Goal: Task Accomplishment & Management: Complete application form

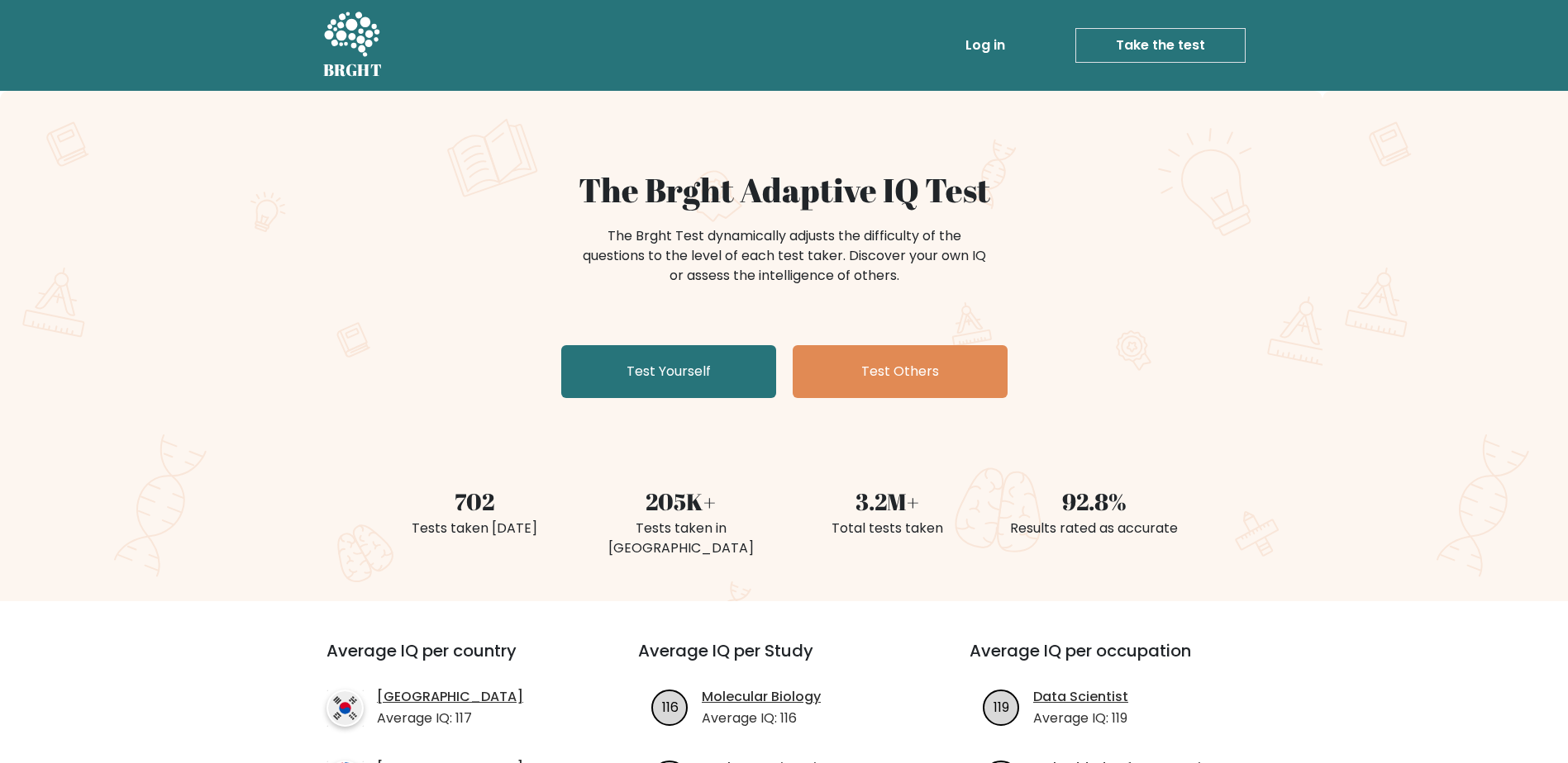
click at [687, 399] on div "The Brght Adaptive IQ Test The Brght Test dynamically adjusts the difficulty of…" at bounding box center [784, 287] width 827 height 235
click at [706, 362] on link "Test Yourself" at bounding box center [668, 371] width 215 height 53
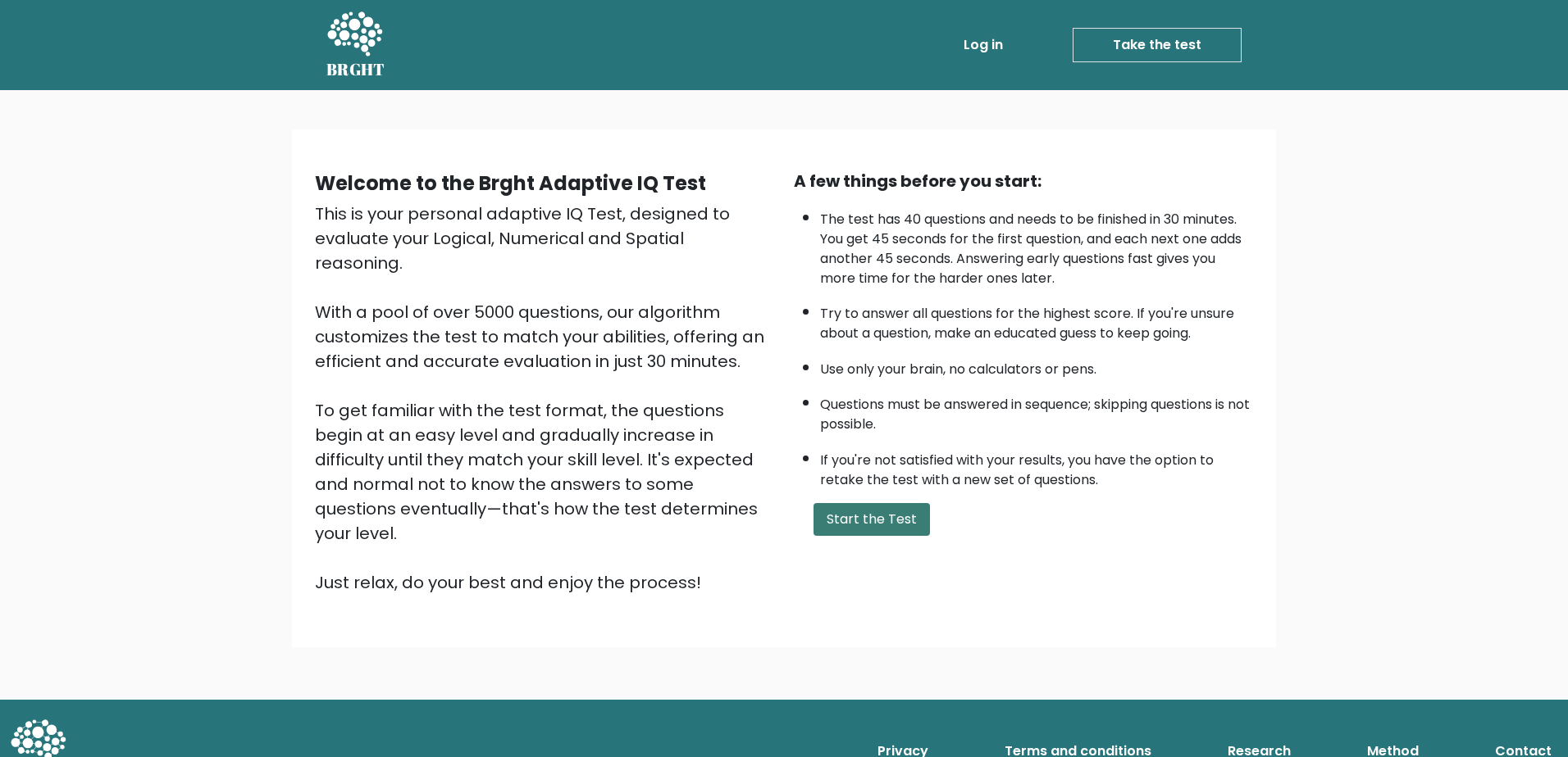
click at [864, 508] on button "Start the Test" at bounding box center [871, 520] width 117 height 33
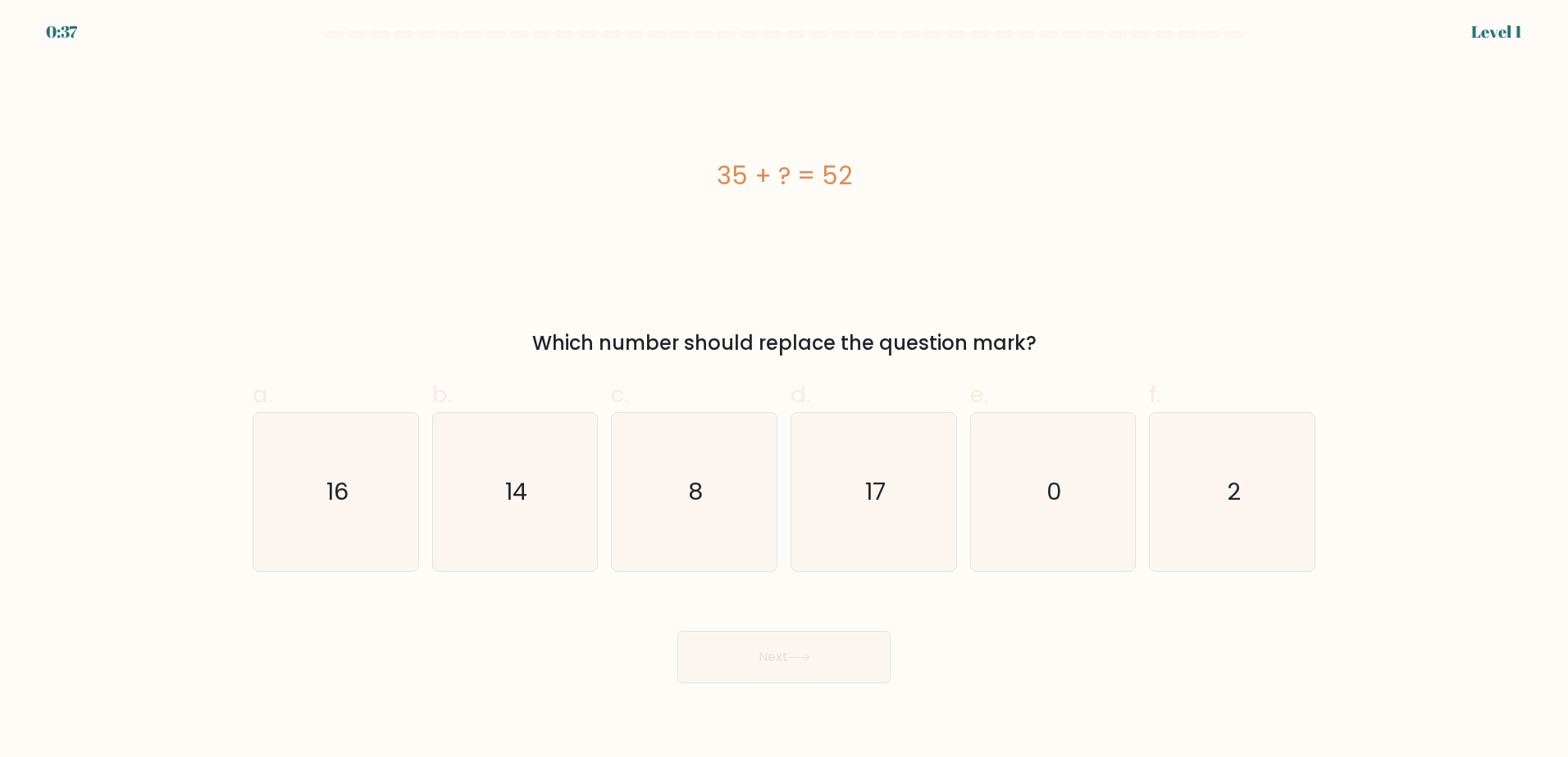
drag, startPoint x: 915, startPoint y: 507, endPoint x: 846, endPoint y: 660, distance: 167.8
click at [915, 508] on icon "17" at bounding box center [874, 492] width 158 height 158
click at [784, 389] on input "d. 17" at bounding box center [784, 384] width 1 height 10
radio input "true"
click at [831, 675] on button "Next" at bounding box center [784, 657] width 213 height 52
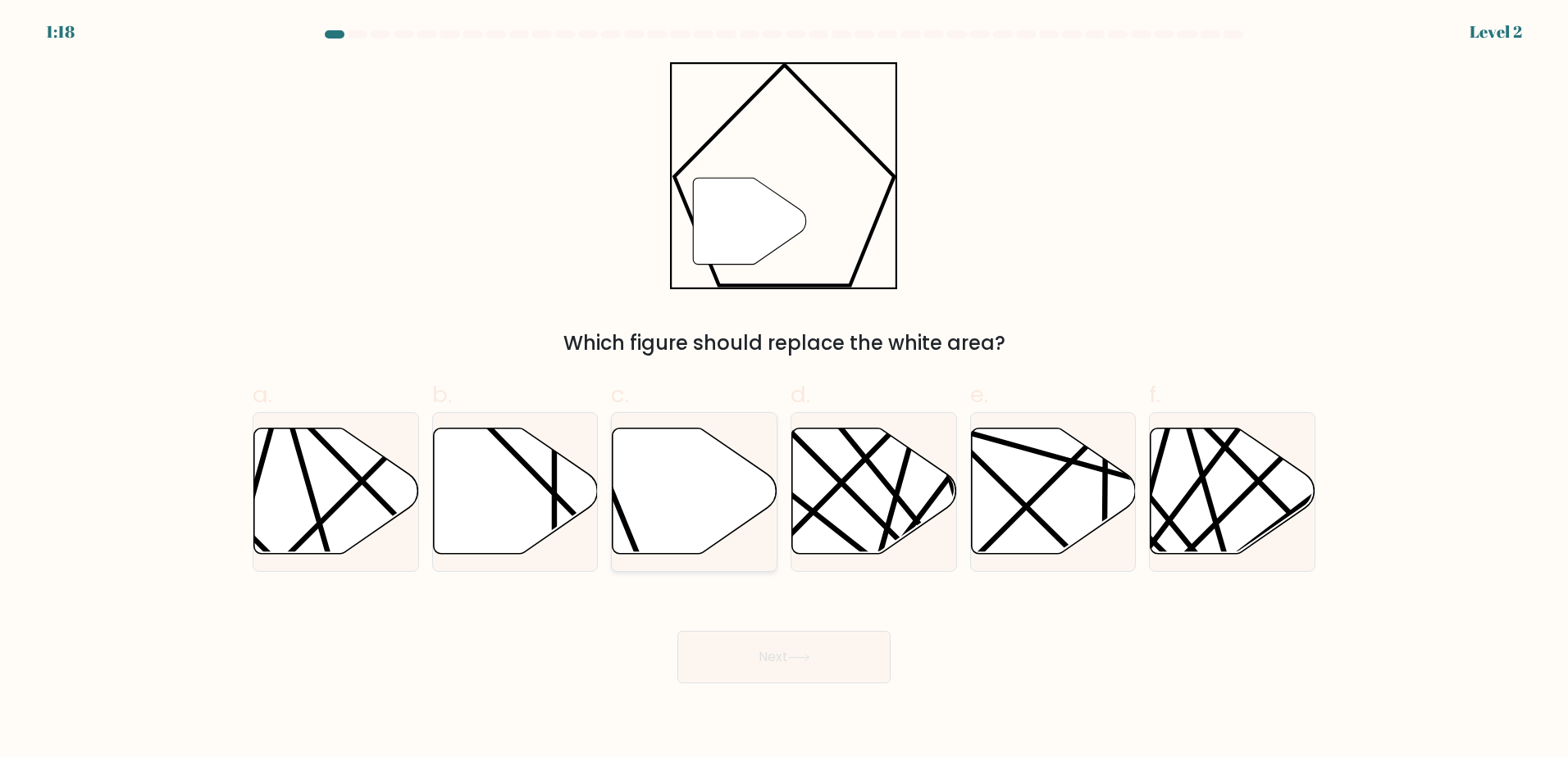
drag, startPoint x: 675, startPoint y: 501, endPoint x: 750, endPoint y: 582, distance: 110.4
click at [676, 501] on icon at bounding box center [695, 490] width 165 height 126
click at [784, 389] on input "c." at bounding box center [784, 384] width 1 height 10
radio input "true"
click at [783, 674] on button "Next" at bounding box center [784, 657] width 213 height 52
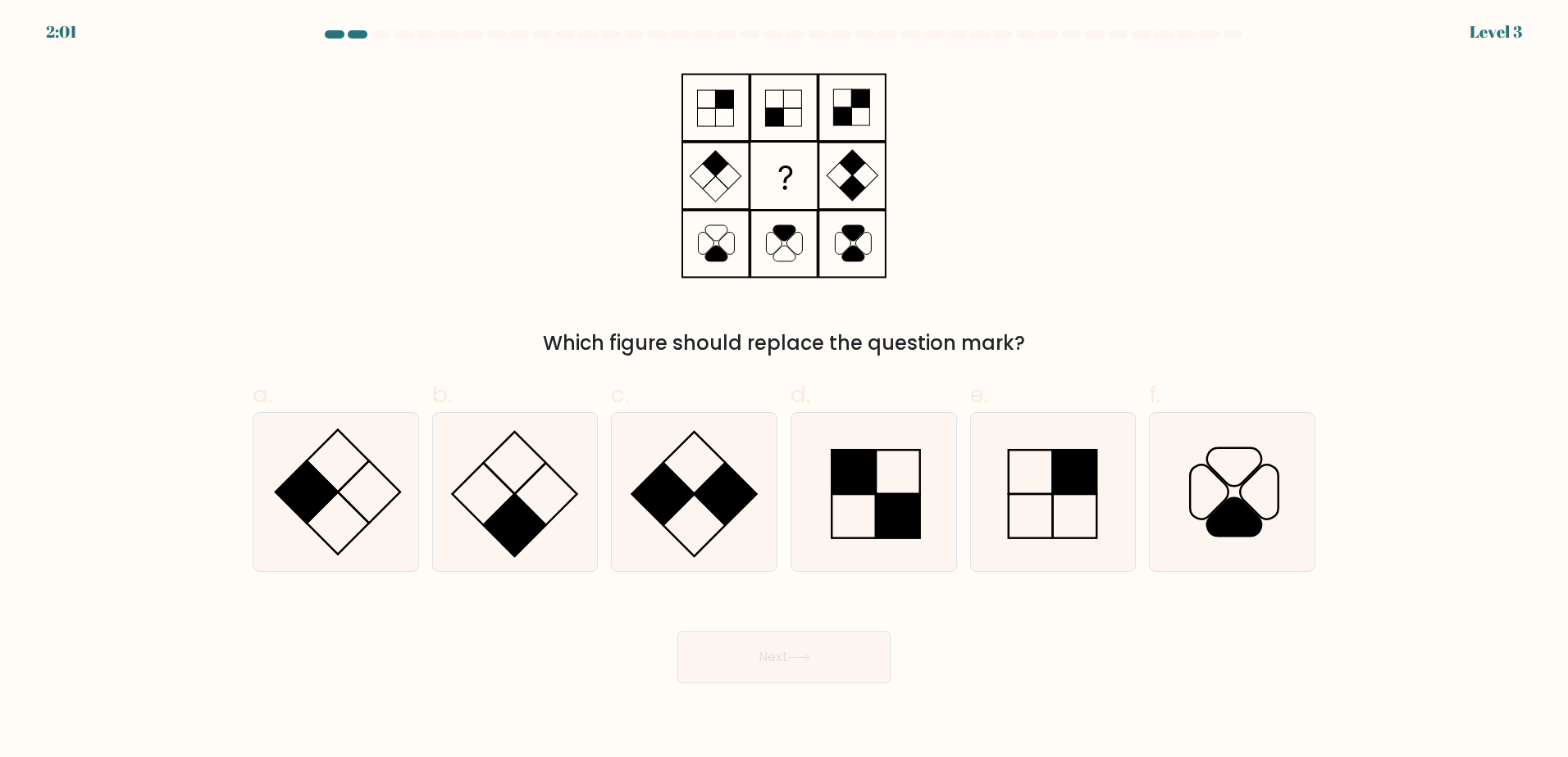
click at [1152, 270] on div "Which figure should replace the question mark?" at bounding box center [784, 210] width 1083 height 295
click at [557, 535] on icon at bounding box center [515, 492] width 158 height 158
click at [784, 389] on input "b." at bounding box center [784, 384] width 1 height 10
radio input "true"
click at [759, 680] on button "Next" at bounding box center [784, 657] width 213 height 52
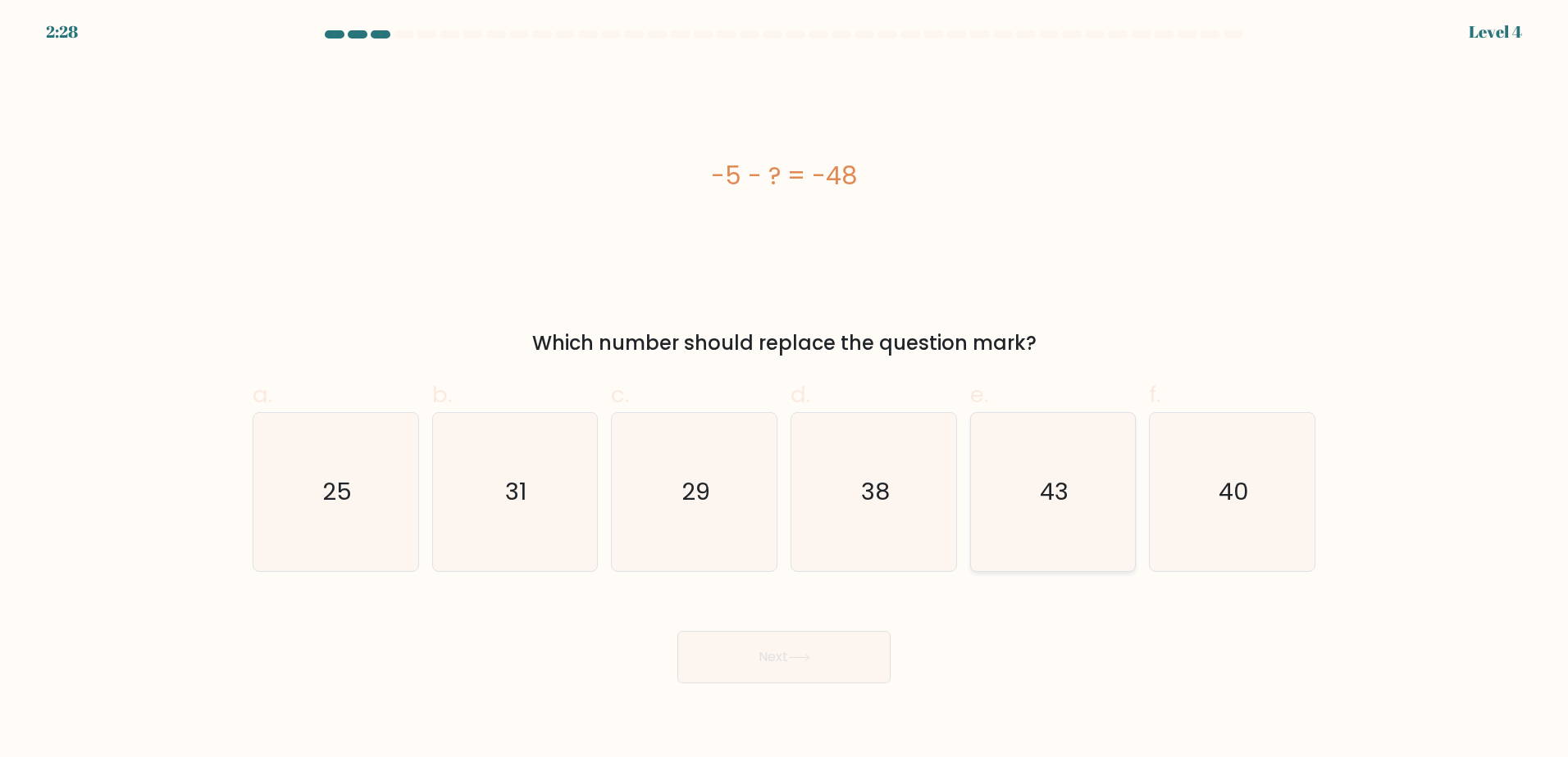
click at [1109, 477] on icon "43" at bounding box center [1052, 492] width 158 height 158
click at [784, 389] on input "e. 43" at bounding box center [784, 384] width 1 height 10
radio input "true"
drag, startPoint x: 717, startPoint y: 702, endPoint x: 747, endPoint y: 677, distance: 39.1
click at [719, 701] on body "2:27 Level 4 a." at bounding box center [784, 378] width 1568 height 757
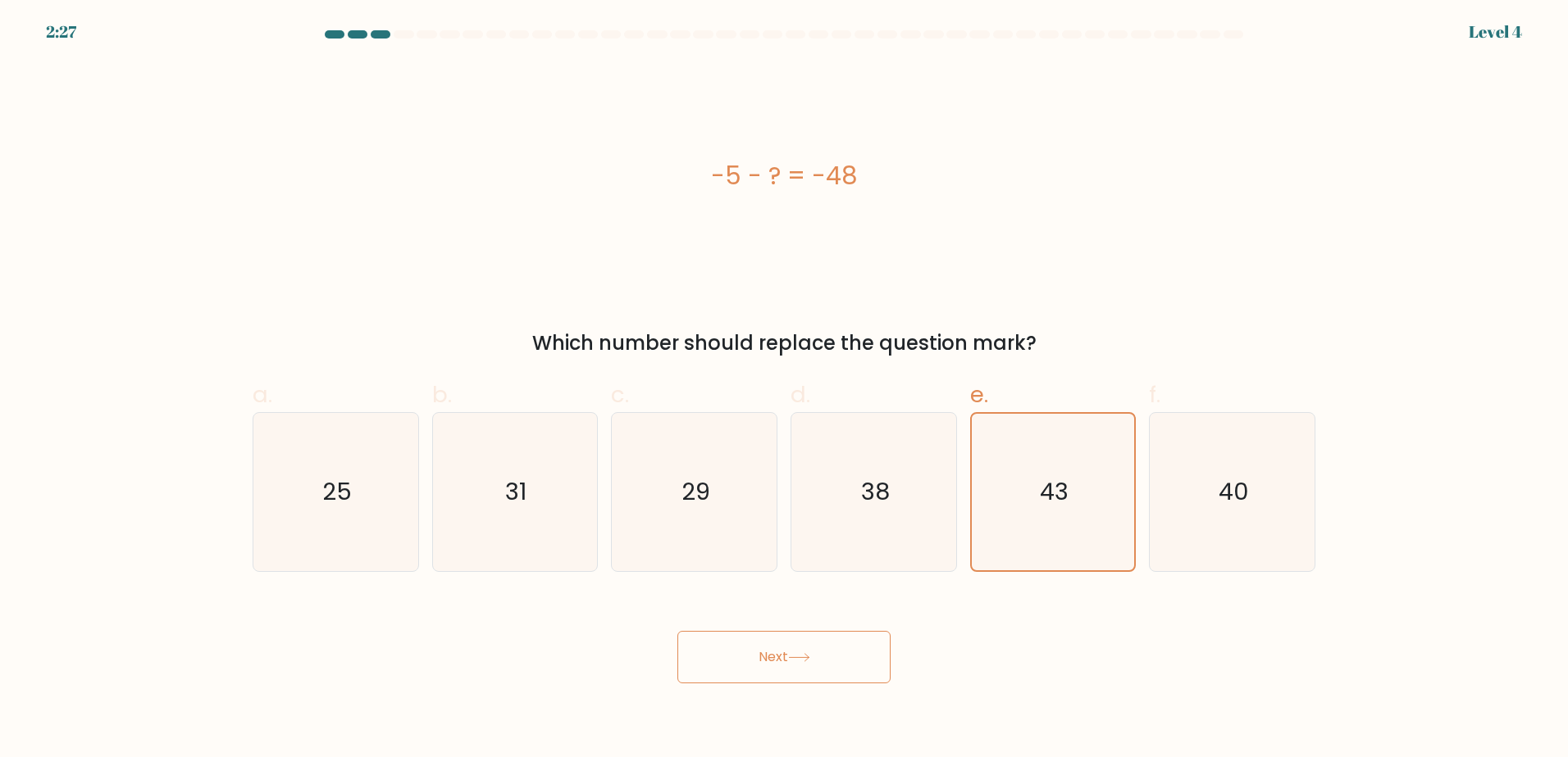
click at [758, 661] on button "Next" at bounding box center [784, 657] width 213 height 52
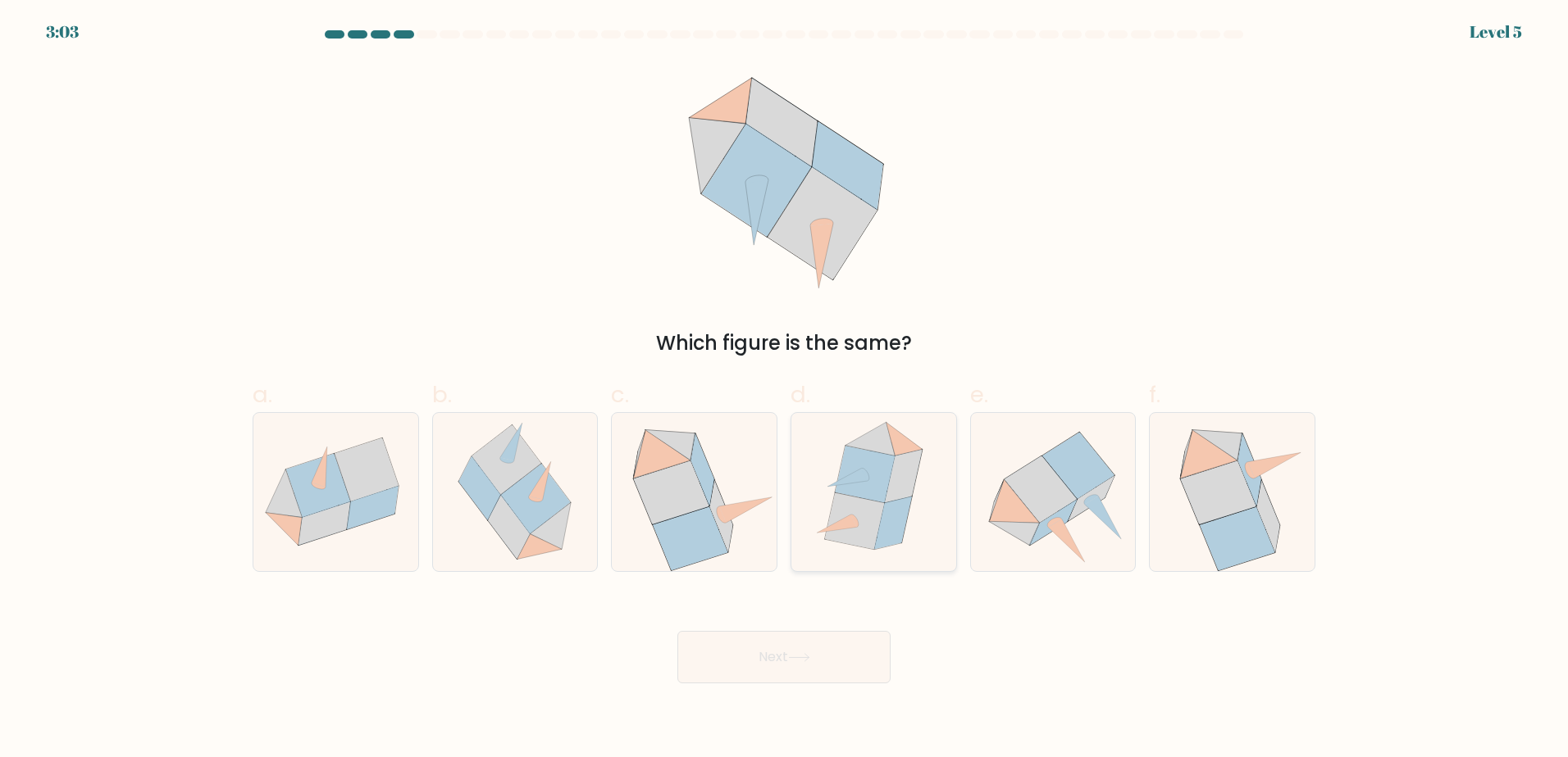
click at [879, 524] on icon at bounding box center [854, 521] width 59 height 56
click at [784, 389] on input "d." at bounding box center [784, 384] width 1 height 10
radio input "true"
click at [795, 649] on button "Next" at bounding box center [784, 657] width 213 height 52
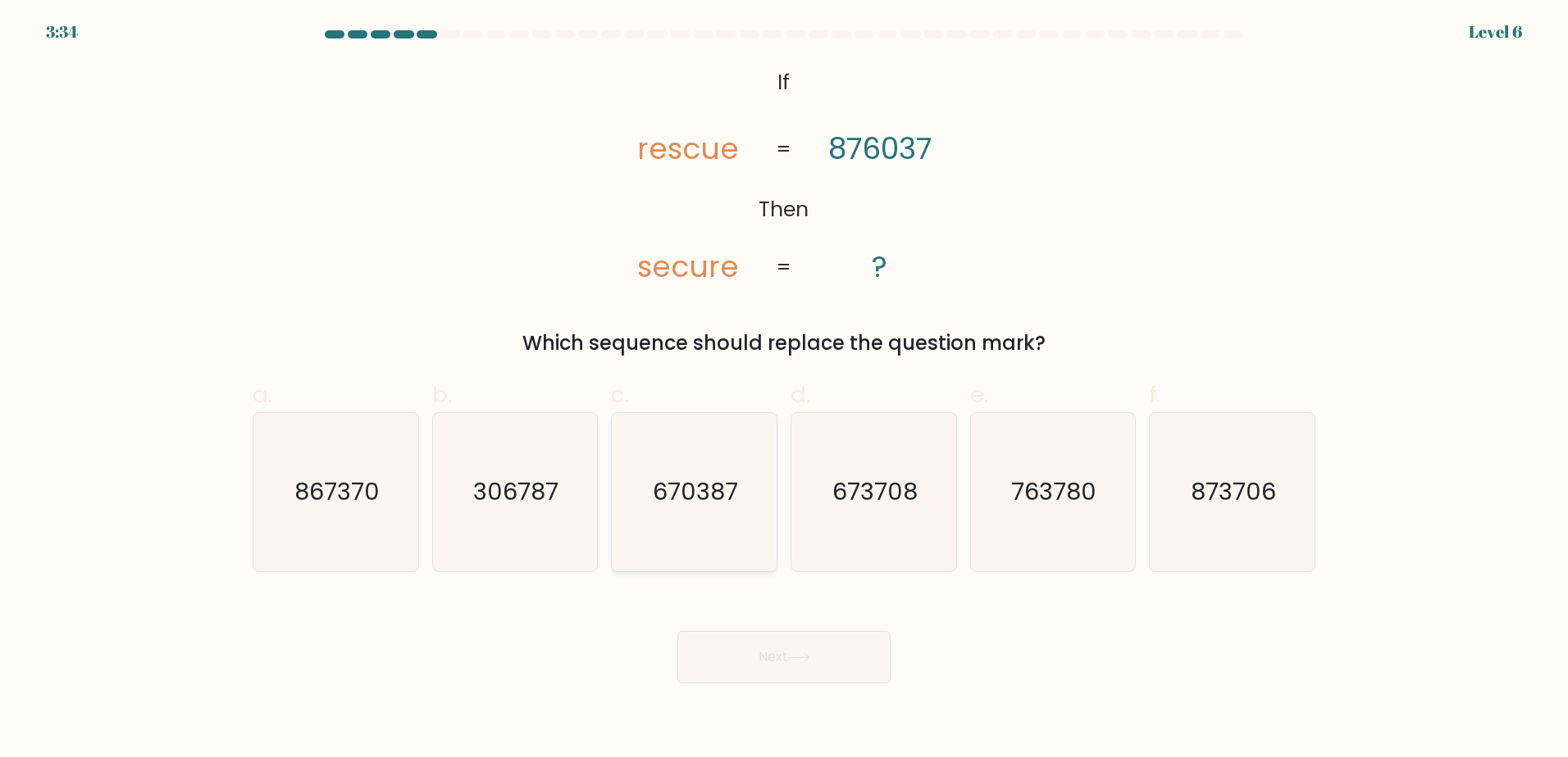
click at [653, 518] on icon "670387" at bounding box center [694, 492] width 158 height 158
click at [784, 389] on input "c. 670387" at bounding box center [784, 384] width 1 height 10
radio input "true"
click at [752, 619] on div "Next" at bounding box center [784, 638] width 1083 height 92
click at [771, 655] on button "Next" at bounding box center [784, 657] width 213 height 52
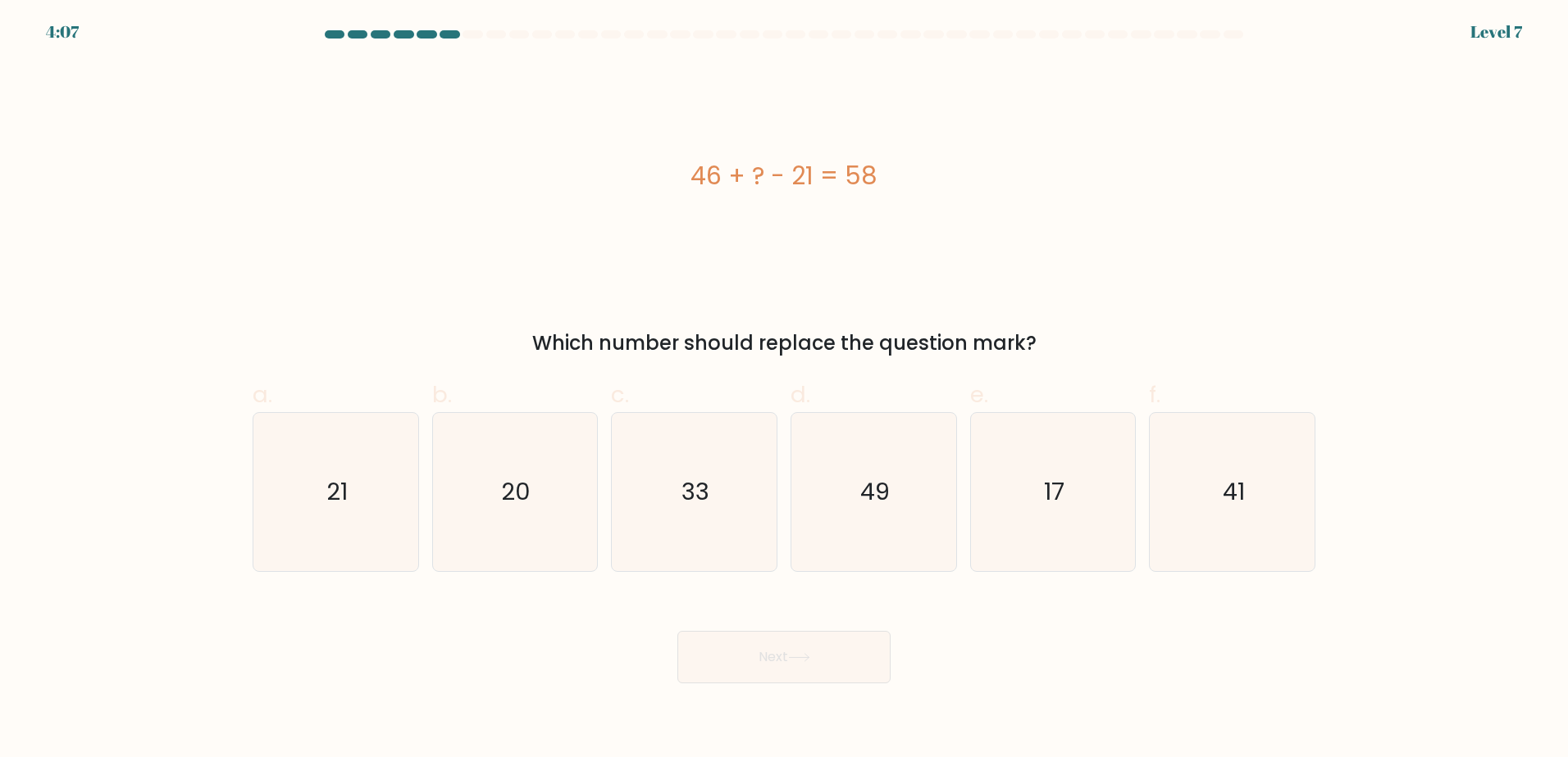
click at [1098, 245] on div "46 + ? - 21 = 58" at bounding box center [784, 176] width 1063 height 227
click at [676, 539] on icon "33" at bounding box center [694, 492] width 158 height 158
click at [784, 389] on input "c. 33" at bounding box center [784, 384] width 1 height 10
radio input "true"
click at [747, 659] on button "Next" at bounding box center [784, 657] width 213 height 52
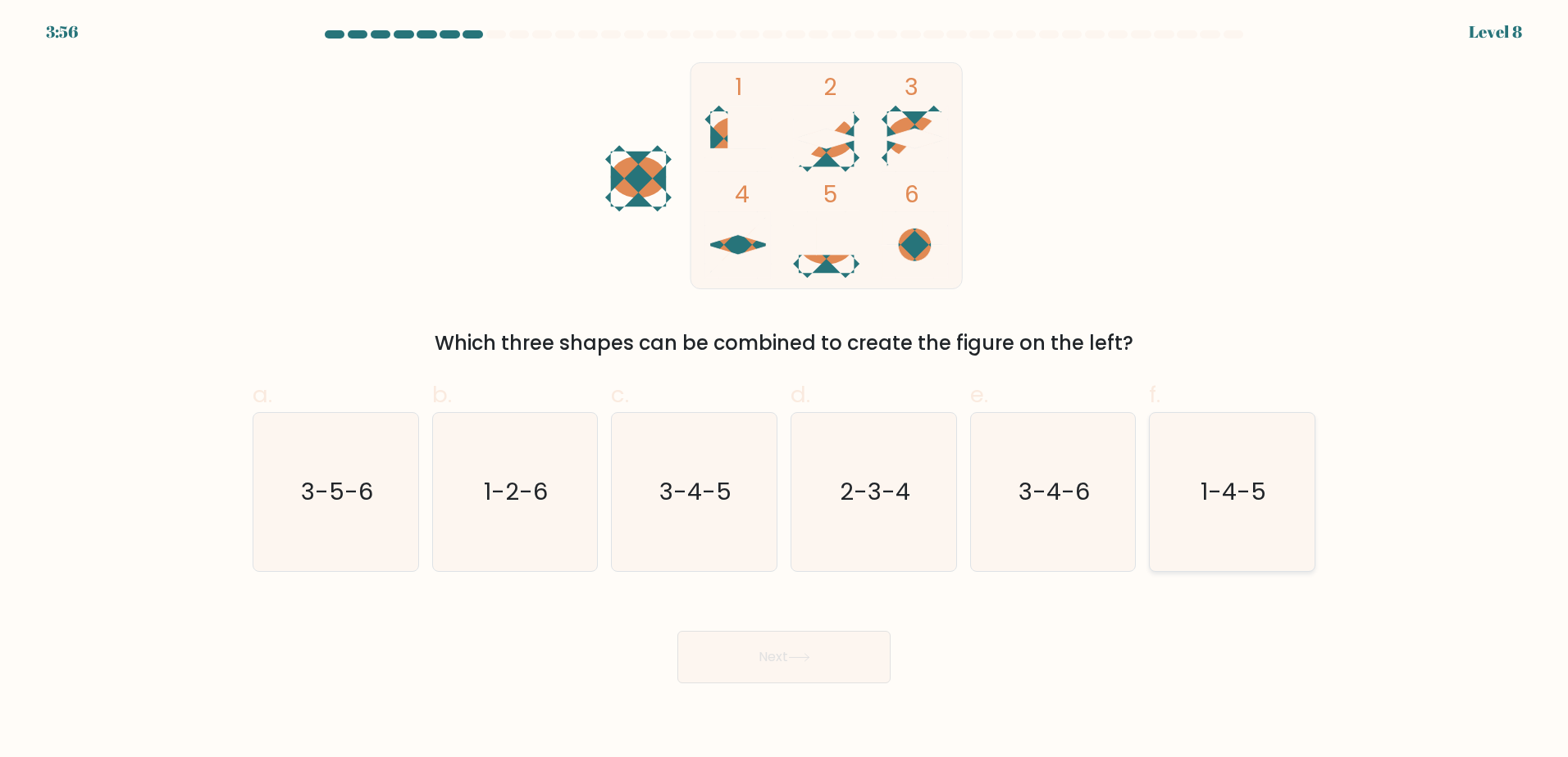
click at [1279, 528] on icon "1-4-5" at bounding box center [1232, 492] width 158 height 158
click at [784, 389] on input "f. 1-4-5" at bounding box center [784, 384] width 1 height 10
radio input "true"
click at [711, 637] on button "Next" at bounding box center [784, 657] width 213 height 52
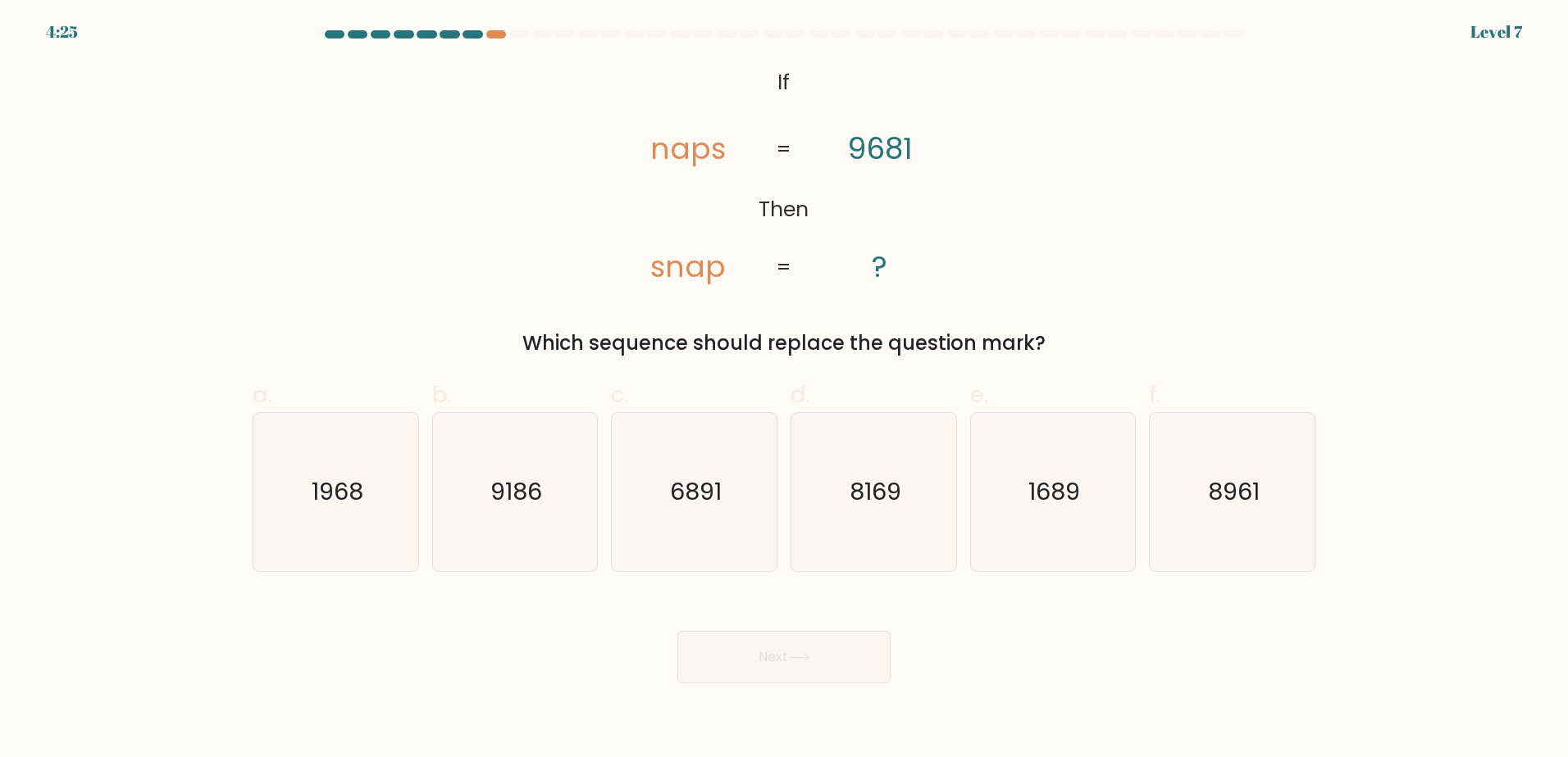
click at [1117, 216] on div "@import url('https://fonts.googleapis.com/css?family=Abril+Fatface:400,100,100i…" at bounding box center [784, 210] width 1083 height 295
click at [1226, 516] on icon "8961" at bounding box center [1232, 492] width 158 height 158
click at [784, 389] on input "f. 8961" at bounding box center [784, 384] width 1 height 10
radio input "true"
click at [332, 497] on text "1968" at bounding box center [337, 492] width 51 height 33
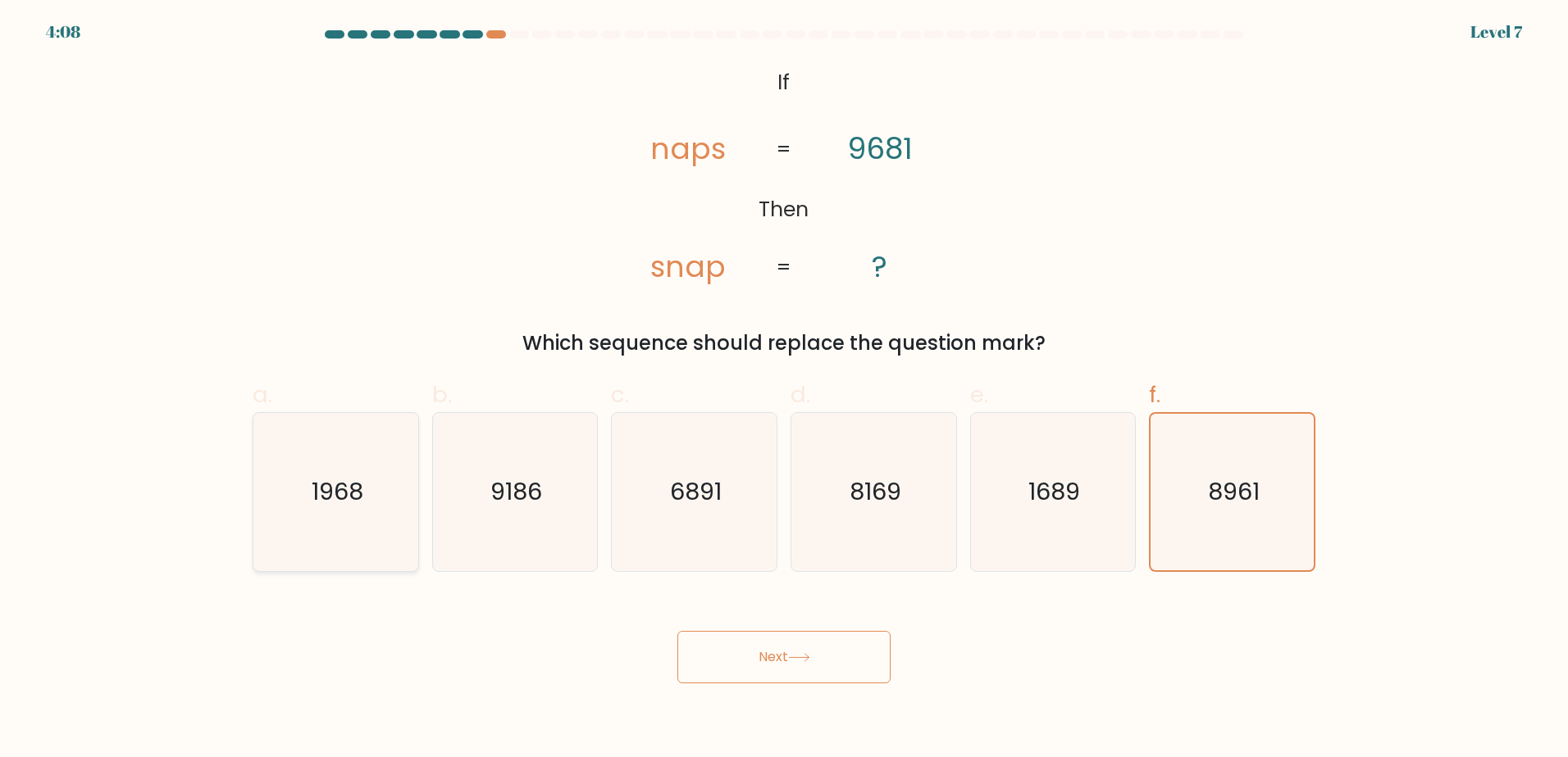
click at [784, 389] on input "a. 1968" at bounding box center [784, 384] width 1 height 10
radio input "true"
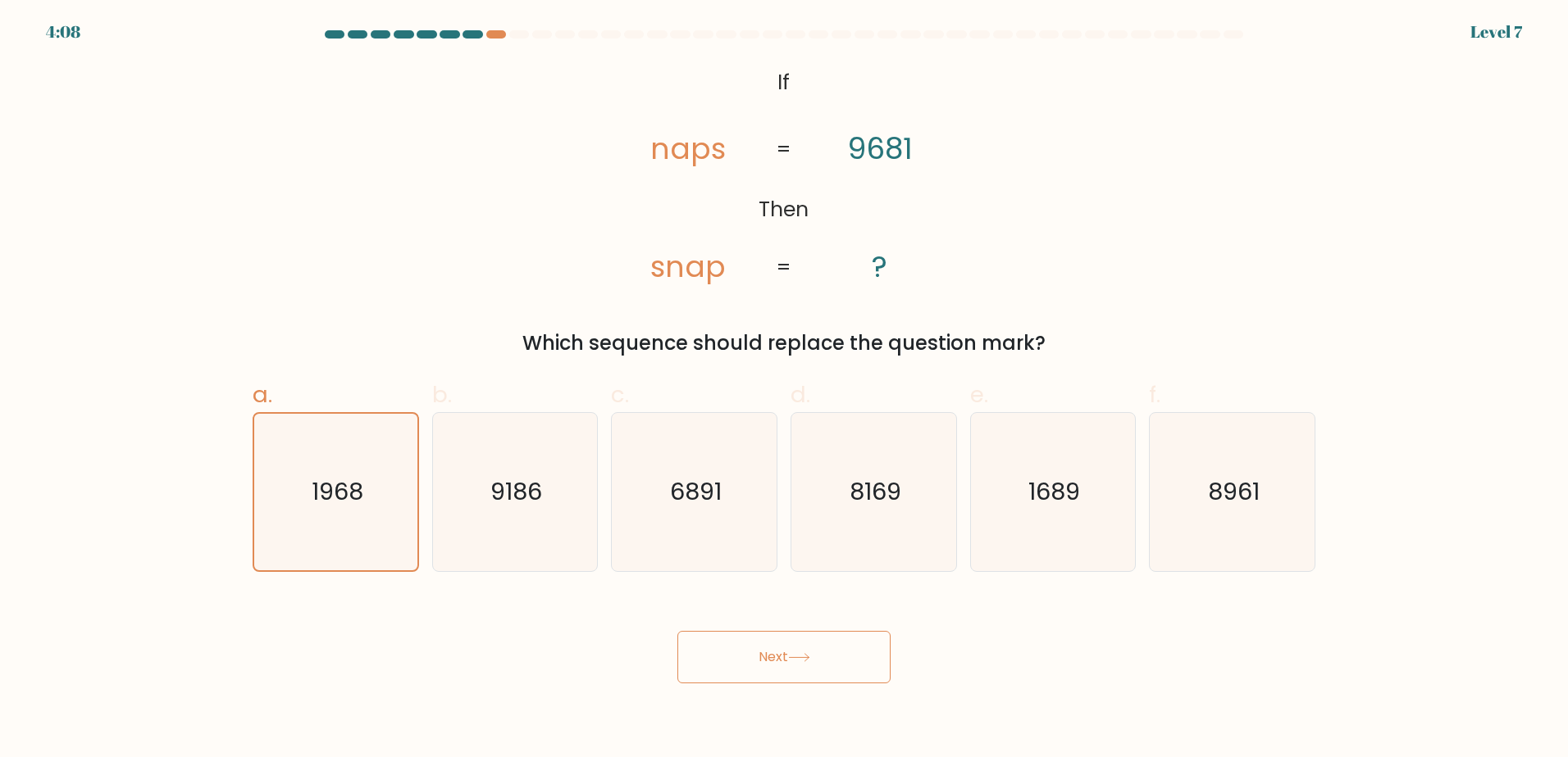
click at [778, 669] on button "Next" at bounding box center [784, 657] width 213 height 52
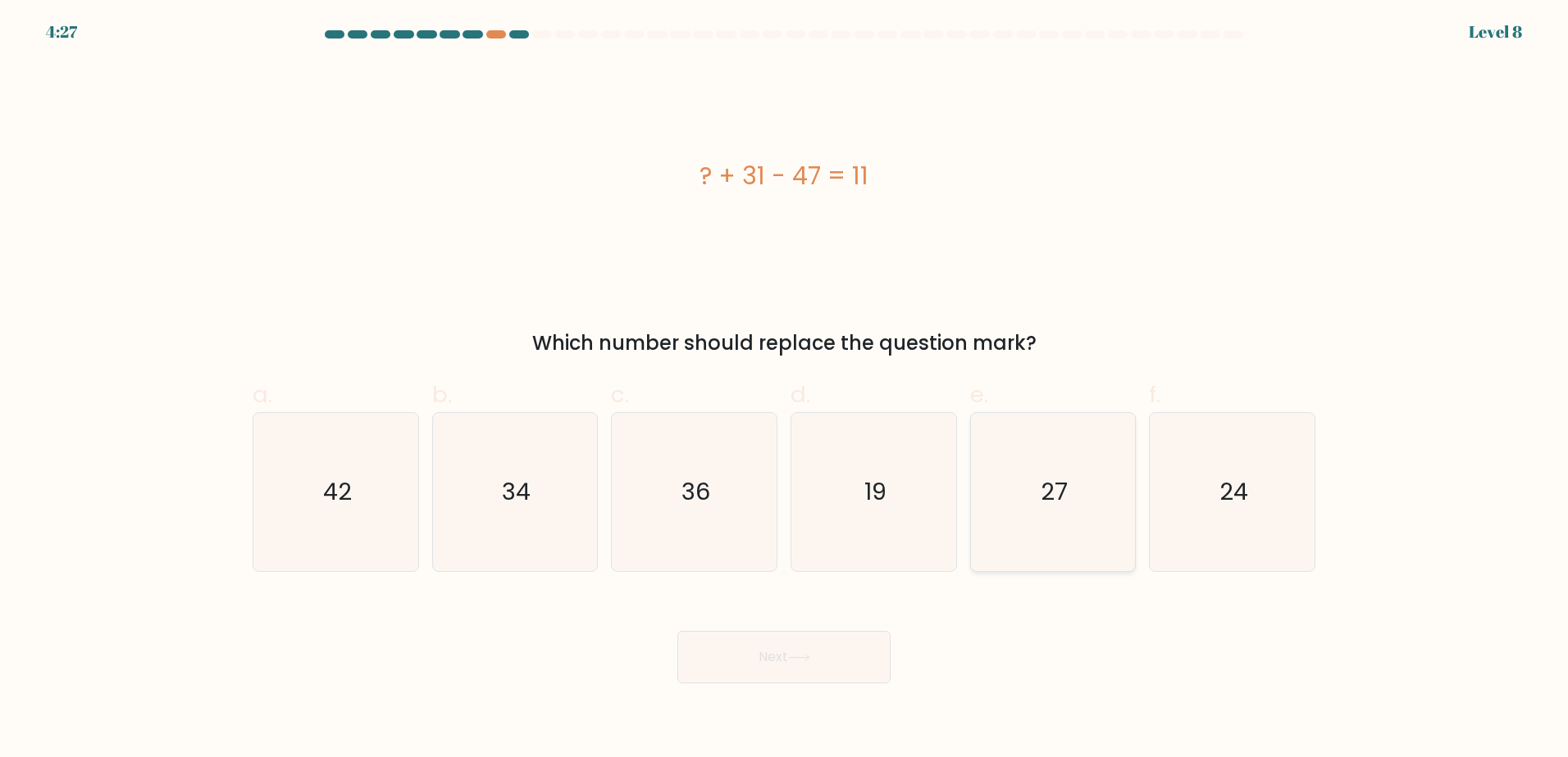
click at [1016, 497] on icon "27" at bounding box center [1052, 492] width 158 height 158
click at [784, 389] on input "e. 27" at bounding box center [784, 384] width 1 height 10
radio input "true"
click at [836, 660] on button "Next" at bounding box center [784, 657] width 213 height 52
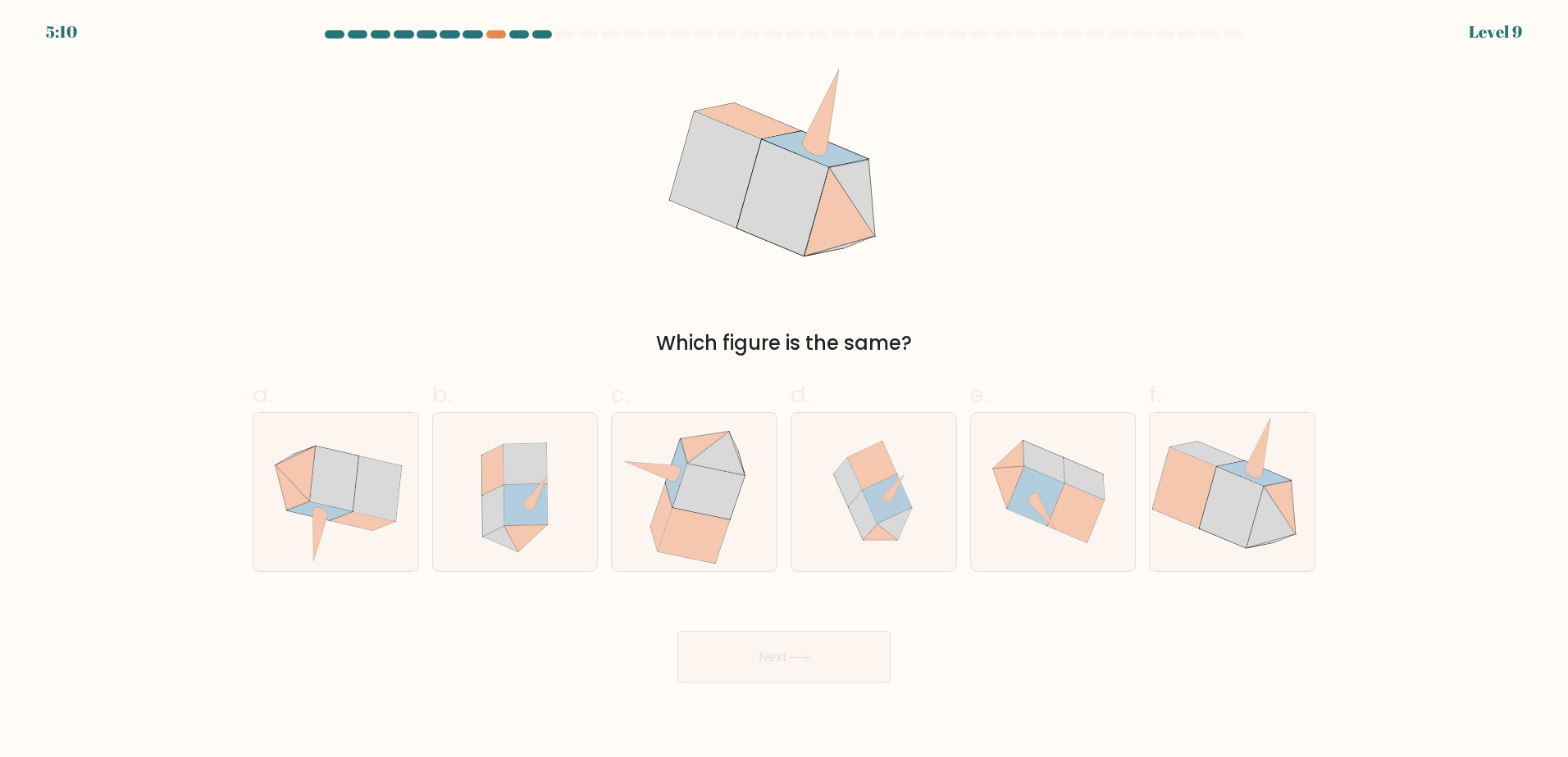
click at [1147, 203] on div "Which figure is the same?" at bounding box center [784, 210] width 1083 height 295
click at [664, 503] on icon at bounding box center [661, 516] width 22 height 67
click at [784, 389] on input "c." at bounding box center [784, 384] width 1 height 10
radio input "true"
click at [756, 652] on button "Next" at bounding box center [784, 657] width 213 height 52
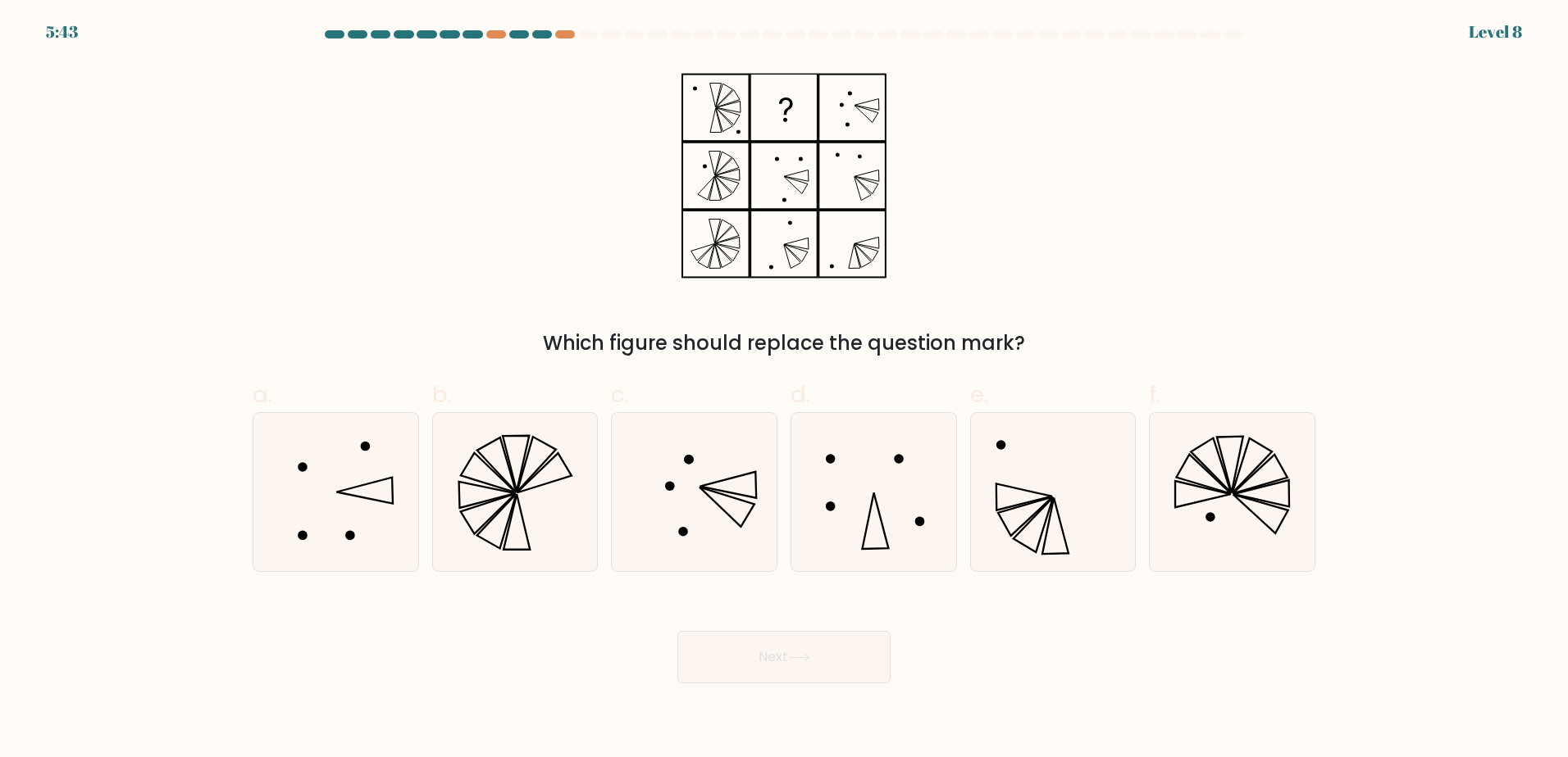
click at [1173, 156] on div "Which figure should replace the question mark?" at bounding box center [784, 210] width 1083 height 295
click at [337, 469] on icon at bounding box center [336, 492] width 158 height 158
click at [784, 389] on input "a." at bounding box center [784, 384] width 1 height 10
radio input "true"
click at [797, 674] on button "Next" at bounding box center [784, 657] width 213 height 52
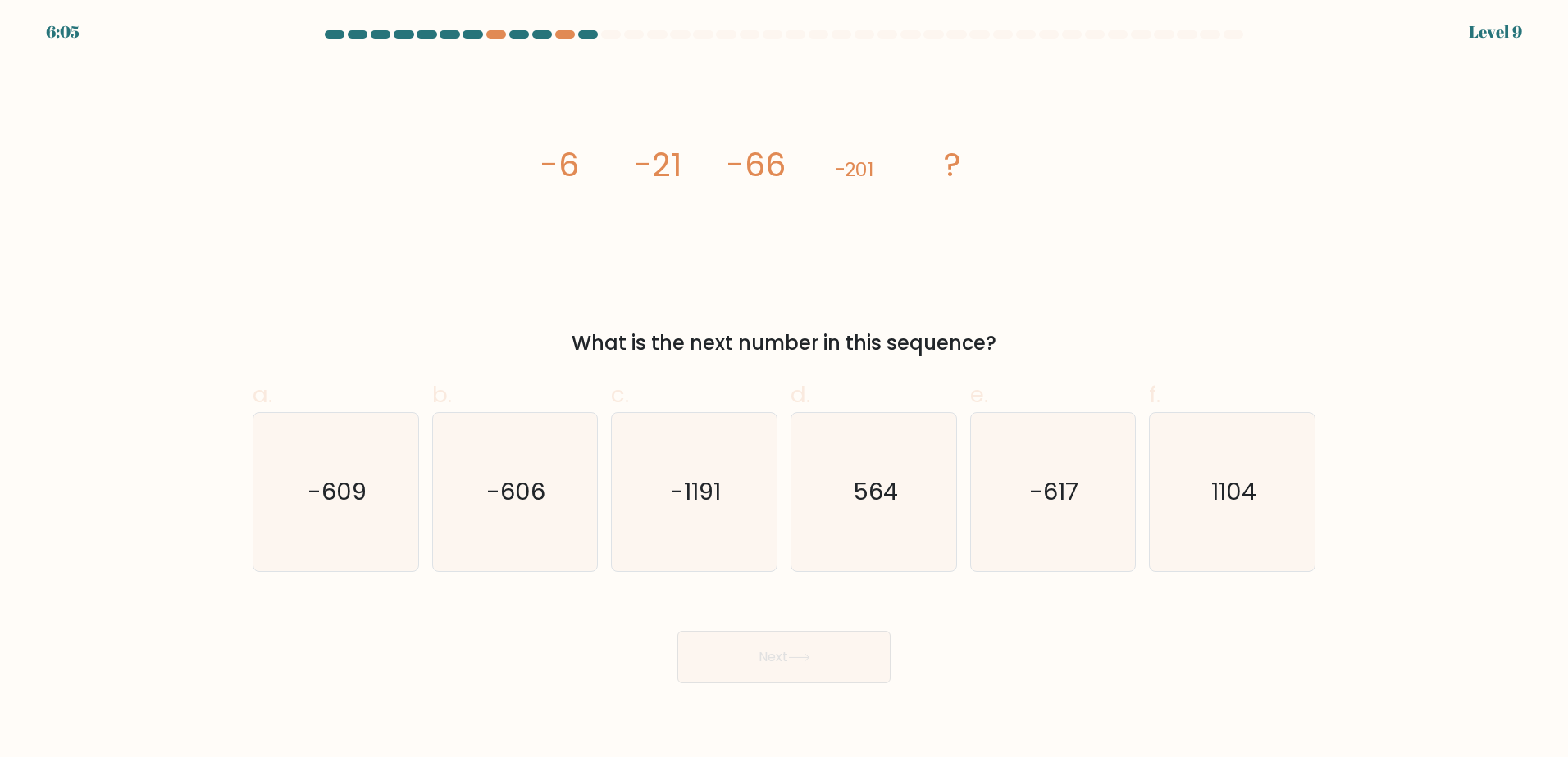
click at [1217, 168] on div "image/svg+xml -6 -21 -66 -201 ? What is the next number in this sequence?" at bounding box center [784, 210] width 1083 height 295
drag, startPoint x: 556, startPoint y: 173, endPoint x: 602, endPoint y: 166, distance: 46.5
click at [602, 166] on icon "image/svg+xml -6 -21 -66 -201 ?" at bounding box center [784, 176] width 492 height 227
drag, startPoint x: 602, startPoint y: 166, endPoint x: 687, endPoint y: 174, distance: 85.4
click at [687, 174] on icon "image/svg+xml -6 -21 -66 -201 ?" at bounding box center [784, 176] width 492 height 227
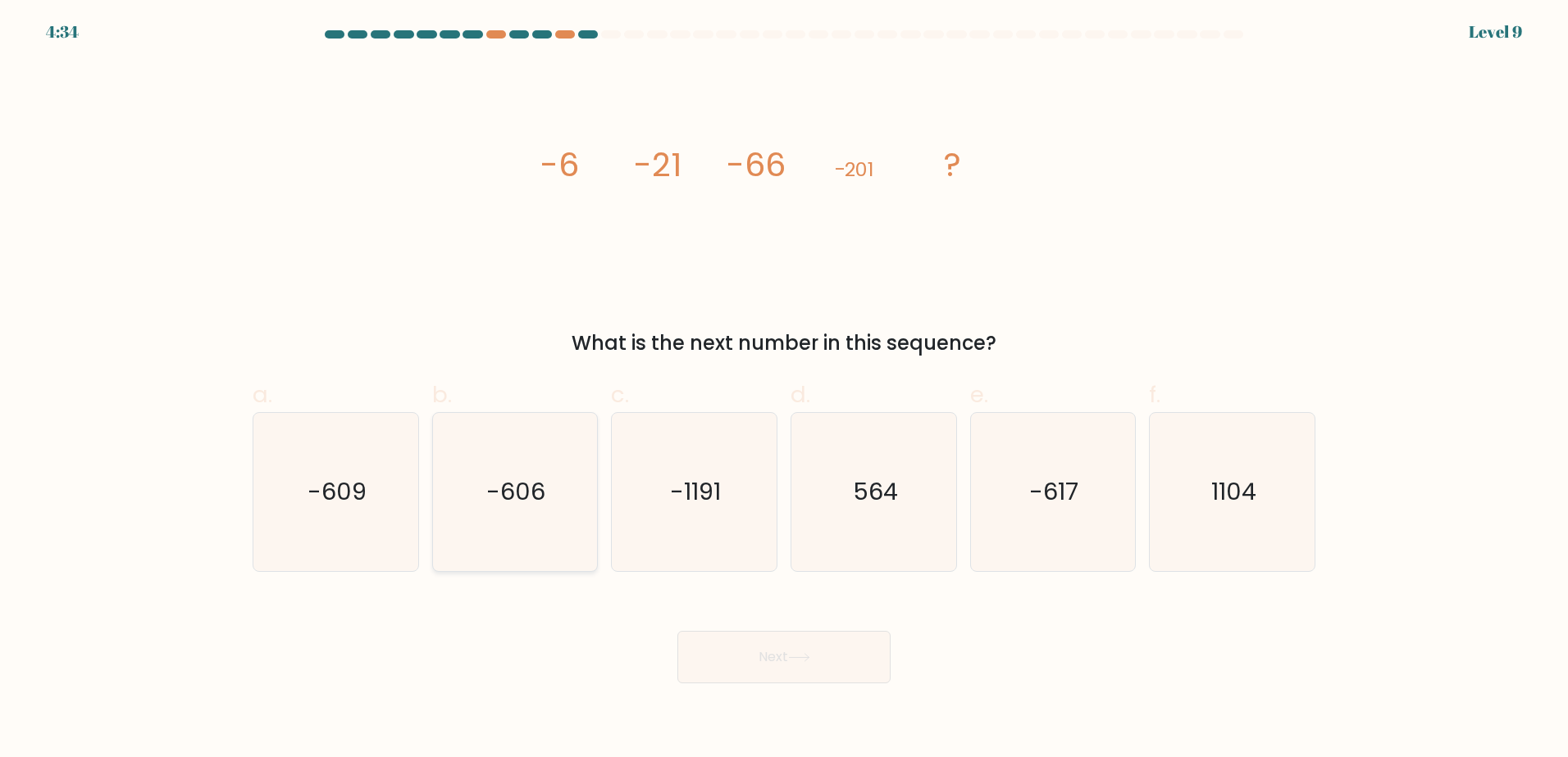
drag, startPoint x: 472, startPoint y: 517, endPoint x: 511, endPoint y: 534, distance: 42.5
click at [473, 517] on icon "-606" at bounding box center [515, 492] width 158 height 158
click at [784, 389] on input "b. -606" at bounding box center [784, 384] width 1 height 10
radio input "true"
click at [762, 646] on button "Next" at bounding box center [784, 657] width 213 height 52
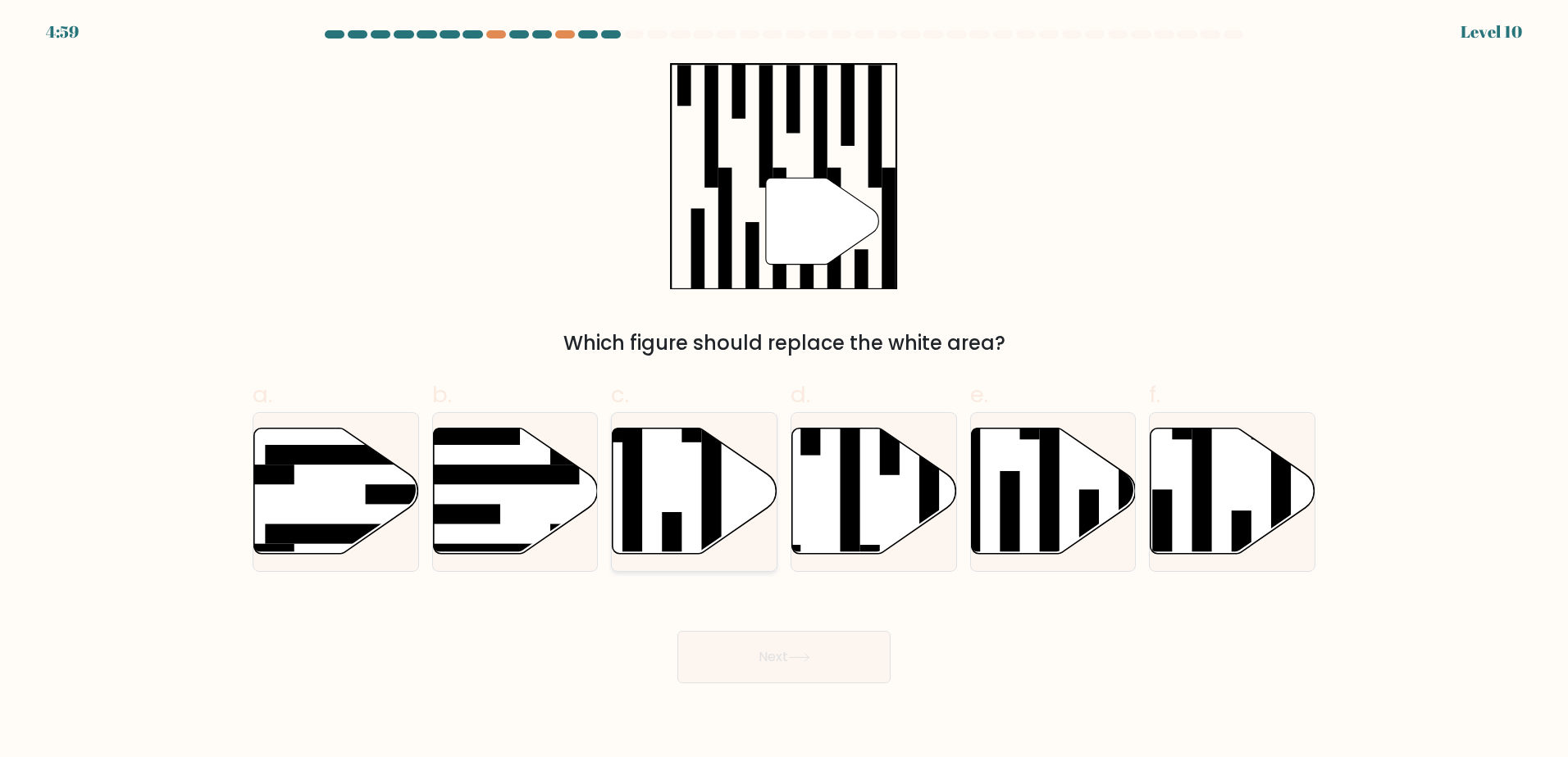
click at [700, 475] on icon at bounding box center [695, 490] width 165 height 126
click at [784, 389] on input "c." at bounding box center [784, 384] width 1 height 10
radio input "true"
click at [795, 658] on icon at bounding box center [798, 657] width 22 height 9
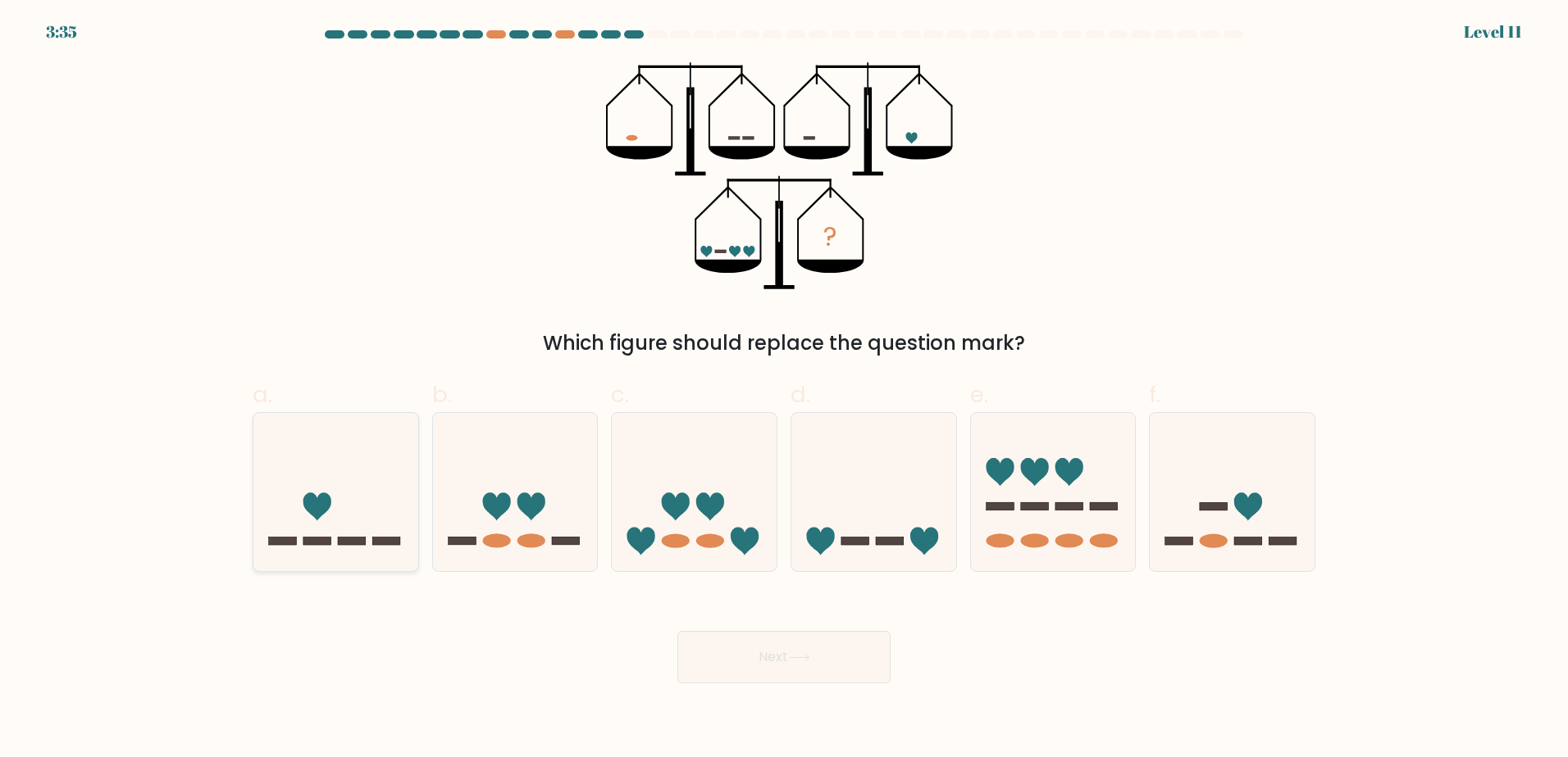
click at [344, 495] on icon at bounding box center [336, 491] width 165 height 136
click at [784, 389] on input "a." at bounding box center [784, 384] width 1 height 10
radio input "true"
click at [727, 640] on button "Next" at bounding box center [784, 657] width 213 height 52
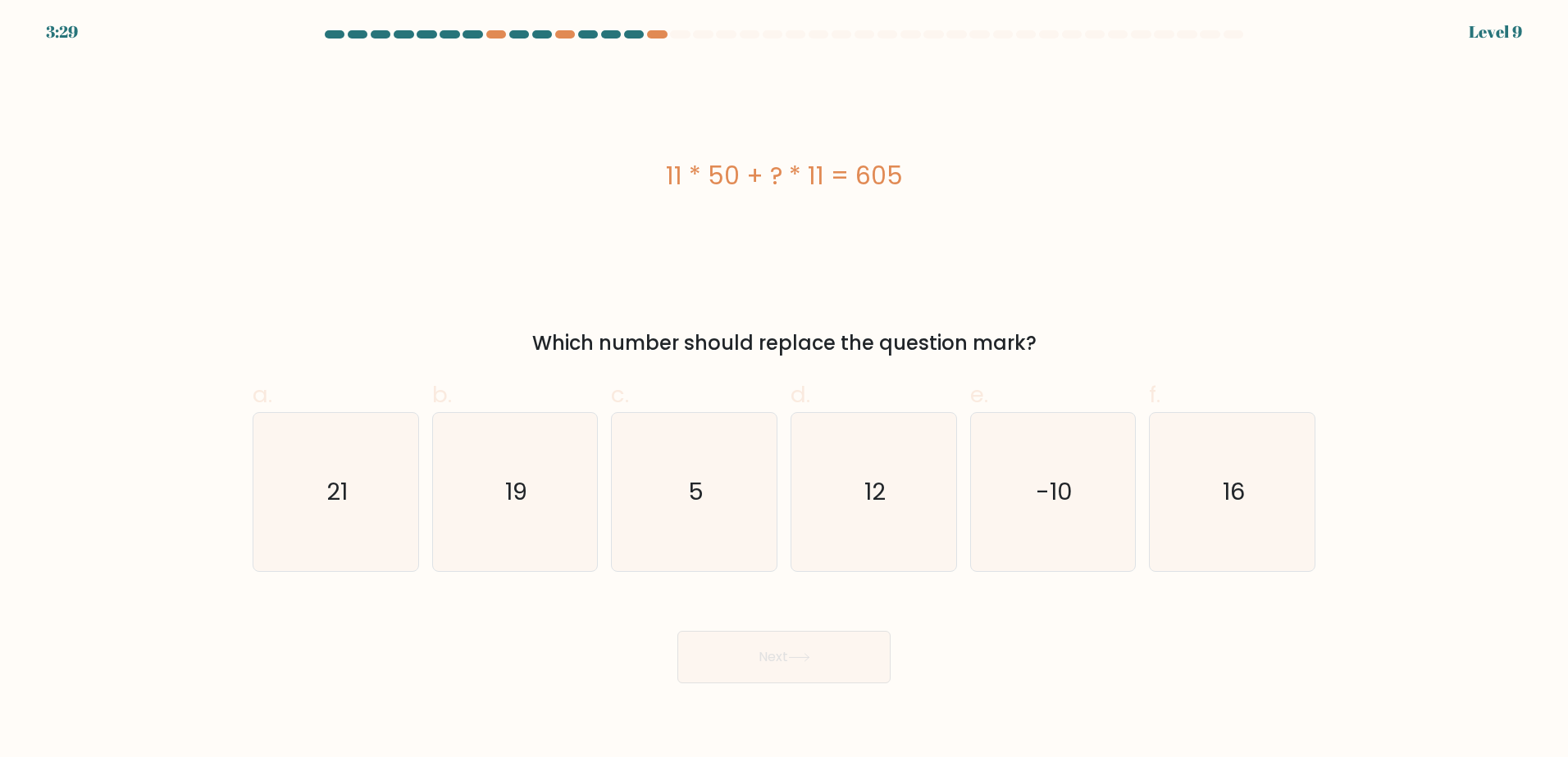
click at [153, 108] on form "a. 5" at bounding box center [784, 356] width 1568 height 653
drag, startPoint x: 323, startPoint y: 306, endPoint x: 333, endPoint y: 288, distance: 20.6
click at [332, 289] on div "11 * 50 + ? * 11 = 605 Which number should replace the question mark?" at bounding box center [784, 210] width 1083 height 295
drag, startPoint x: 333, startPoint y: 288, endPoint x: 342, endPoint y: 242, distance: 46.9
click at [342, 242] on div "11 * 50 + ? * 11 = 605" at bounding box center [784, 176] width 1063 height 227
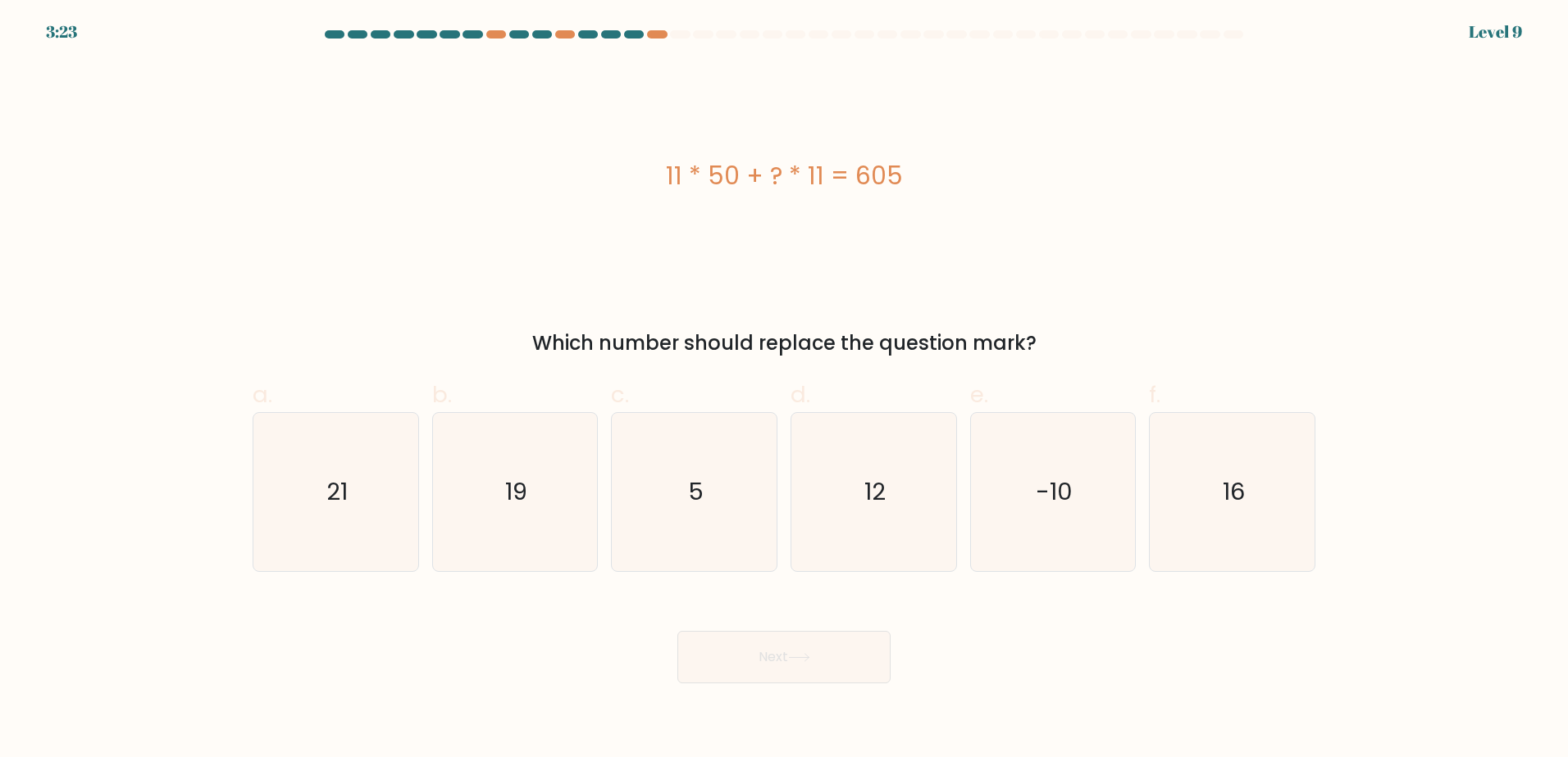
click at [208, 129] on form "a. 5" at bounding box center [784, 356] width 1568 height 653
click at [773, 495] on div "5" at bounding box center [693, 492] width 166 height 160
click at [784, 389] on input "c. 5" at bounding box center [784, 384] width 1 height 10
radio input "true"
click at [857, 662] on button "Next" at bounding box center [784, 657] width 213 height 52
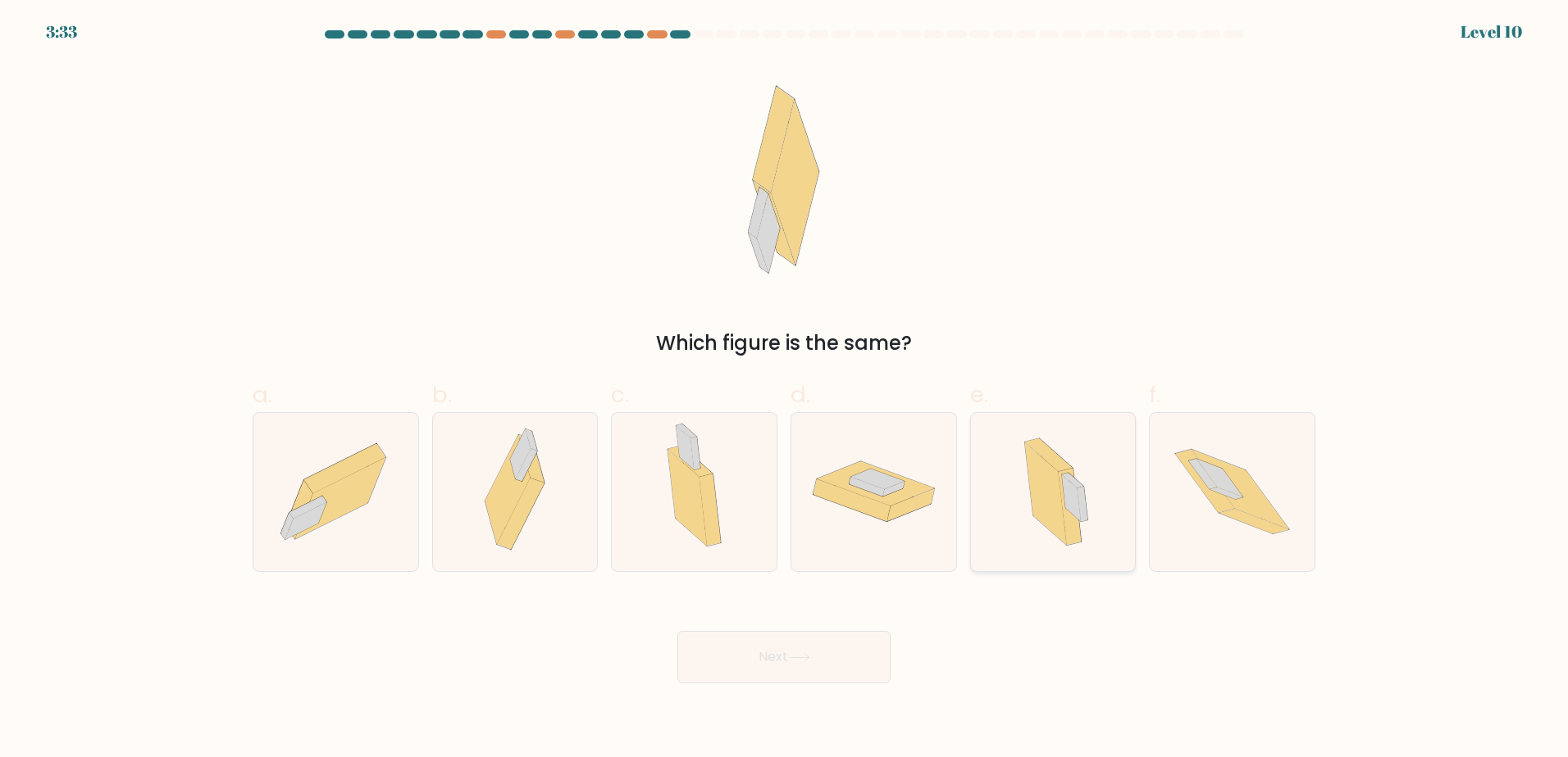
click at [1125, 523] on div at bounding box center [1052, 492] width 166 height 160
click at [784, 389] on input "e." at bounding box center [784, 384] width 1 height 10
radio input "true"
click at [837, 658] on button "Next" at bounding box center [784, 657] width 213 height 52
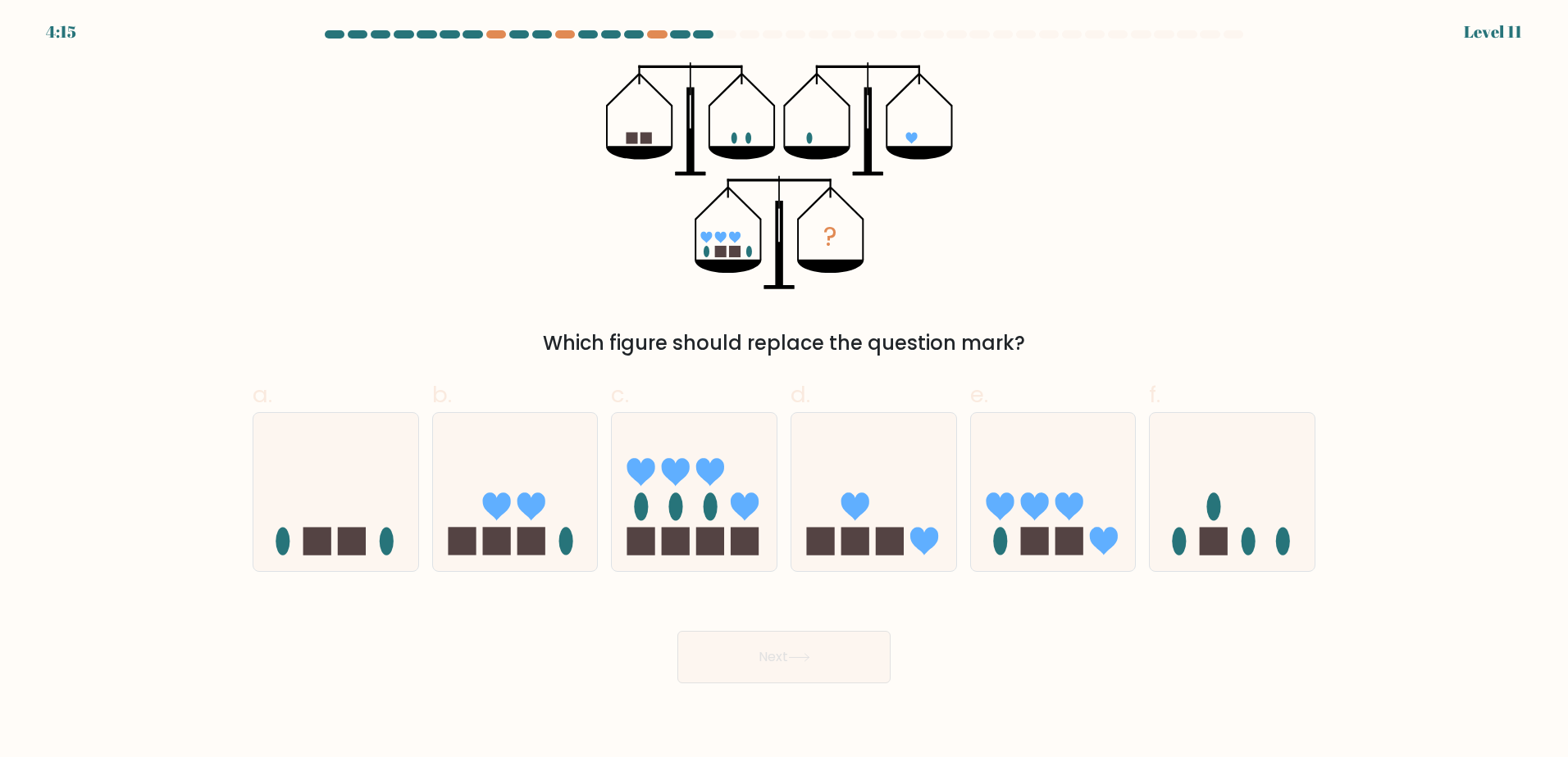
click at [1163, 268] on div "? Which figure should replace the question mark?" at bounding box center [784, 210] width 1083 height 295
click at [1051, 495] on icon at bounding box center [1053, 491] width 165 height 136
click at [784, 389] on input "e." at bounding box center [784, 384] width 1 height 10
radio input "true"
click at [866, 653] on button "Next" at bounding box center [784, 657] width 213 height 52
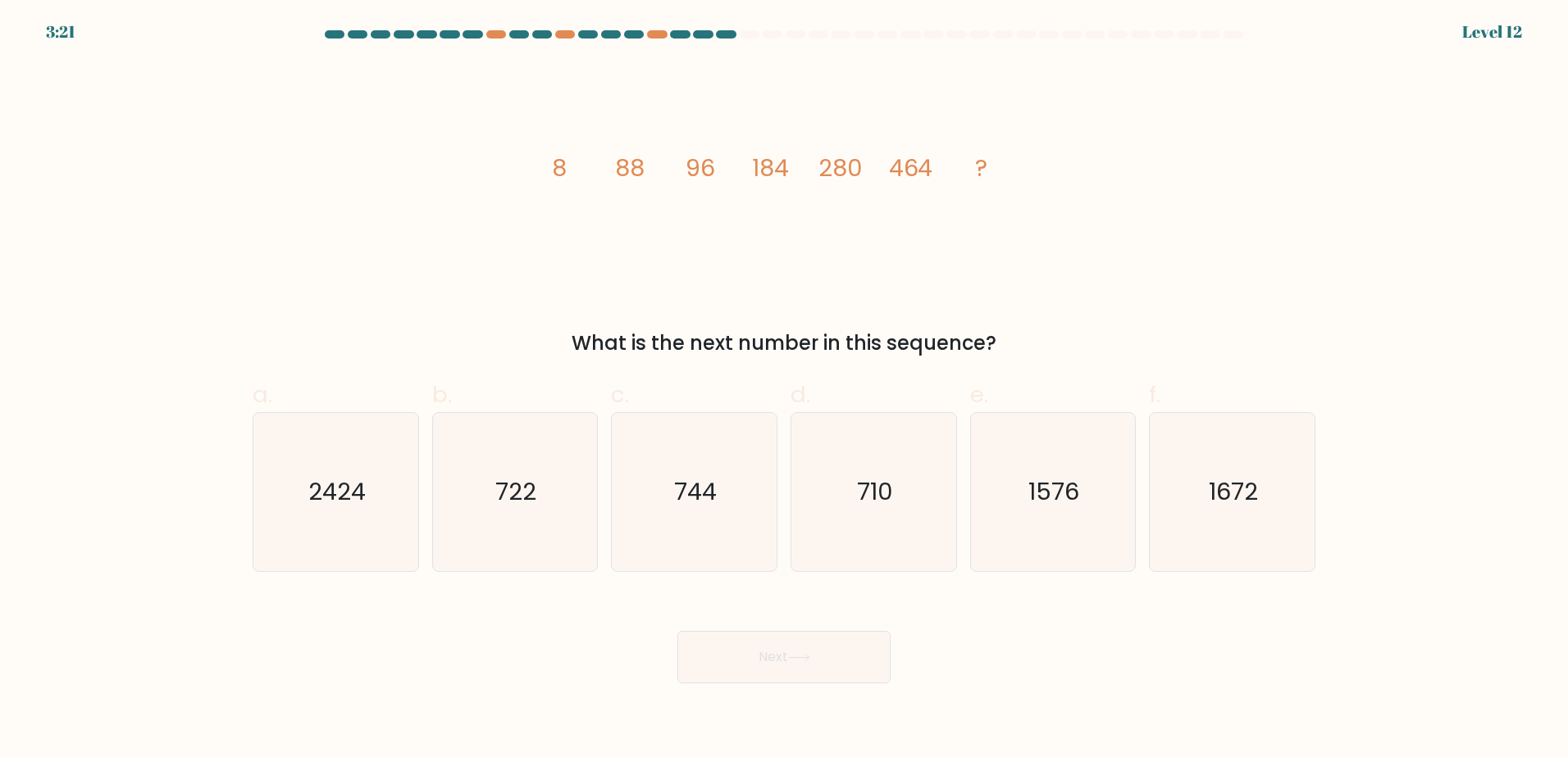
drag, startPoint x: 1305, startPoint y: 272, endPoint x: 1324, endPoint y: 281, distance: 21.0
click at [1306, 273] on div "image/svg+xml 8 88 96 184 280 464 ? What is the next number in this sequence?" at bounding box center [784, 210] width 1083 height 295
click at [143, 99] on form at bounding box center [784, 356] width 1568 height 653
click at [1407, 249] on form at bounding box center [784, 356] width 1568 height 653
drag, startPoint x: 711, startPoint y: 501, endPoint x: 716, endPoint y: 522, distance: 21.6
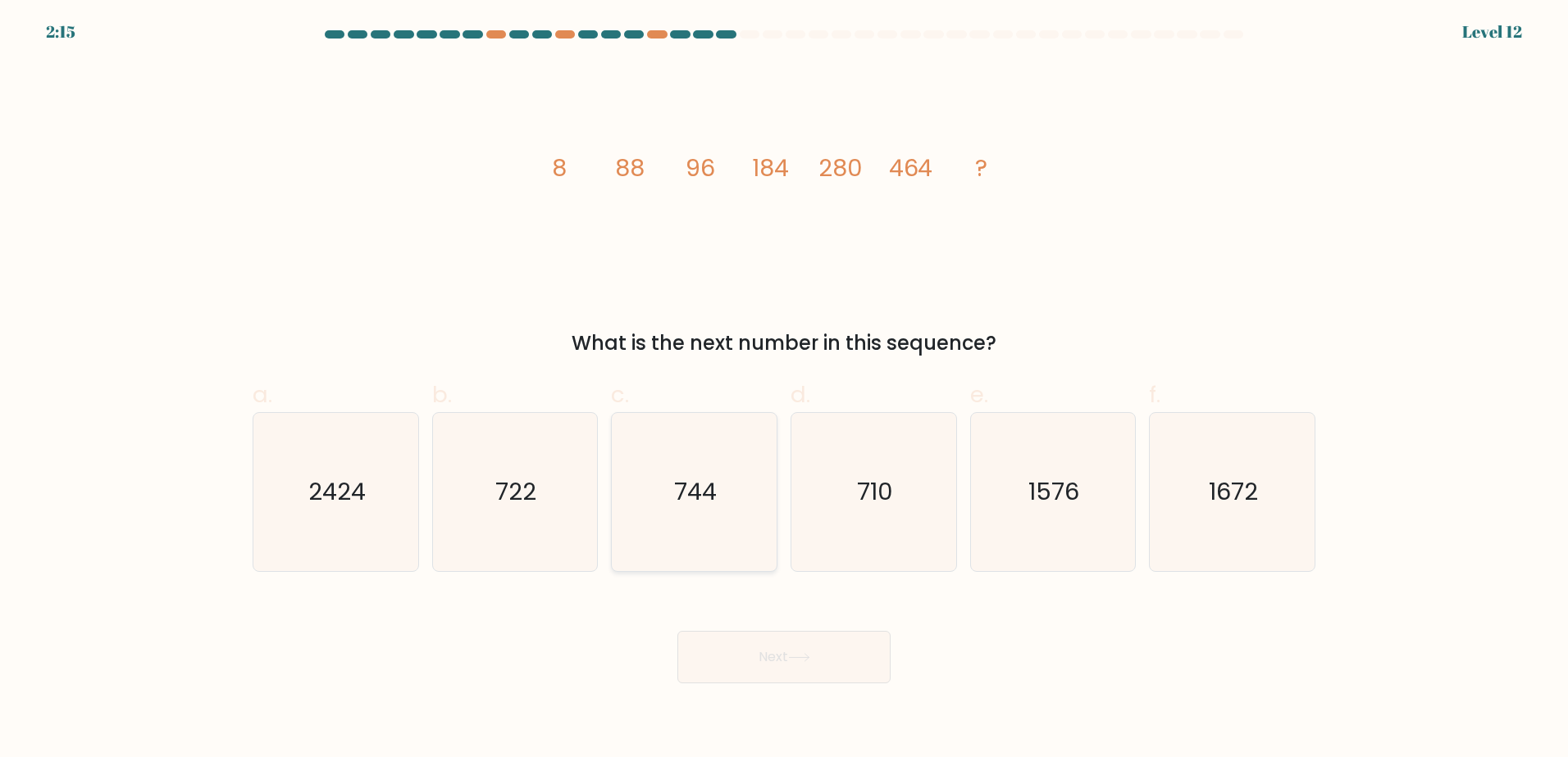
click at [711, 502] on text "744" at bounding box center [696, 492] width 43 height 33
click at [784, 389] on input "c. 744" at bounding box center [784, 384] width 1 height 10
radio input "true"
click at [803, 653] on icon at bounding box center [798, 657] width 22 height 9
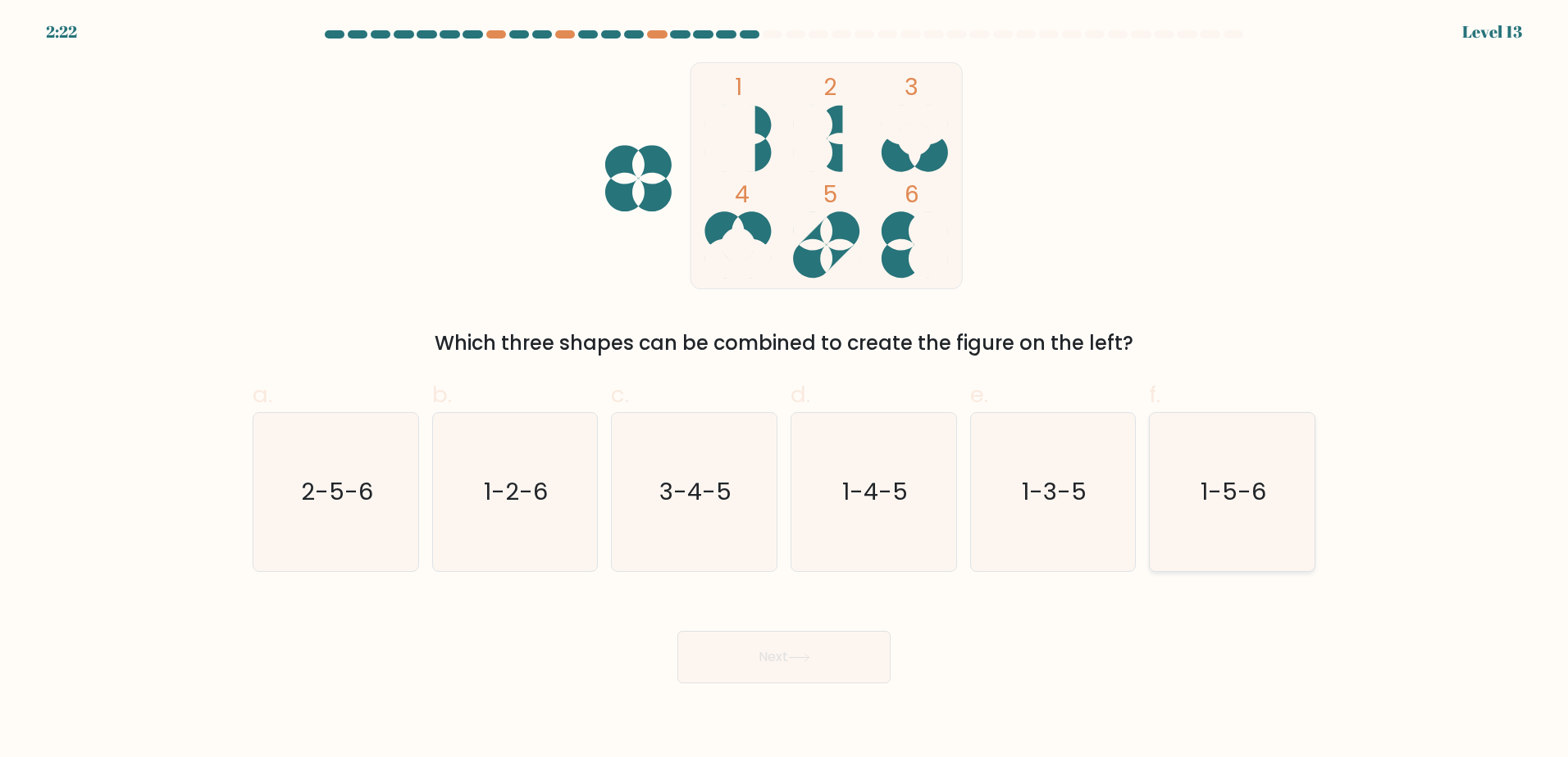
click at [1256, 489] on text "1-5-6" at bounding box center [1233, 492] width 65 height 33
click at [784, 389] on input "f. 1-5-6" at bounding box center [784, 384] width 1 height 10
radio input "true"
click at [751, 662] on button "Next" at bounding box center [784, 657] width 213 height 52
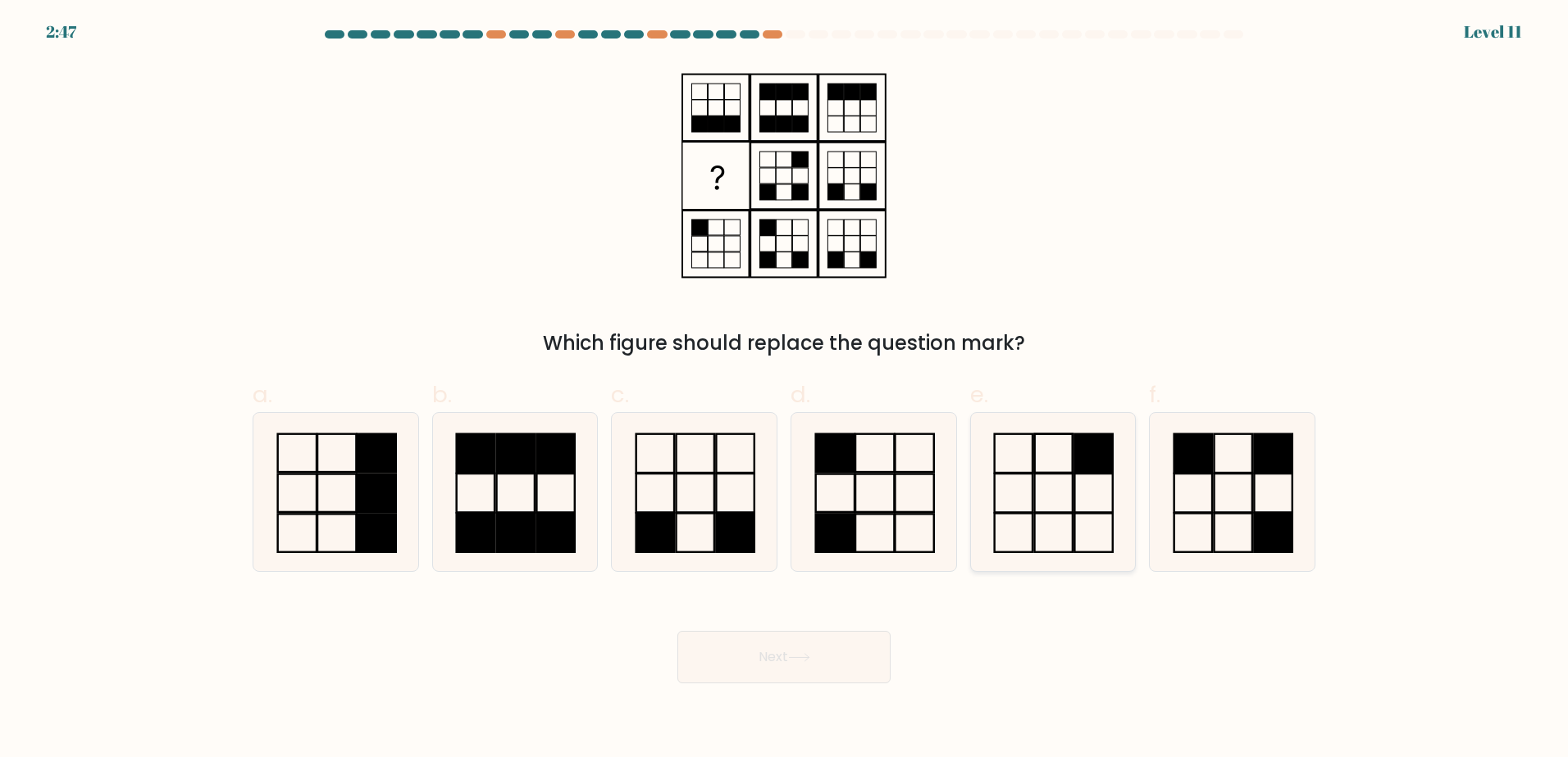
drag, startPoint x: 1083, startPoint y: 468, endPoint x: 1013, endPoint y: 559, distance: 114.8
click at [1083, 467] on rect at bounding box center [1093, 453] width 37 height 38
click at [784, 389] on input "e." at bounding box center [784, 384] width 1 height 10
radio input "true"
click at [808, 669] on button "Next" at bounding box center [784, 657] width 213 height 52
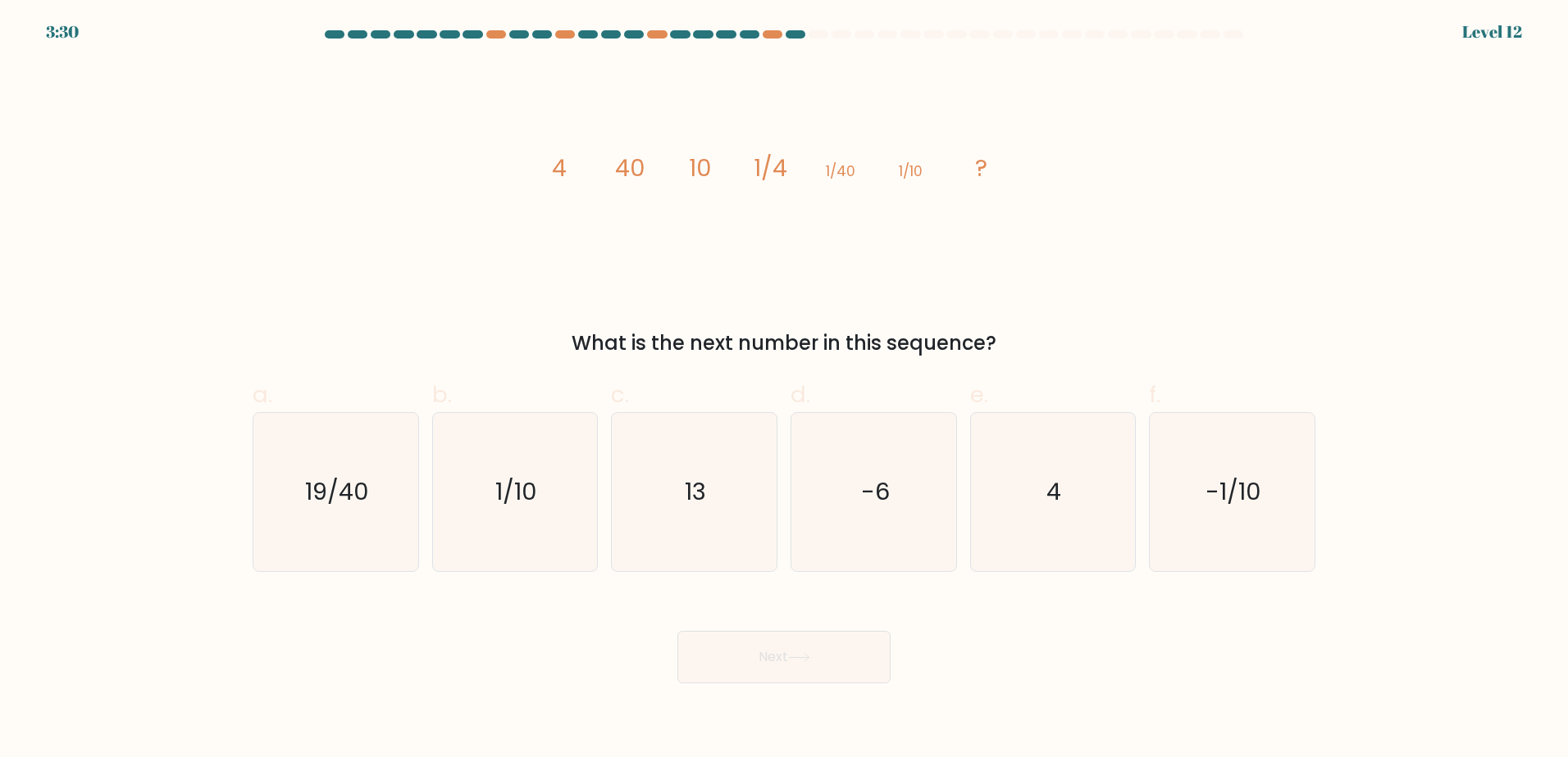
click at [1175, 156] on div "image/svg+xml 4 40 10 1/4 1/40 1/10 ? What is the next number in this sequence?" at bounding box center [784, 210] width 1083 height 295
click at [195, 151] on form at bounding box center [784, 356] width 1568 height 653
click at [1124, 202] on div "image/svg+xml 4 40 10 1/4 1/40 1/10 ? What is the next number in this sequence?" at bounding box center [784, 210] width 1083 height 295
click at [1150, 183] on div "image/svg+xml 4 40 10 1/4 1/40 1/10 ? What is the next number in this sequence?" at bounding box center [784, 210] width 1083 height 295
drag, startPoint x: 286, startPoint y: 200, endPoint x: 324, endPoint y: 200, distance: 38.0
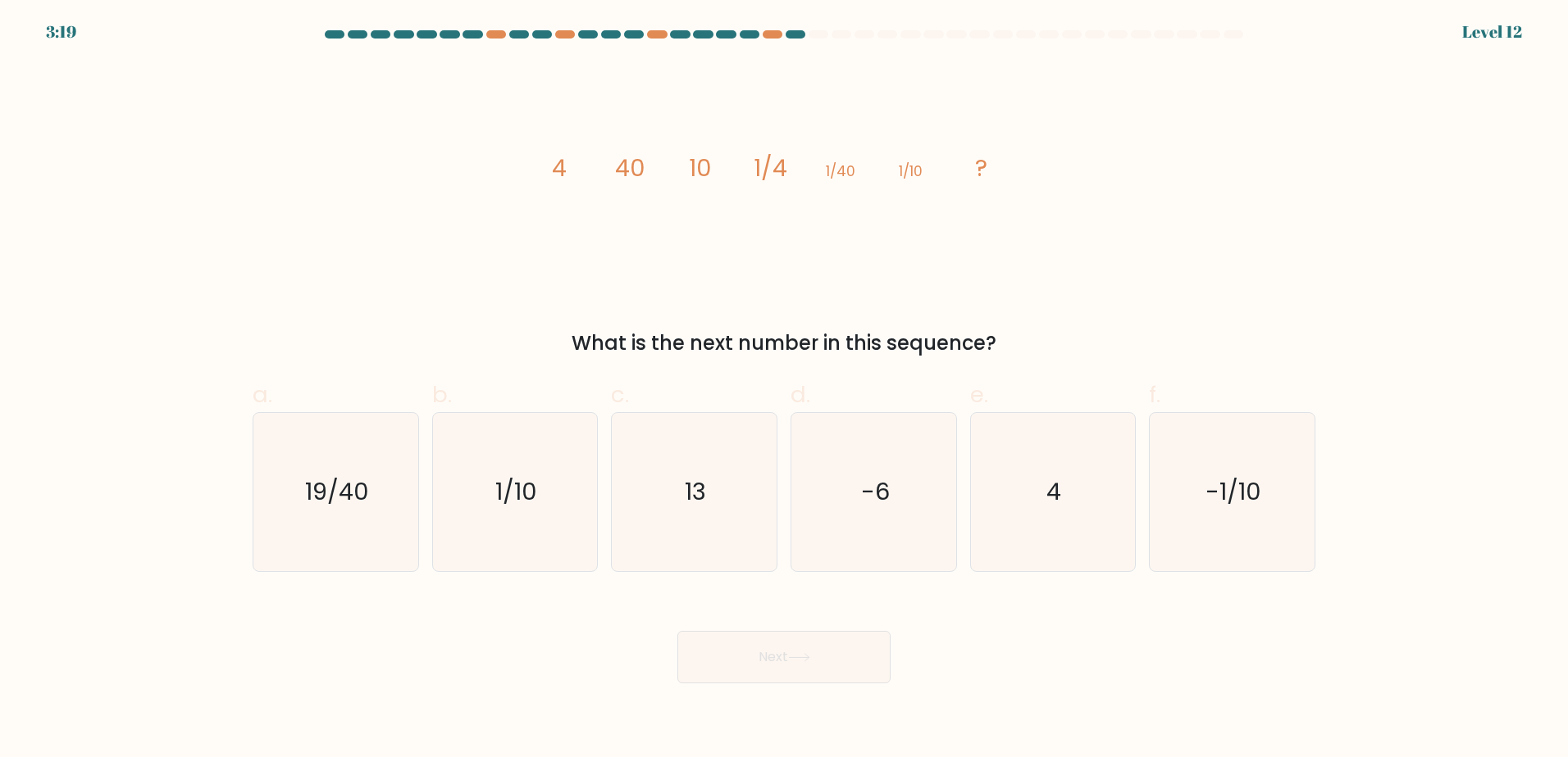
click at [290, 199] on div "image/svg+xml 4 40 10 1/4 1/40 1/10 ? What is the next number in this sequence?" at bounding box center [784, 210] width 1083 height 295
click at [1065, 512] on icon "4" at bounding box center [1052, 492] width 158 height 158
click at [784, 389] on input "e. 4" at bounding box center [784, 384] width 1 height 10
radio input "true"
click at [803, 659] on icon at bounding box center [798, 657] width 22 height 9
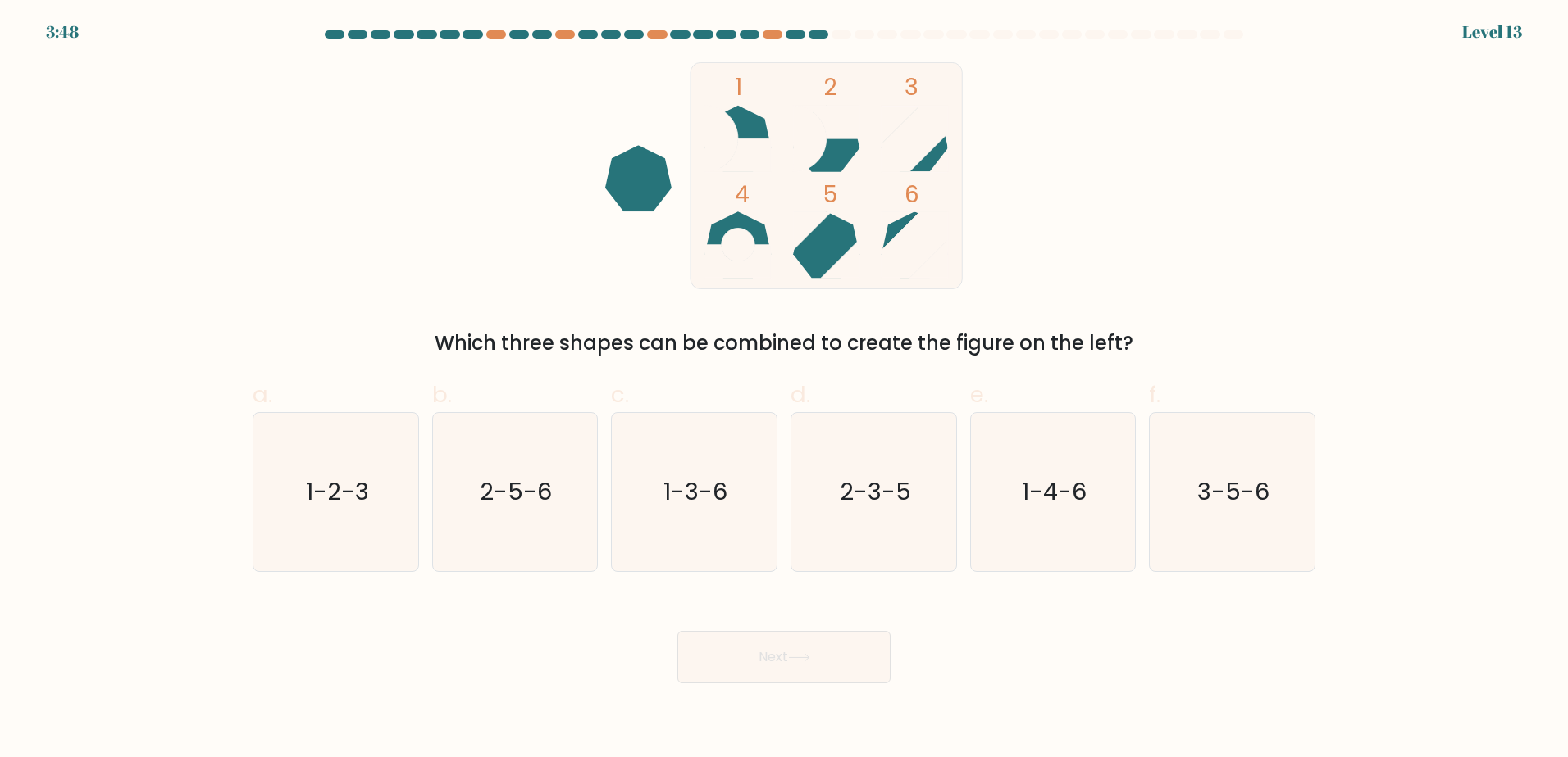
click at [1278, 226] on div "1 2 3 4 5 6 Which three shapes can be combined to create the figure on the left?" at bounding box center [784, 210] width 1083 height 295
click at [224, 83] on form at bounding box center [784, 356] width 1568 height 653
click at [577, 525] on icon "2-5-6" at bounding box center [515, 492] width 158 height 158
click at [784, 389] on input "b. 2-5-6" at bounding box center [784, 384] width 1 height 10
radio input "true"
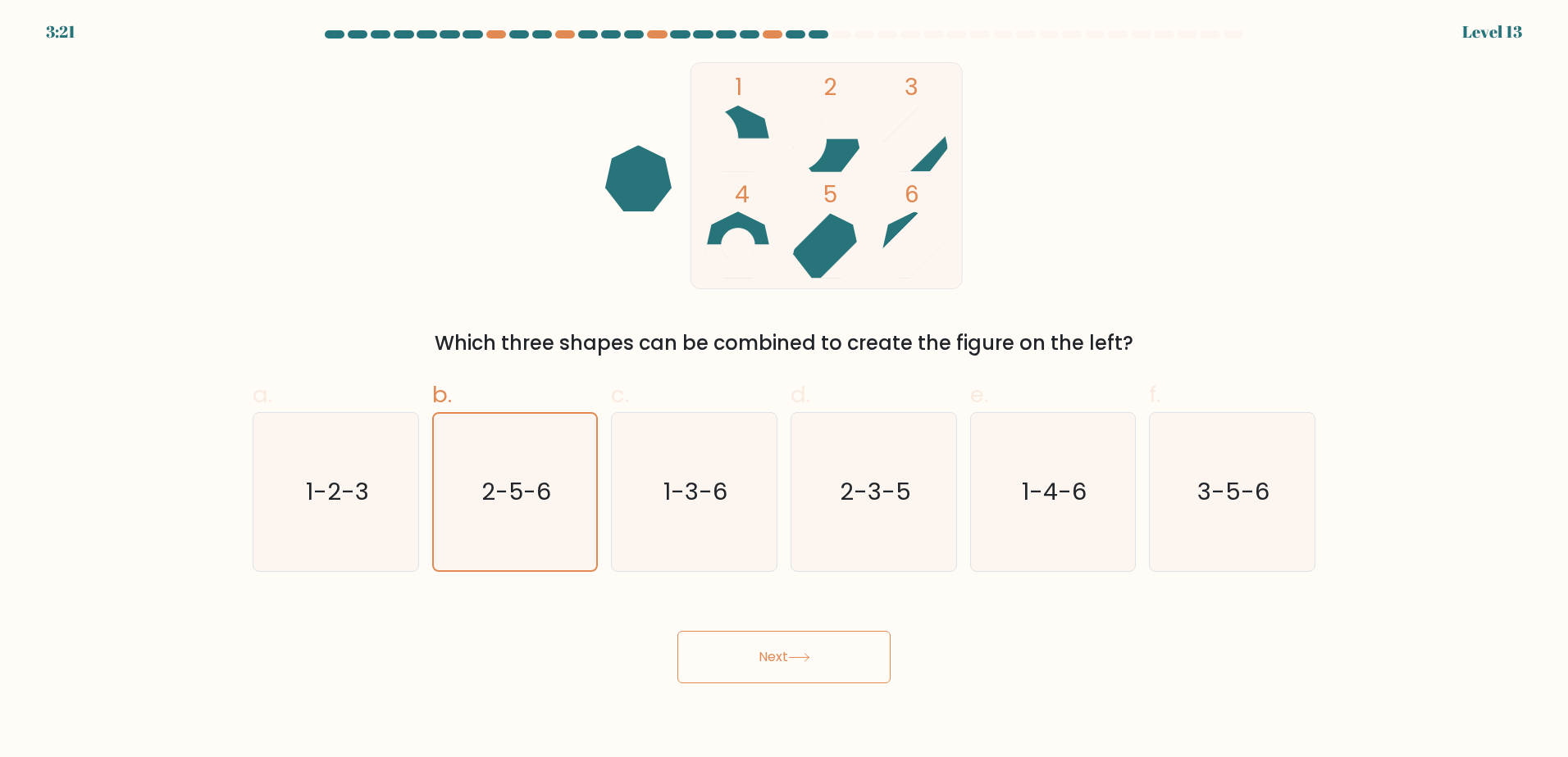
drag, startPoint x: 820, startPoint y: 695, endPoint x: 813, endPoint y: 659, distance: 36.7
click at [820, 694] on body "3:21 Level 13" at bounding box center [784, 378] width 1568 height 757
click at [811, 656] on icon at bounding box center [798, 657] width 22 height 9
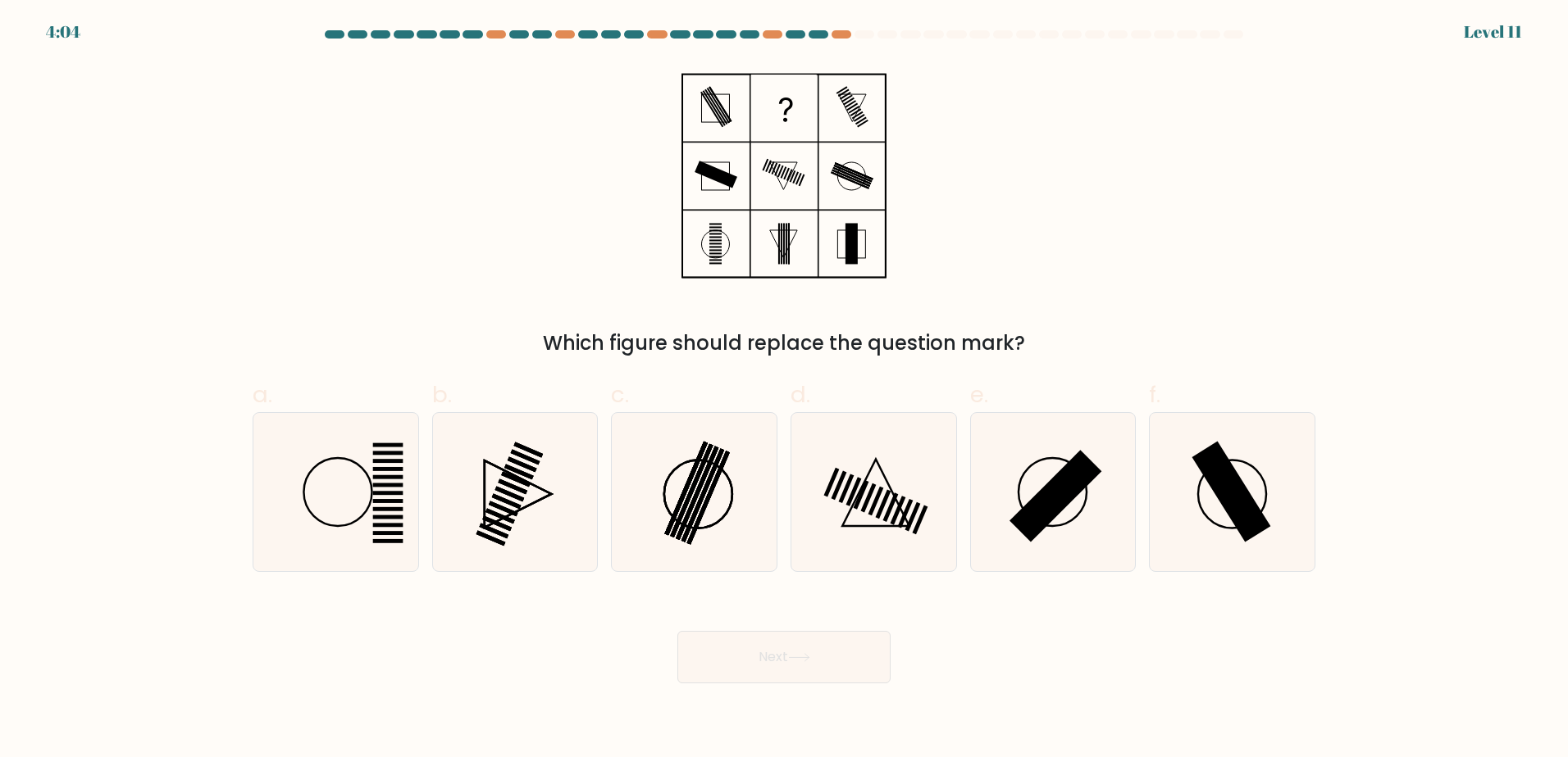
click at [1186, 209] on div "Which figure should replace the question mark?" at bounding box center [784, 210] width 1083 height 295
click at [1136, 175] on div "Which figure should replace the question mark?" at bounding box center [784, 210] width 1083 height 295
click at [1163, 164] on div "Which figure should replace the question mark?" at bounding box center [784, 210] width 1083 height 295
click at [1232, 480] on rect at bounding box center [1231, 491] width 79 height 101
click at [784, 389] on input "f." at bounding box center [784, 384] width 1 height 10
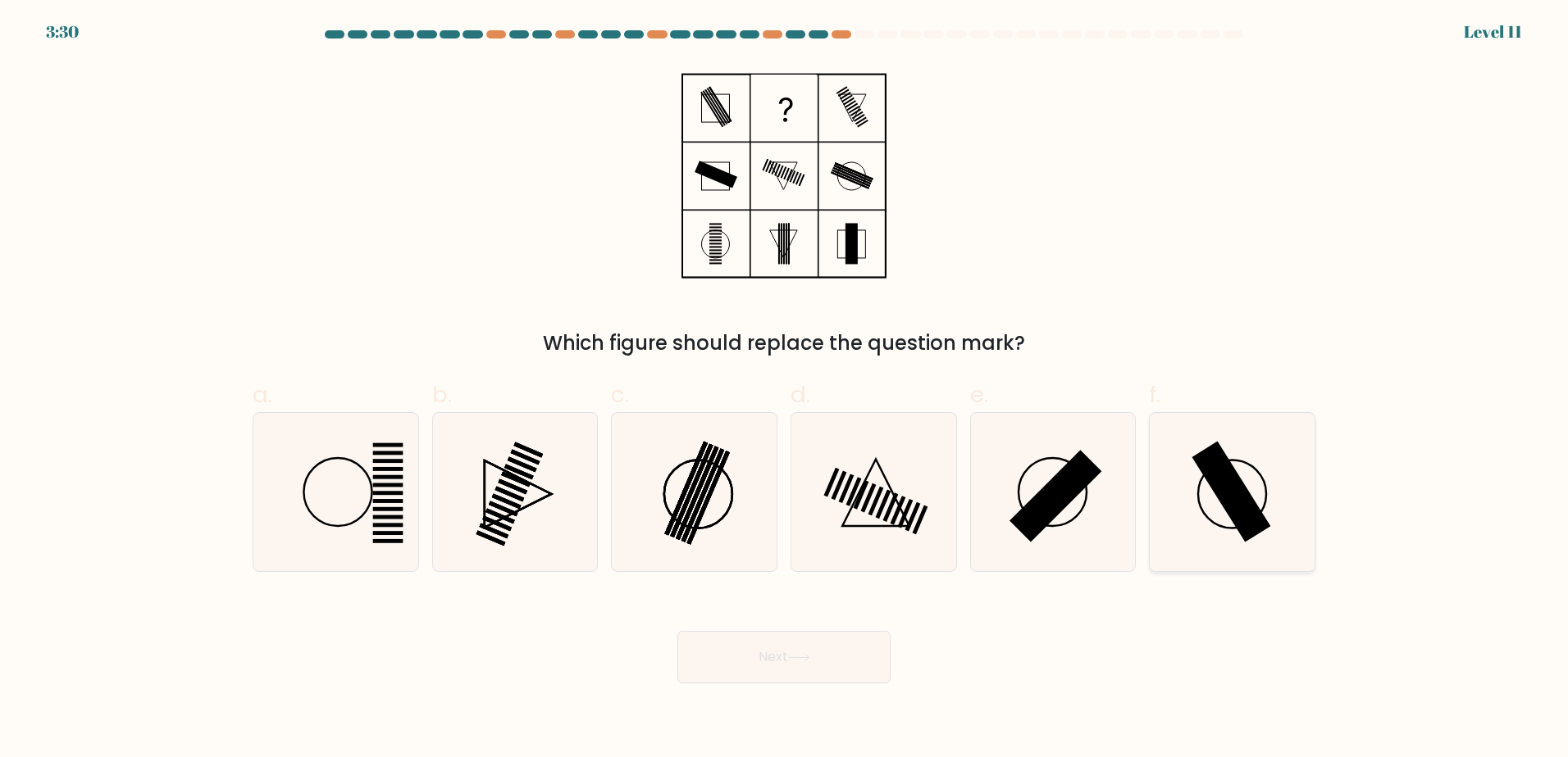
radio input "true"
click at [820, 651] on button "Next" at bounding box center [784, 657] width 213 height 52
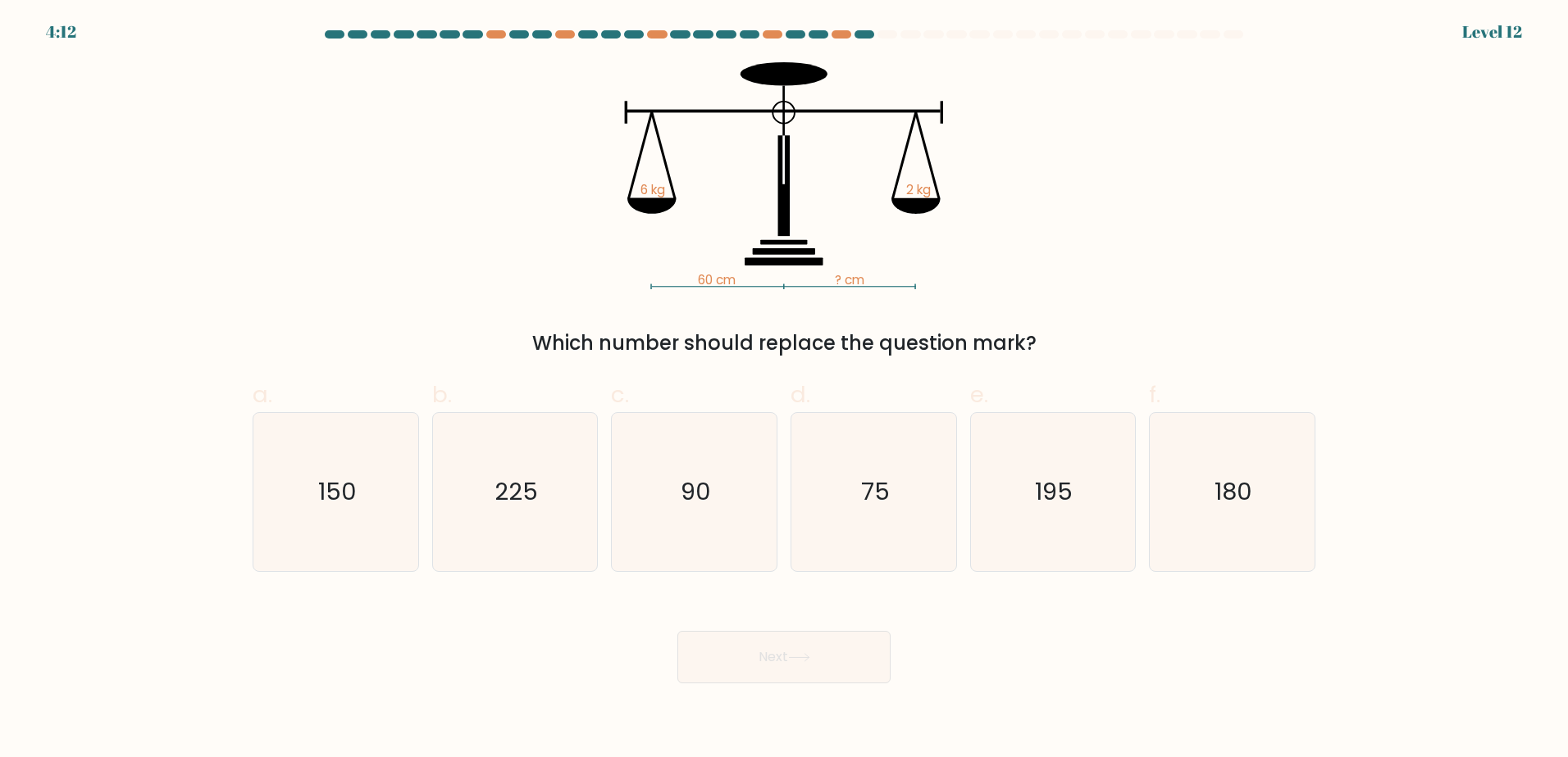
click at [1123, 205] on div "60 cm ? cm 6 kg 2 kg Which number should replace the question mark?" at bounding box center [784, 210] width 1083 height 295
click at [591, 275] on icon "60 cm ? cm 6 kg 2 kg" at bounding box center [784, 176] width 492 height 227
click at [1110, 189] on div "60 cm ? cm 6 kg 2 kg Which number should replace the question mark?" at bounding box center [784, 210] width 1083 height 295
drag, startPoint x: 1189, startPoint y: 525, endPoint x: 1054, endPoint y: 588, distance: 149.0
click at [1188, 526] on icon "180" at bounding box center [1232, 492] width 158 height 158
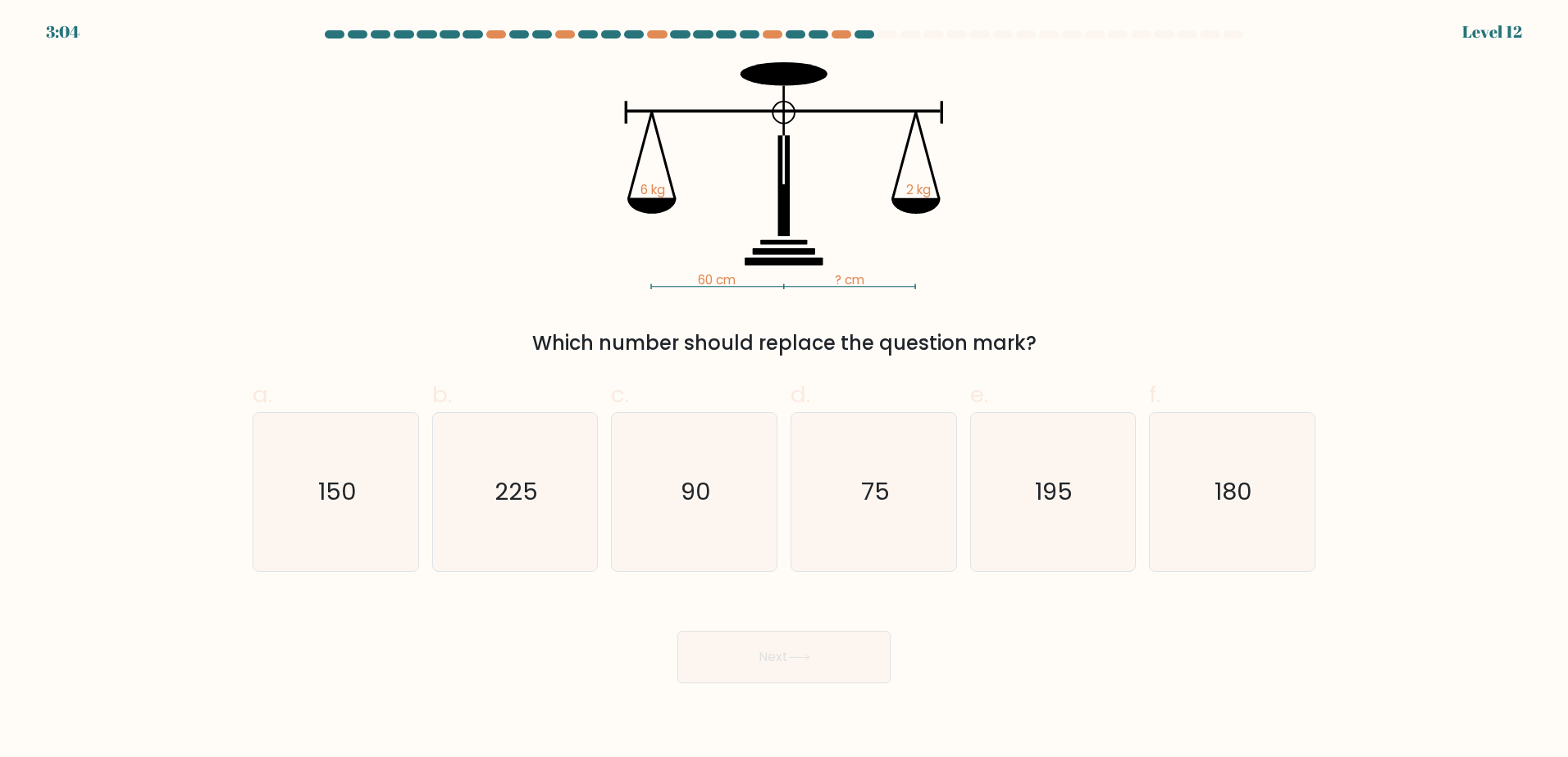
click at [784, 389] on input "f. 180" at bounding box center [784, 384] width 1 height 10
radio input "true"
click at [787, 631] on button "Next" at bounding box center [784, 657] width 213 height 52
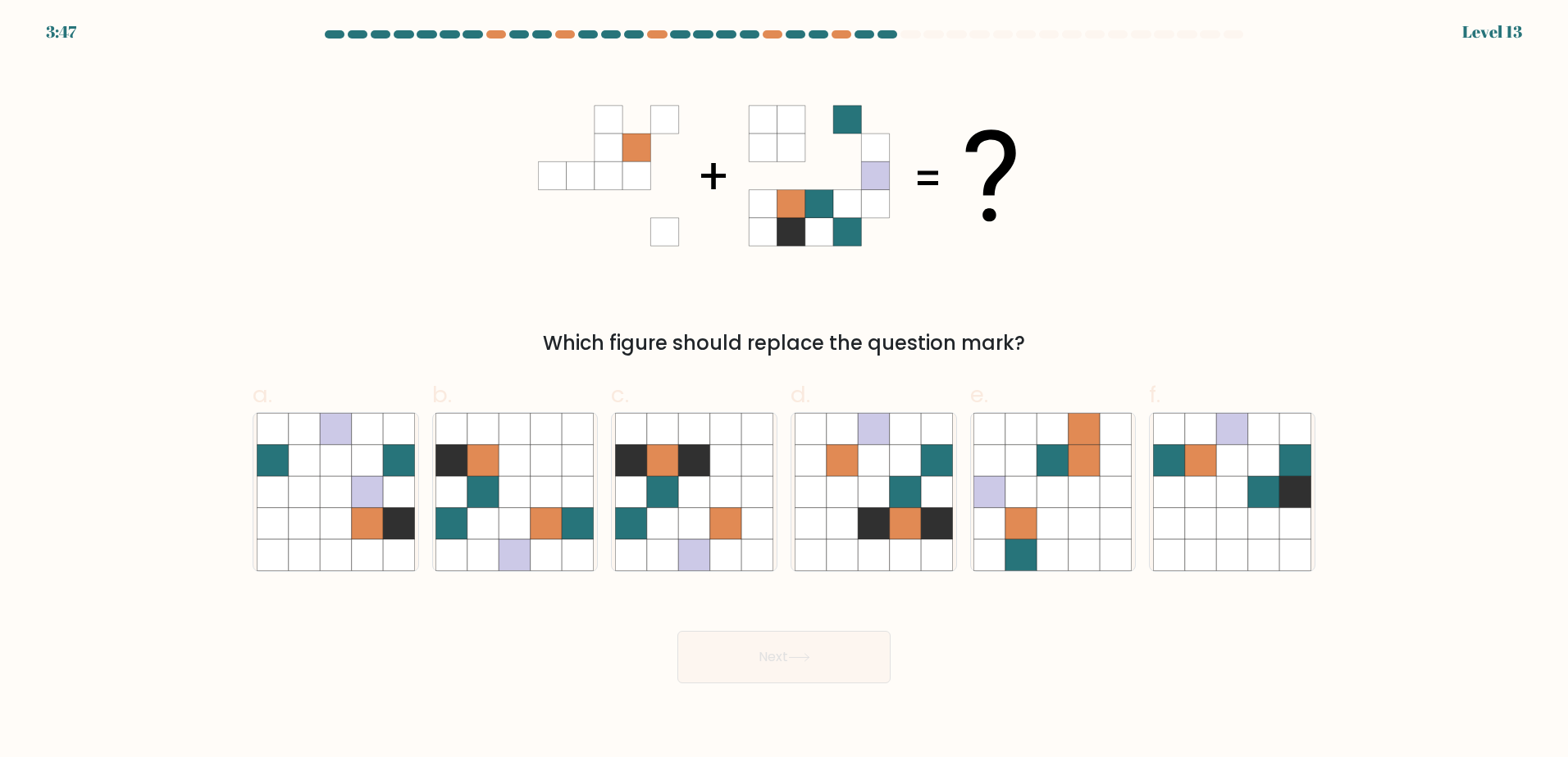
click at [1154, 229] on div "Which figure should replace the question mark?" at bounding box center [784, 210] width 1083 height 295
click at [560, 541] on icon at bounding box center [546, 554] width 31 height 31
click at [784, 389] on input "b." at bounding box center [784, 384] width 1 height 10
radio input "true"
click at [764, 675] on button "Next" at bounding box center [784, 657] width 213 height 52
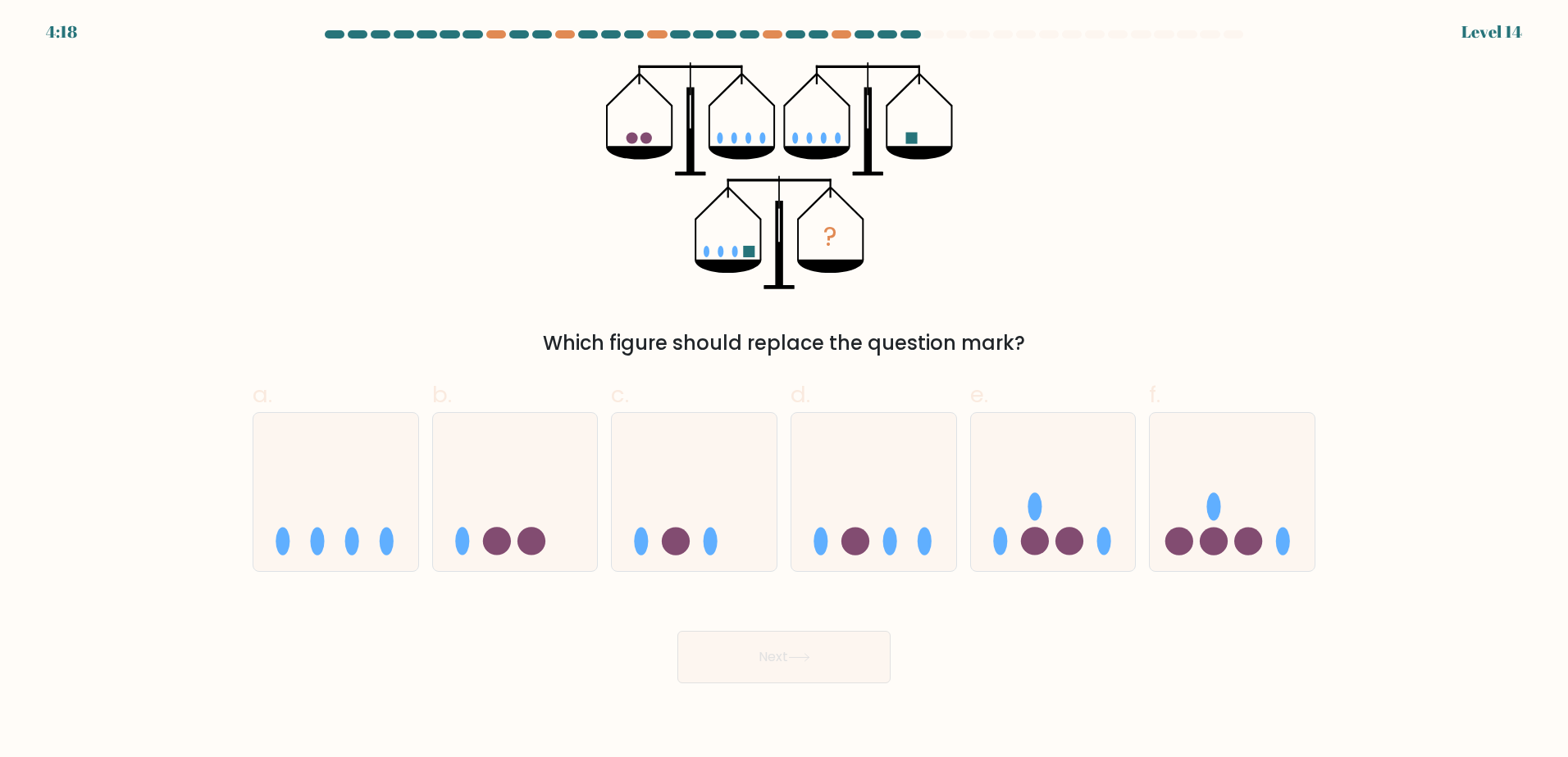
click at [1163, 291] on div "? Which figure should replace the question mark?" at bounding box center [784, 210] width 1083 height 295
drag, startPoint x: 1024, startPoint y: 559, endPoint x: 1001, endPoint y: 587, distance: 36.2
click at [1025, 559] on icon at bounding box center [1053, 491] width 165 height 136
click at [784, 389] on input "e." at bounding box center [784, 384] width 1 height 10
radio input "true"
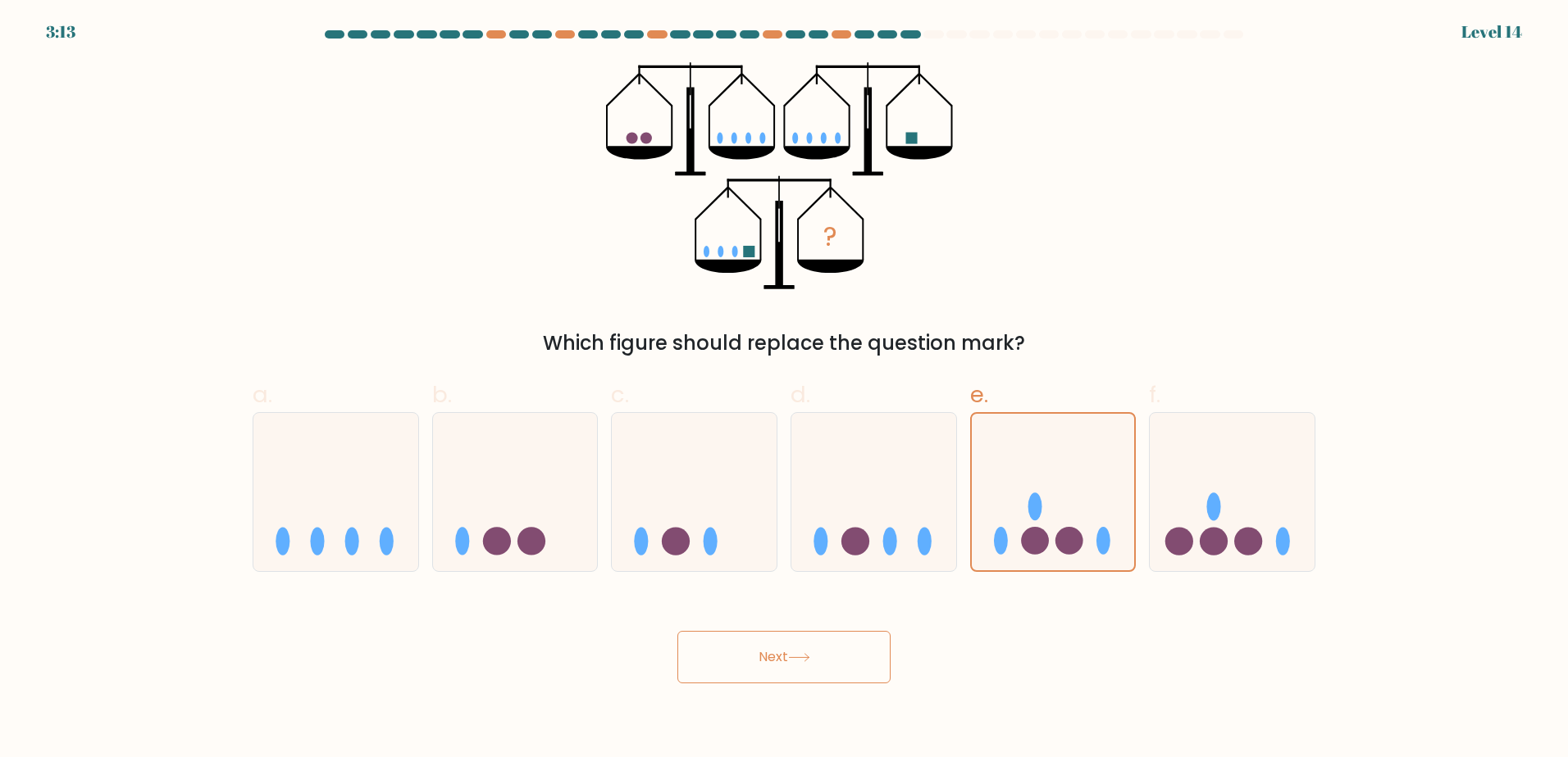
click at [853, 671] on button "Next" at bounding box center [784, 657] width 213 height 52
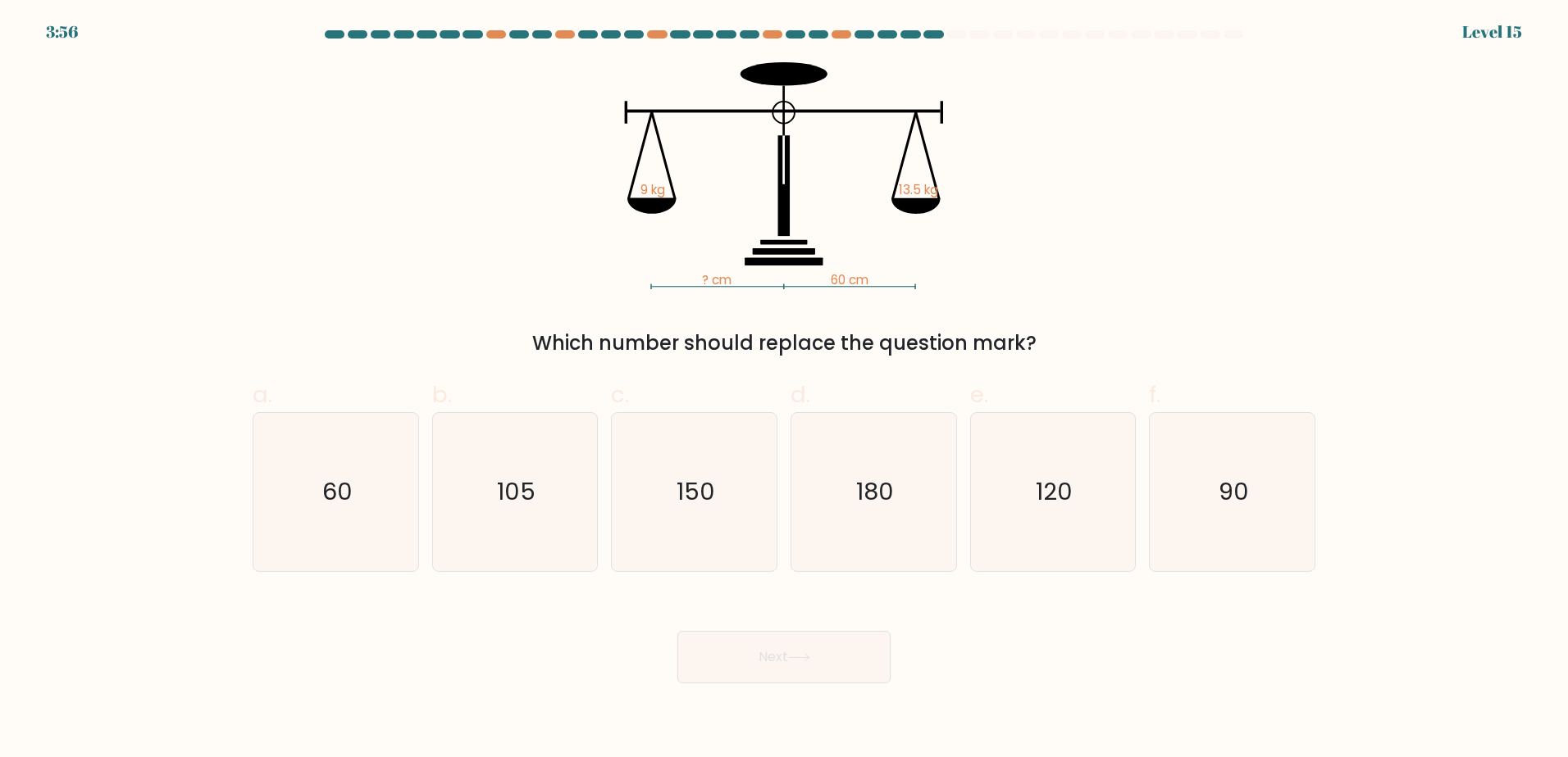
click at [1038, 342] on div "? cm 60 cm 9 kg 13.5 kg Which number should replace the question mark?" at bounding box center [784, 210] width 1083 height 295
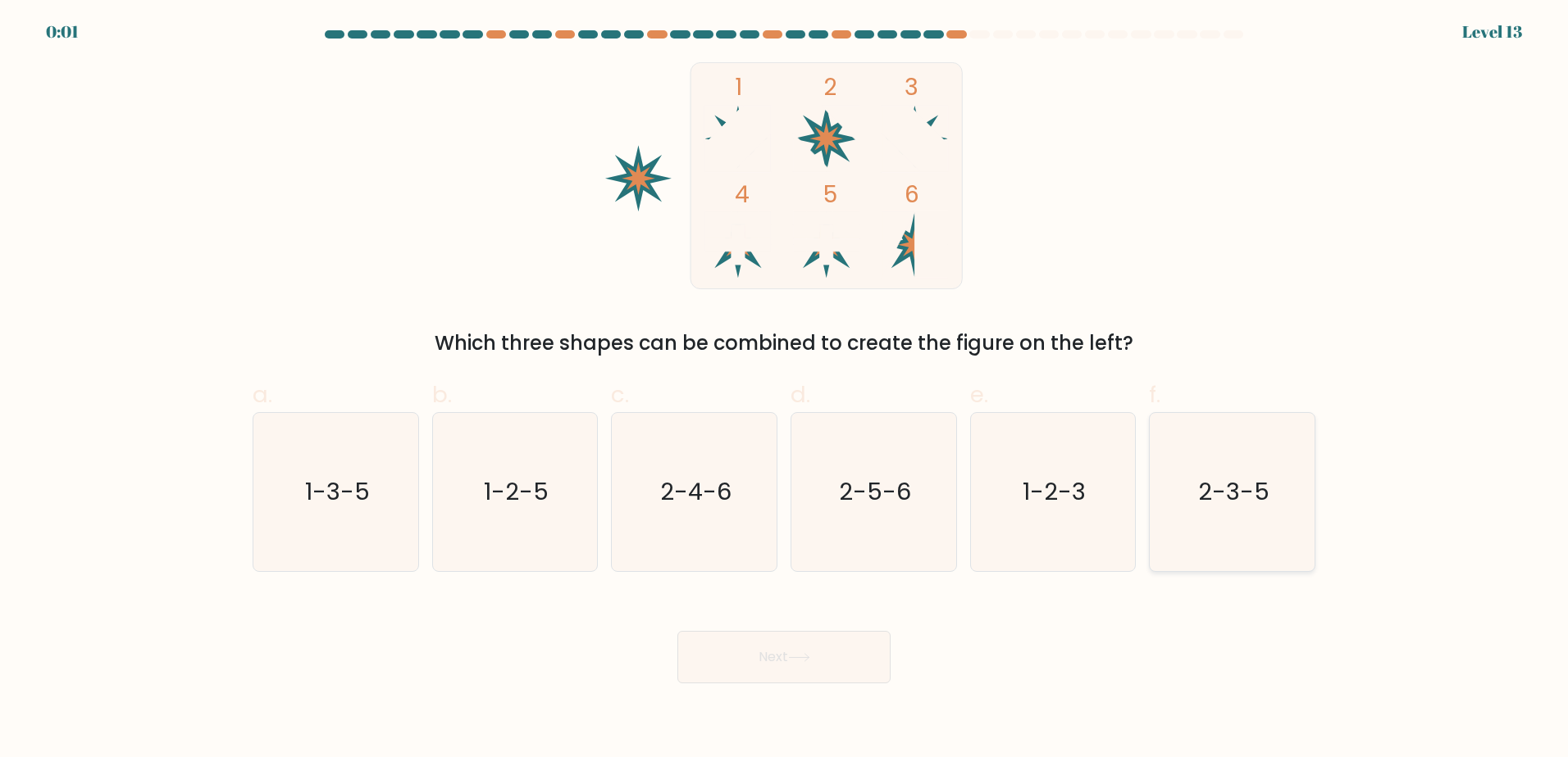
click at [1183, 516] on icon "2-3-5" at bounding box center [1232, 492] width 158 height 158
click at [784, 389] on input "f. 2-3-5" at bounding box center [784, 384] width 1 height 10
radio input "true"
click at [804, 664] on button "Next" at bounding box center [784, 657] width 213 height 52
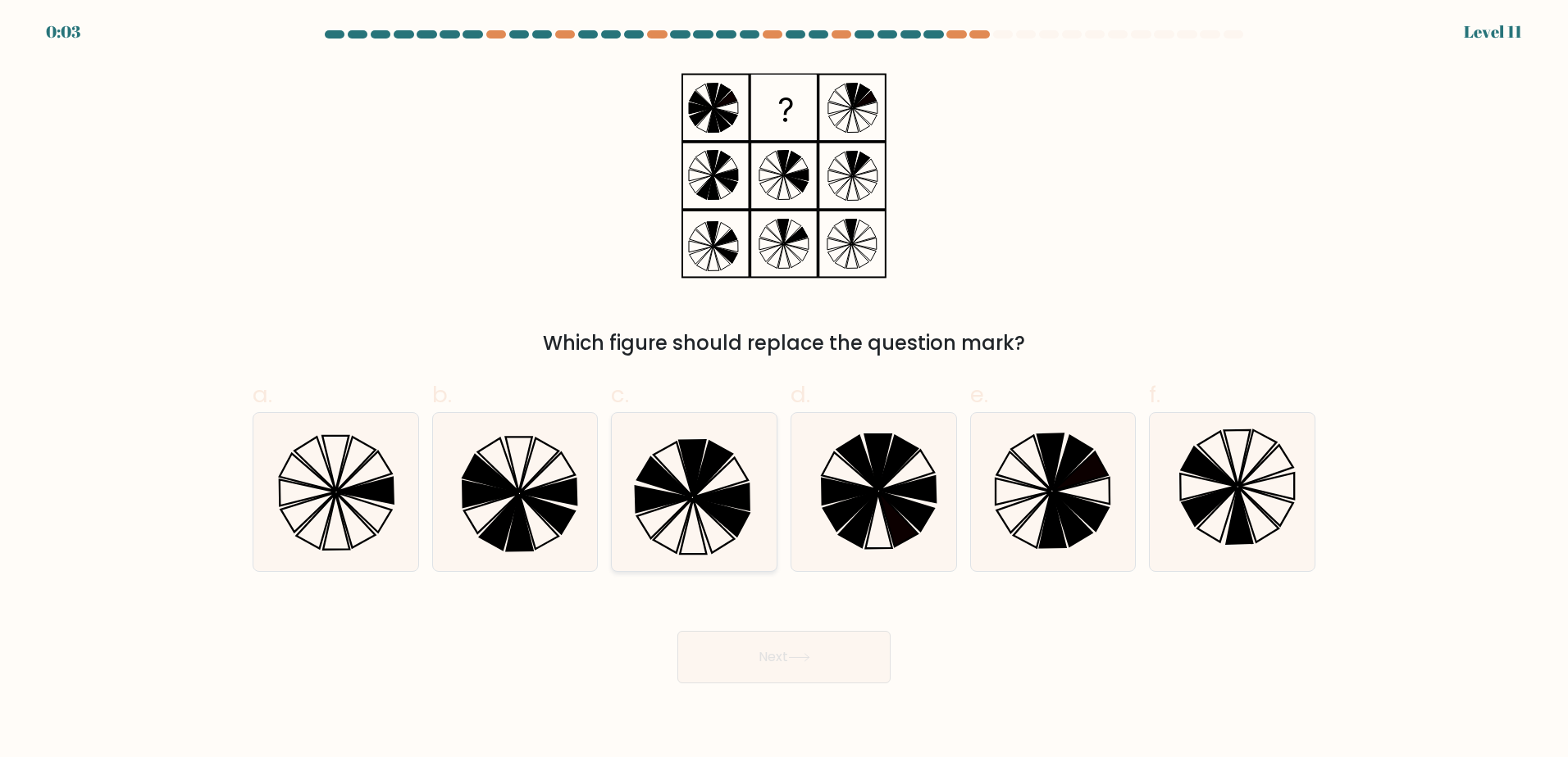
click at [724, 486] on icon at bounding box center [694, 492] width 158 height 158
click at [784, 389] on input "c." at bounding box center [784, 384] width 1 height 10
radio input "true"
click at [854, 654] on button "Next" at bounding box center [784, 657] width 213 height 52
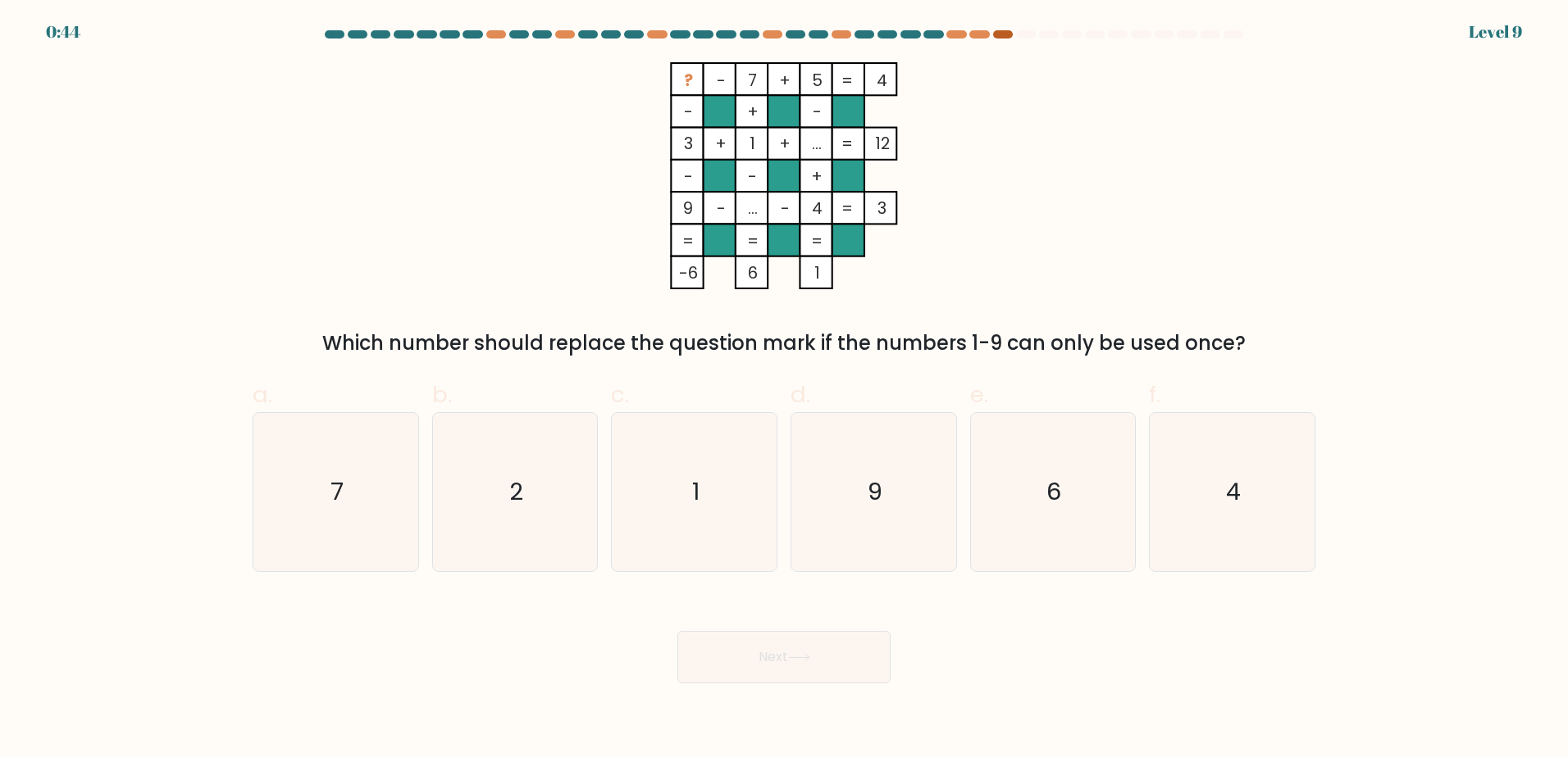
click at [993, 34] on div at bounding box center [1003, 34] width 20 height 8
click at [1001, 35] on div at bounding box center [1003, 34] width 20 height 8
click at [978, 35] on div at bounding box center [978, 34] width 20 height 8
click at [1024, 470] on icon "6" at bounding box center [1052, 492] width 158 height 158
click at [784, 389] on input "e. 6" at bounding box center [784, 384] width 1 height 10
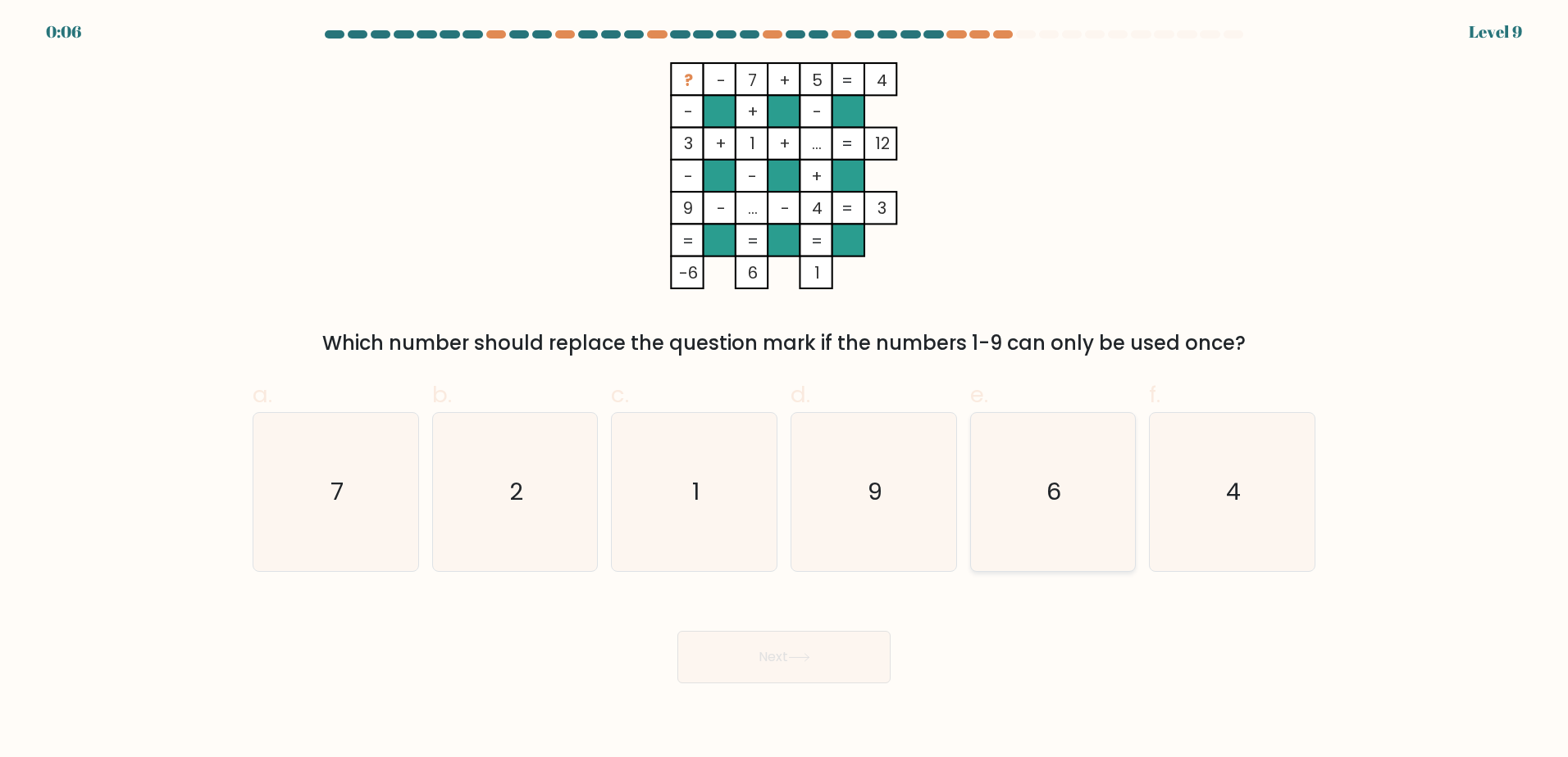
radio input "true"
click at [848, 658] on button "Next" at bounding box center [784, 657] width 213 height 52
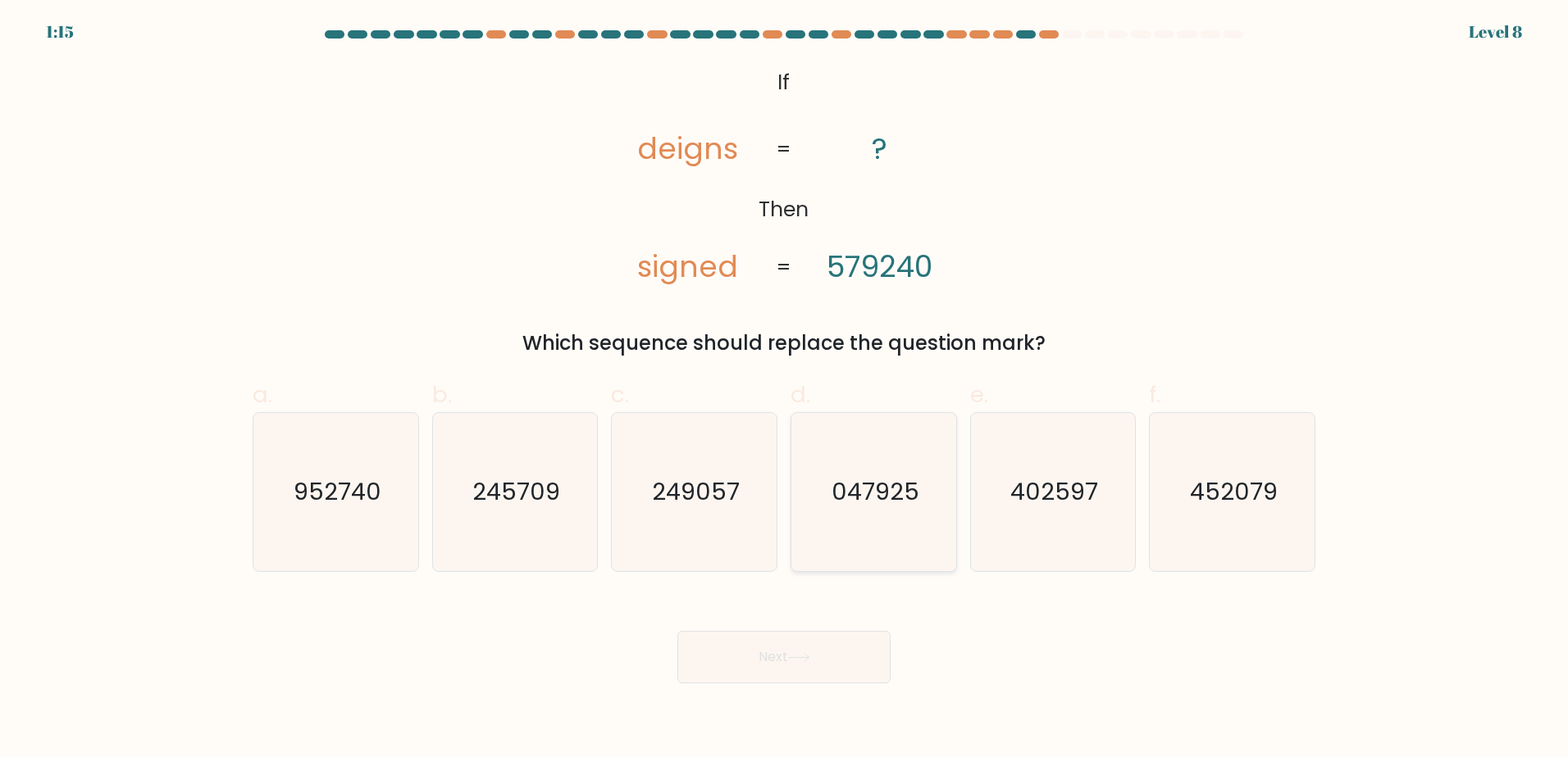
click at [873, 523] on icon "047925" at bounding box center [874, 492] width 158 height 158
click at [784, 389] on input "d. 047925" at bounding box center [784, 384] width 1 height 10
radio input "true"
click at [855, 660] on button "Next" at bounding box center [784, 657] width 213 height 52
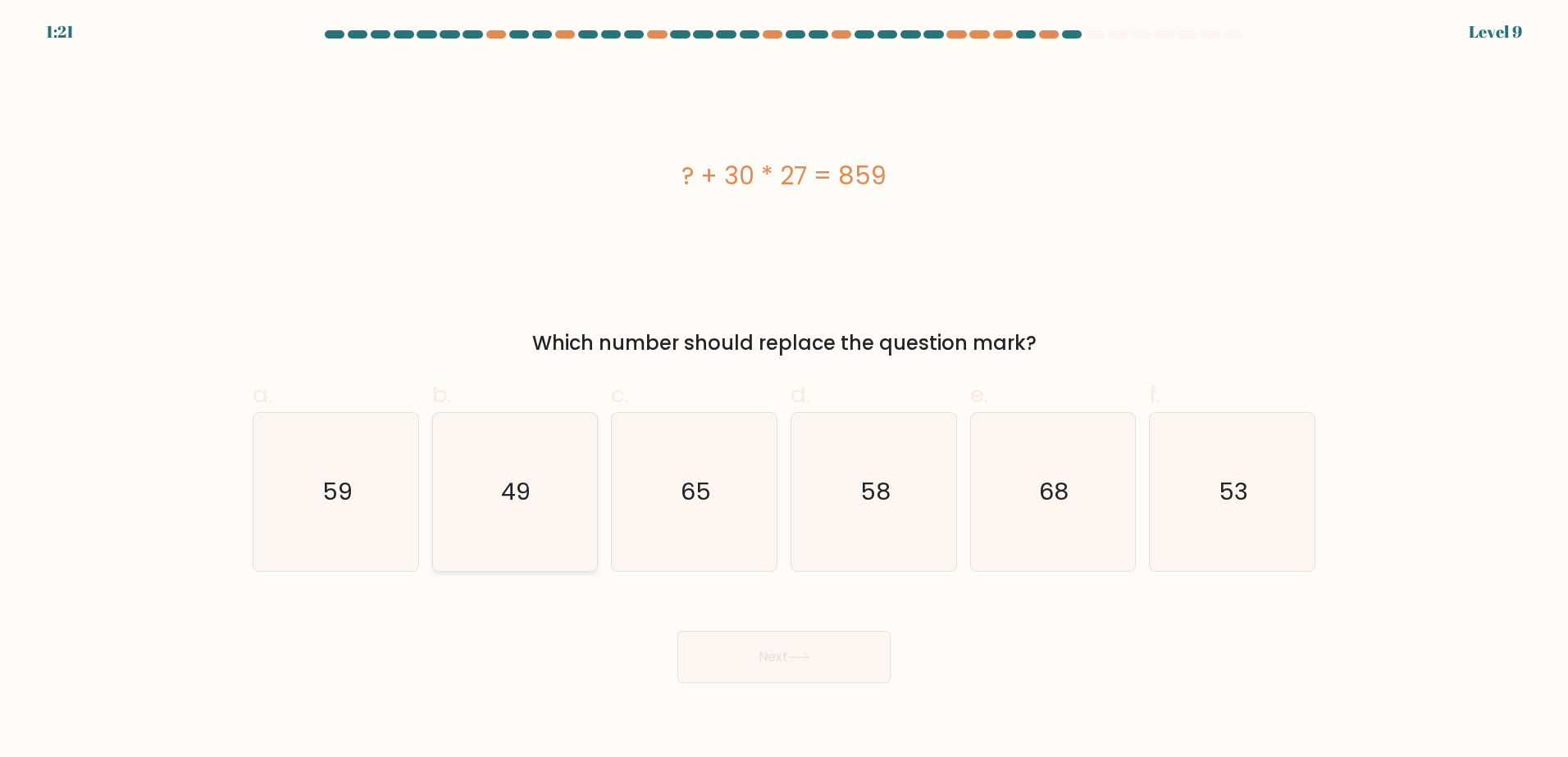
drag, startPoint x: 537, startPoint y: 486, endPoint x: 578, endPoint y: 512, distance: 48.5
click at [538, 486] on icon "49" at bounding box center [515, 492] width 158 height 158
click at [784, 389] on input "b. 49" at bounding box center [784, 384] width 1 height 10
radio input "true"
click at [835, 664] on button "Next" at bounding box center [784, 657] width 213 height 52
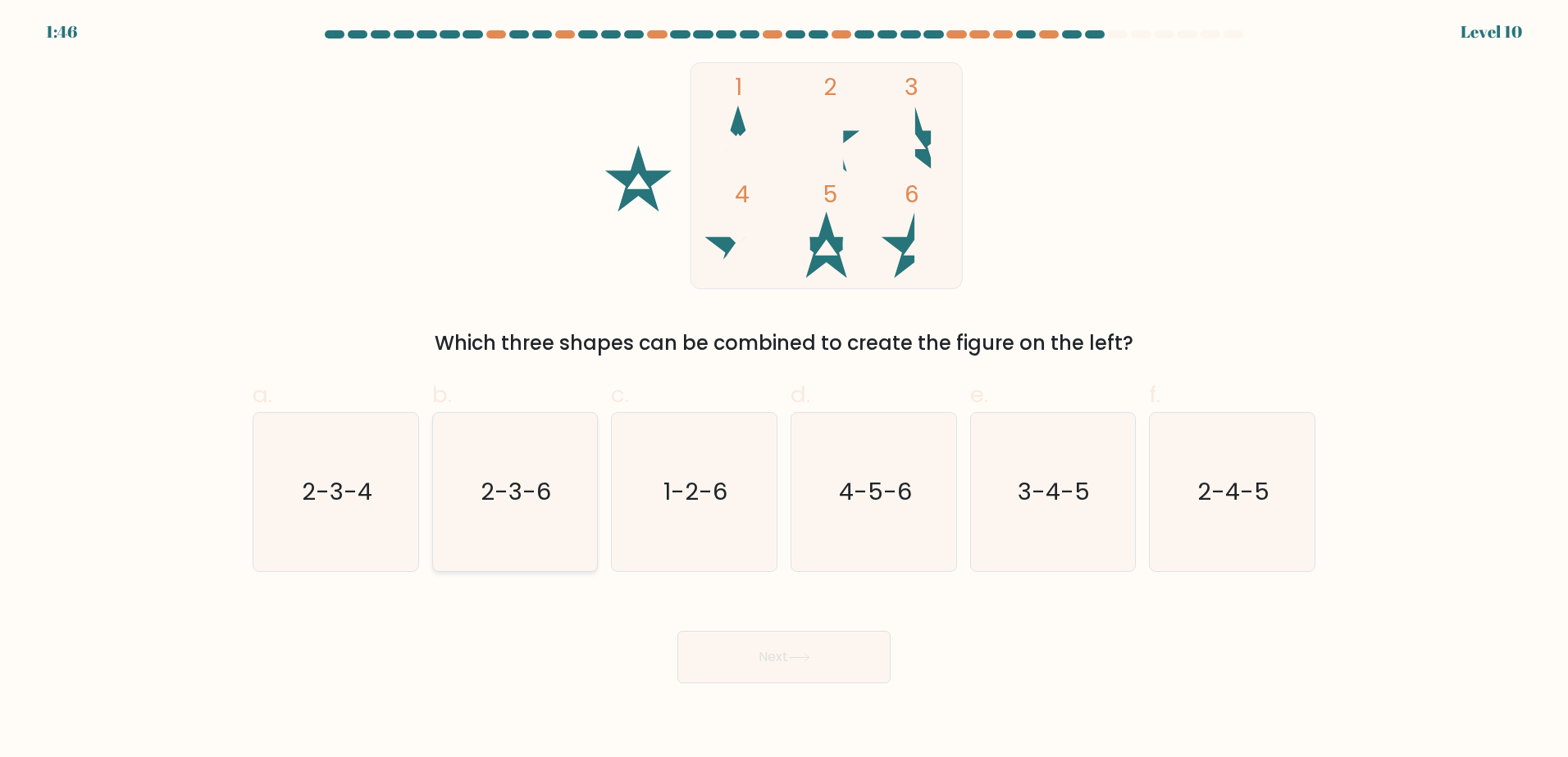
click at [513, 469] on icon "2-3-6" at bounding box center [515, 492] width 158 height 158
click at [784, 389] on input "b. 2-3-6" at bounding box center [784, 384] width 1 height 10
radio input "true"
click at [835, 657] on button "Next" at bounding box center [784, 657] width 213 height 52
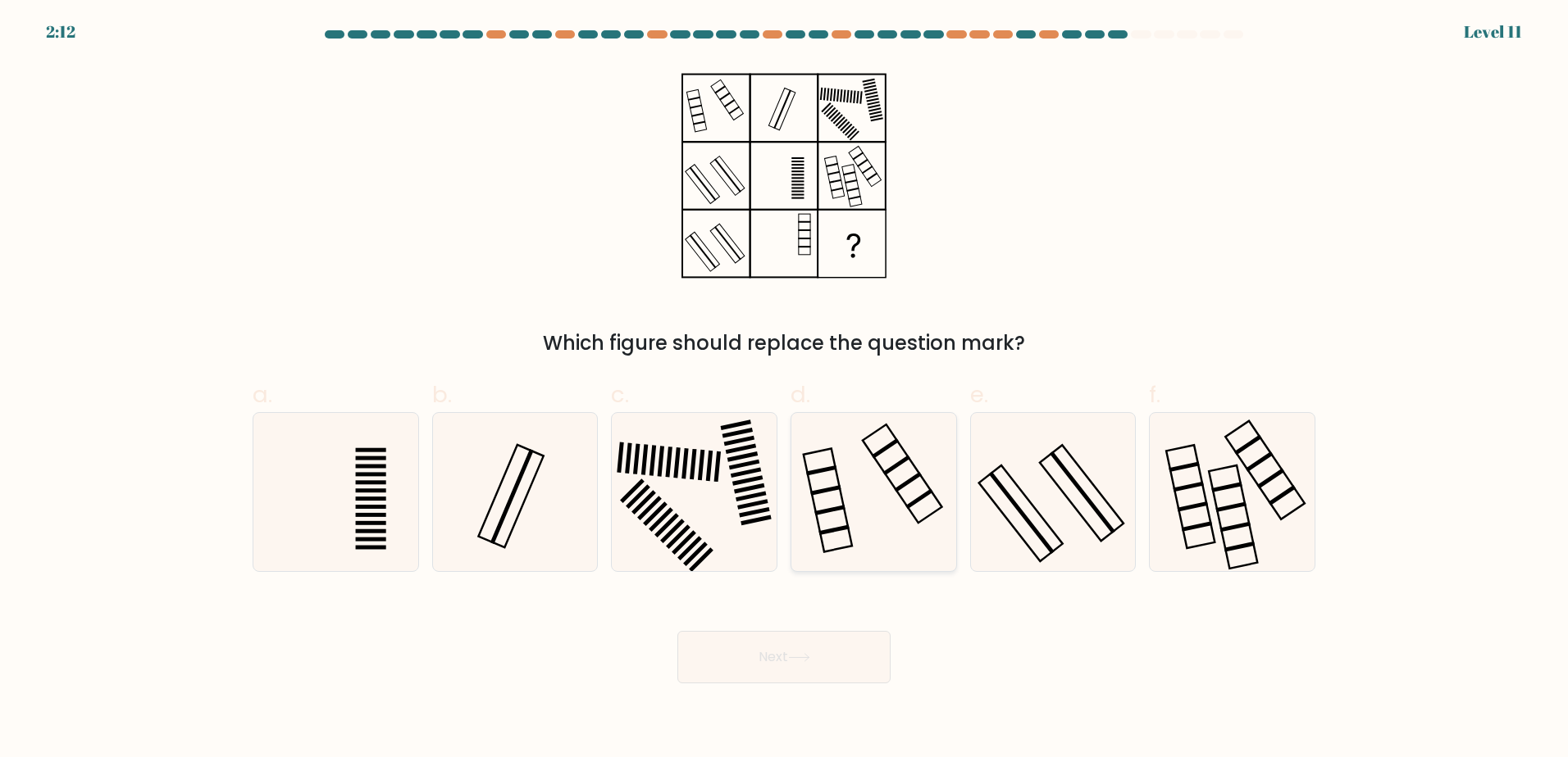
drag, startPoint x: 697, startPoint y: 483, endPoint x: 792, endPoint y: 556, distance: 119.8
click at [699, 484] on icon at bounding box center [694, 492] width 158 height 158
click at [784, 389] on input "c." at bounding box center [784, 384] width 1 height 10
radio input "true"
click at [860, 660] on button "Next" at bounding box center [784, 657] width 213 height 52
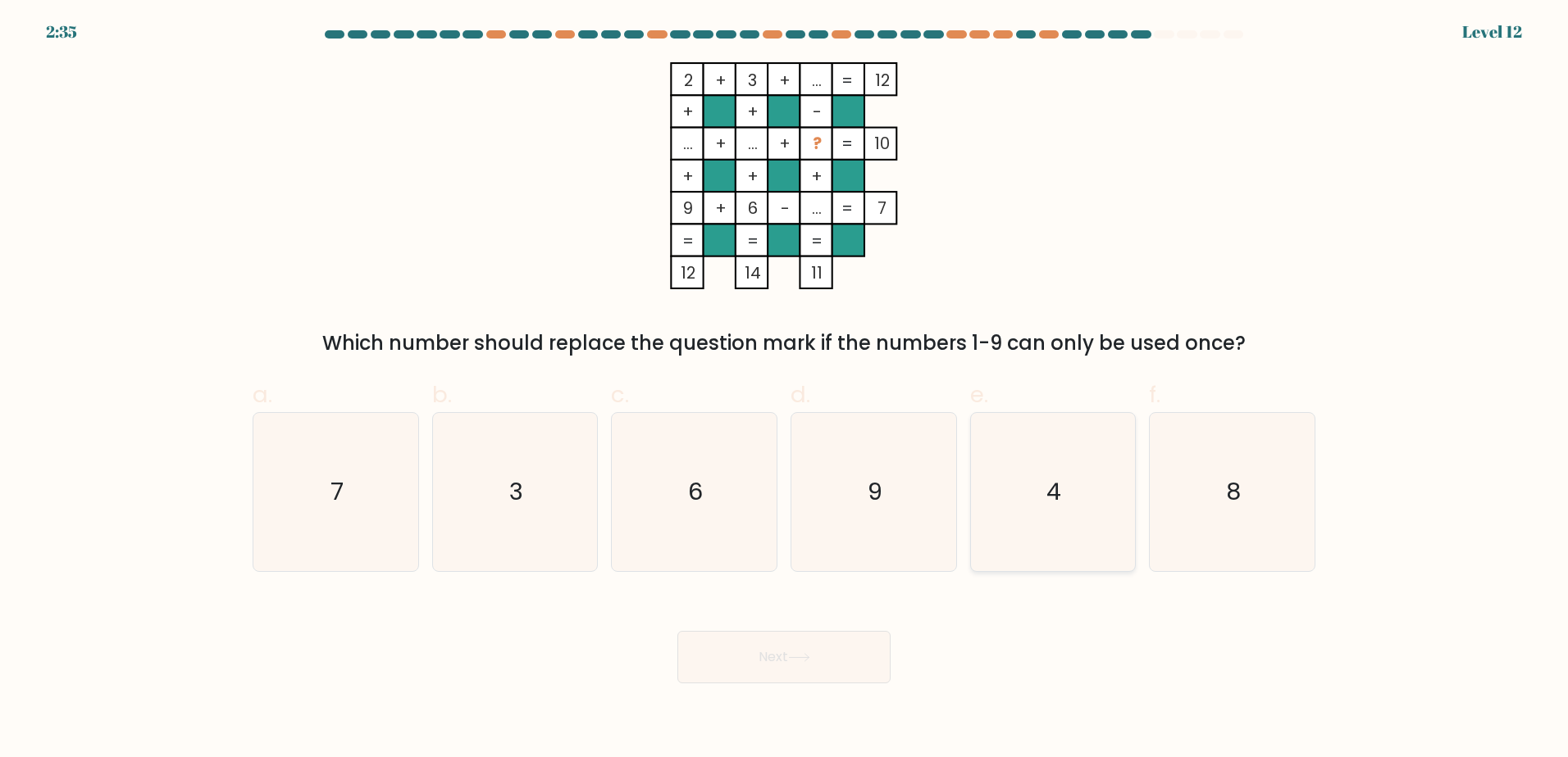
click at [1048, 521] on icon "4" at bounding box center [1052, 492] width 158 height 158
click at [784, 389] on input "e. 4" at bounding box center [784, 384] width 1 height 10
radio input "true"
click at [823, 667] on button "Next" at bounding box center [784, 657] width 213 height 52
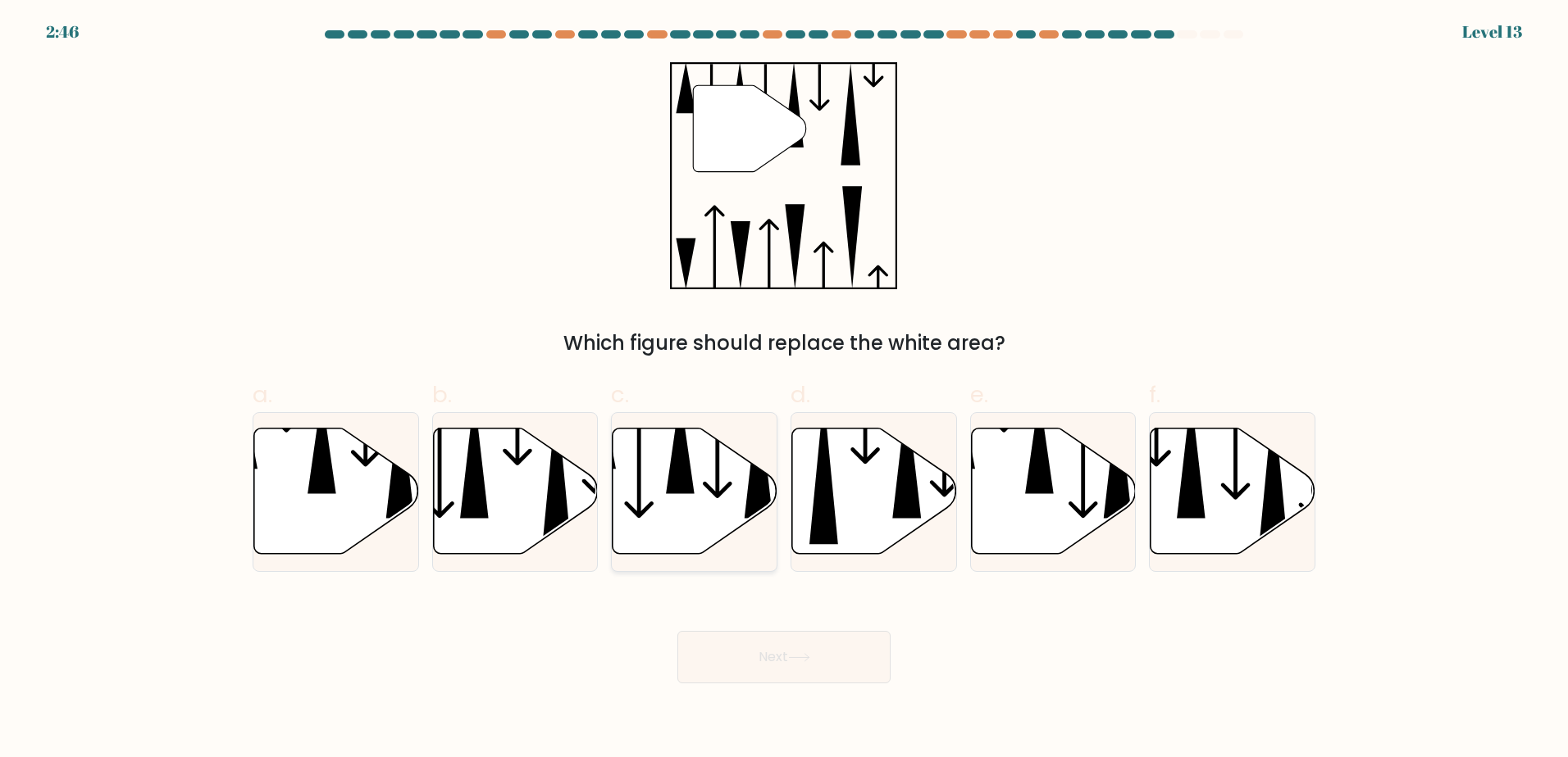
click at [753, 505] on icon at bounding box center [759, 455] width 29 height 124
click at [784, 389] on input "c." at bounding box center [784, 384] width 1 height 10
radio input "true"
drag, startPoint x: 867, startPoint y: 666, endPoint x: 853, endPoint y: 664, distance: 14.1
click at [855, 665] on button "Next" at bounding box center [784, 657] width 213 height 52
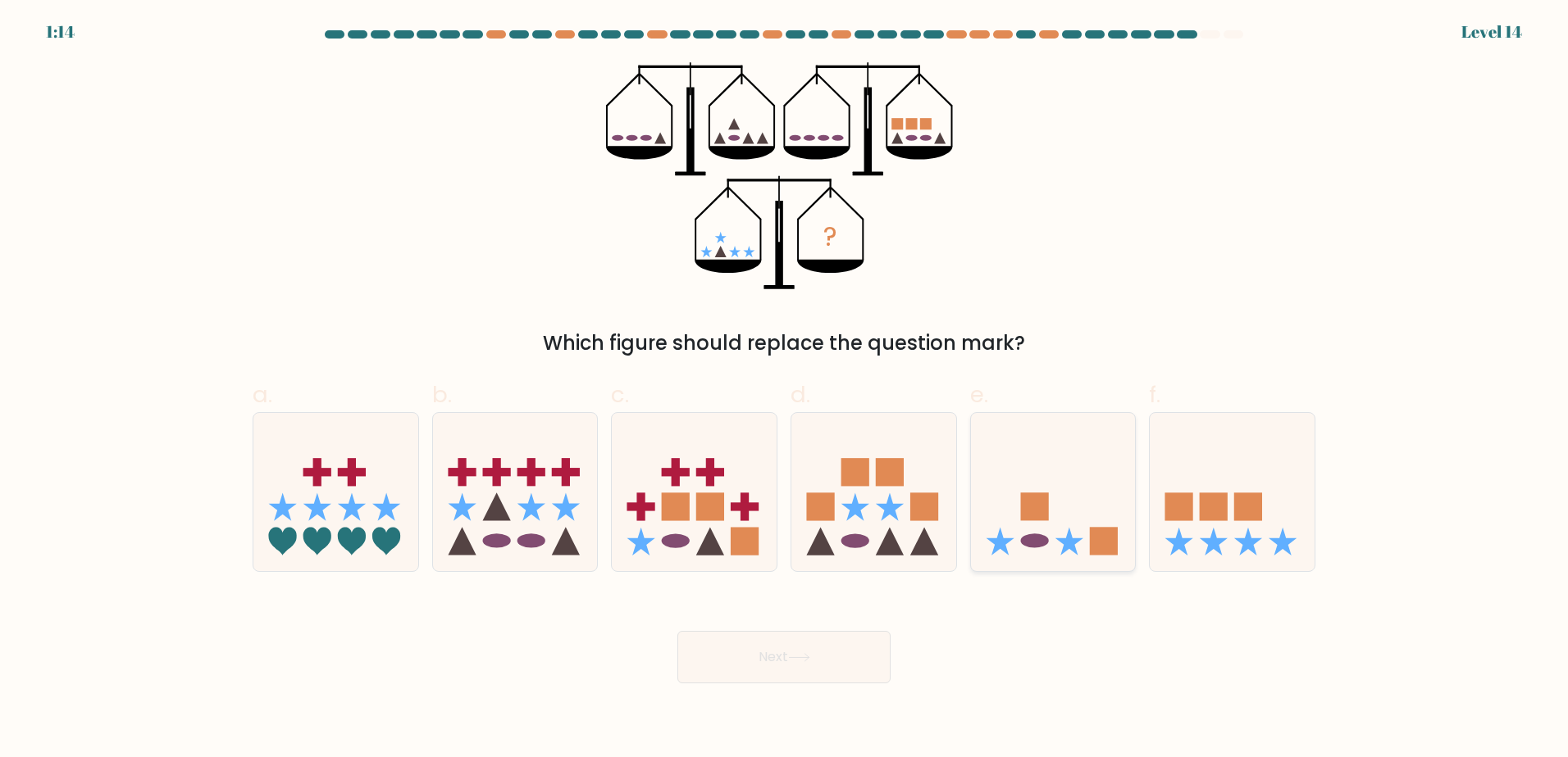
click at [1078, 475] on icon at bounding box center [1053, 491] width 165 height 136
click at [784, 389] on input "e." at bounding box center [784, 384] width 1 height 10
radio input "true"
click at [799, 662] on button "Next" at bounding box center [784, 657] width 213 height 52
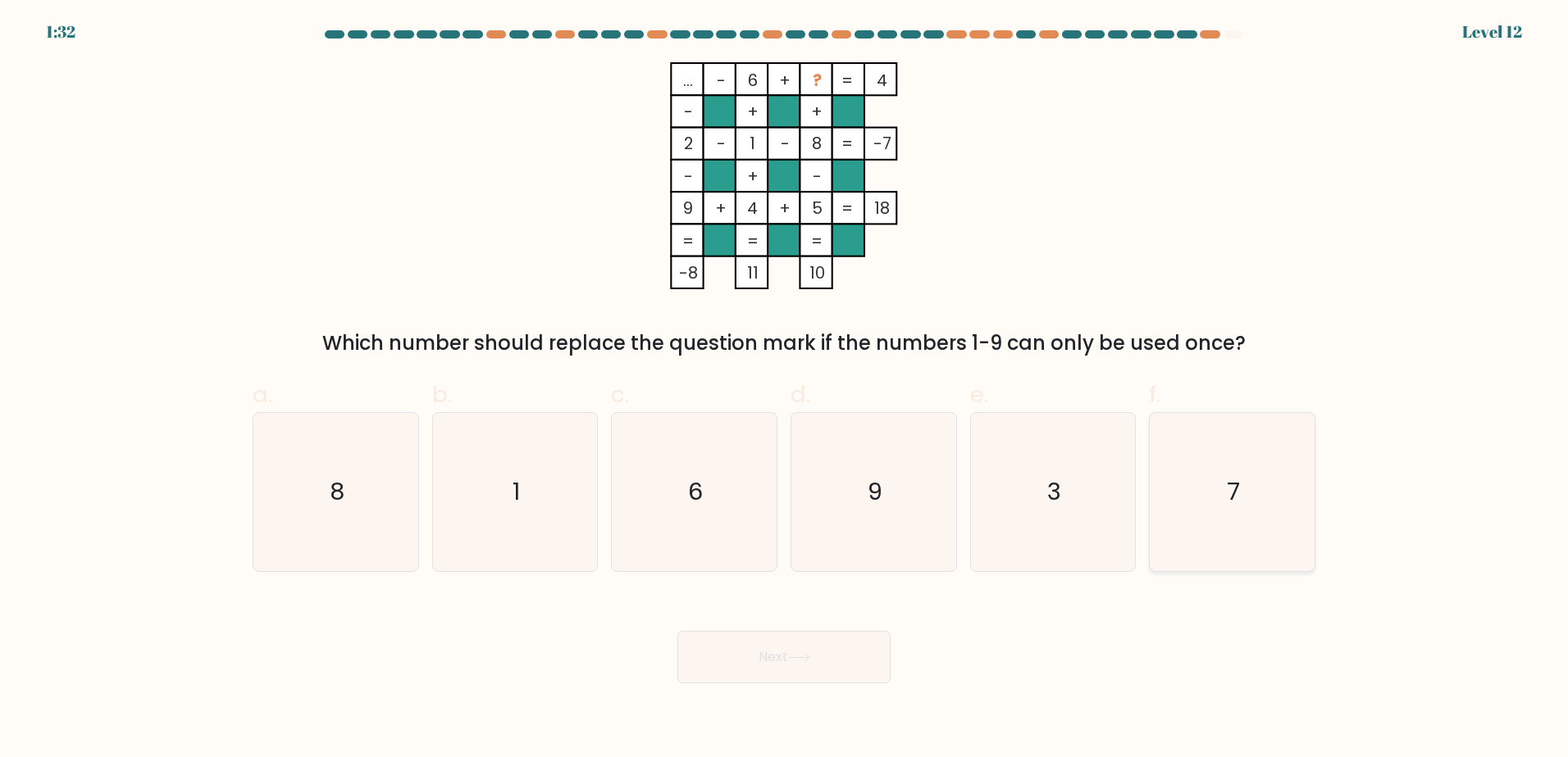
click at [1236, 481] on text "7" at bounding box center [1233, 492] width 13 height 33
click at [784, 389] on input "f. 7" at bounding box center [784, 384] width 1 height 10
radio input "true"
click at [849, 674] on button "Next" at bounding box center [784, 657] width 213 height 52
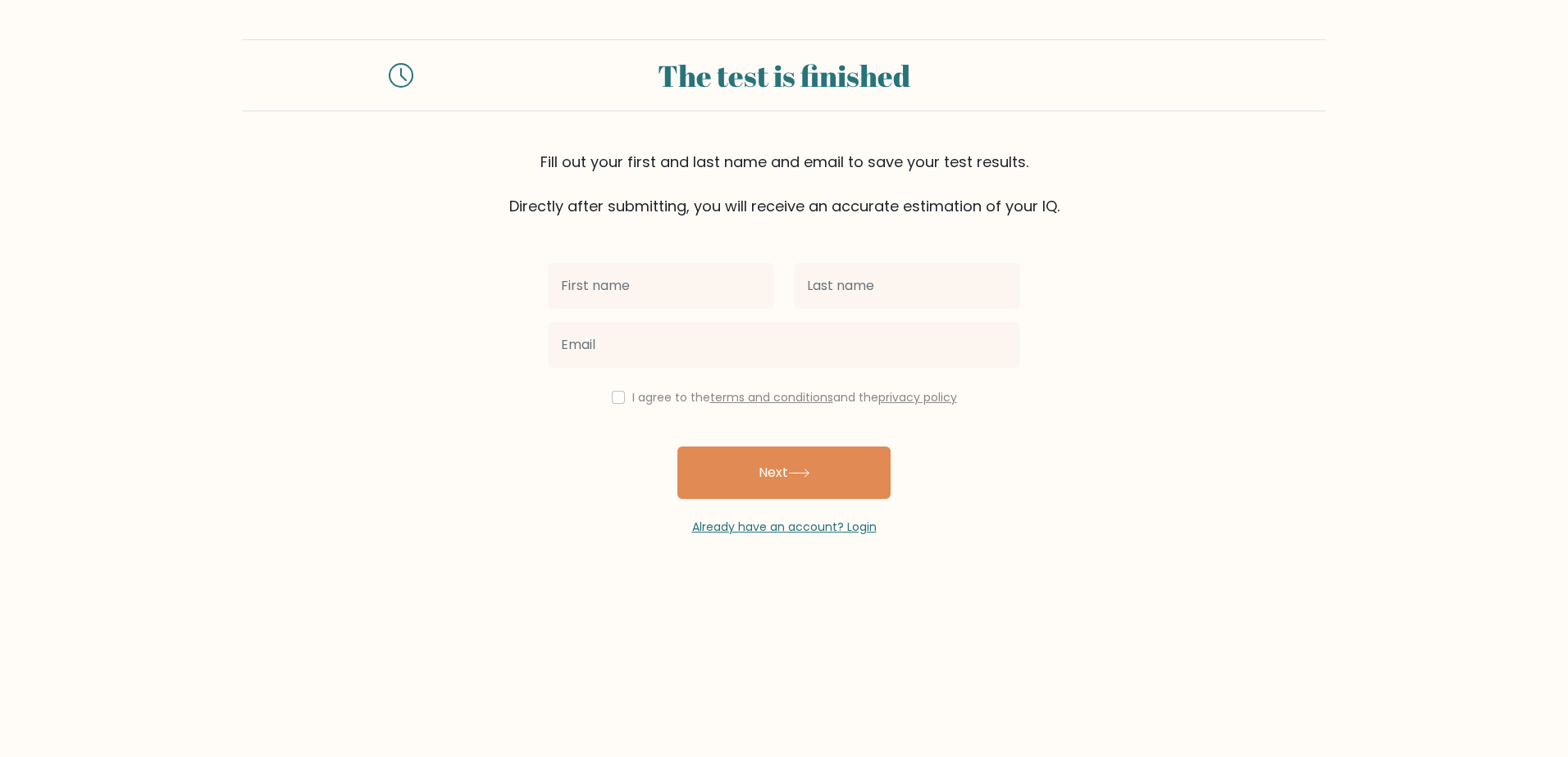
click at [710, 285] on input "text" at bounding box center [661, 286] width 226 height 46
click at [1124, 218] on form "The test is finished Fill out your first and last name and email to save your t…" at bounding box center [784, 287] width 1568 height 496
click at [693, 284] on input "text" at bounding box center [661, 286] width 226 height 46
type input "J"
click at [632, 274] on input "text" at bounding box center [661, 286] width 226 height 46
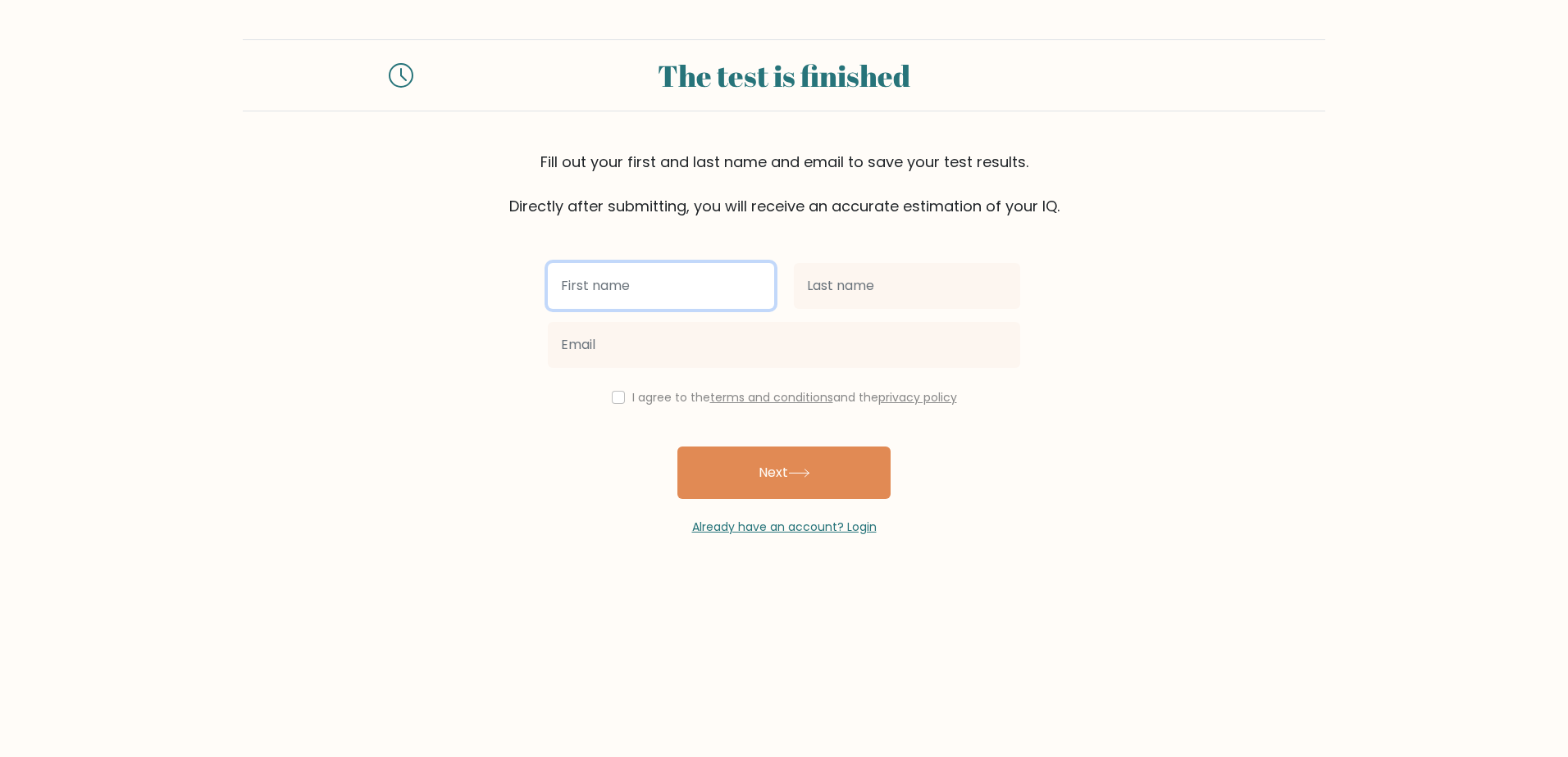
click at [641, 276] on input "text" at bounding box center [661, 286] width 226 height 46
type input "[PERSON_NAME]"
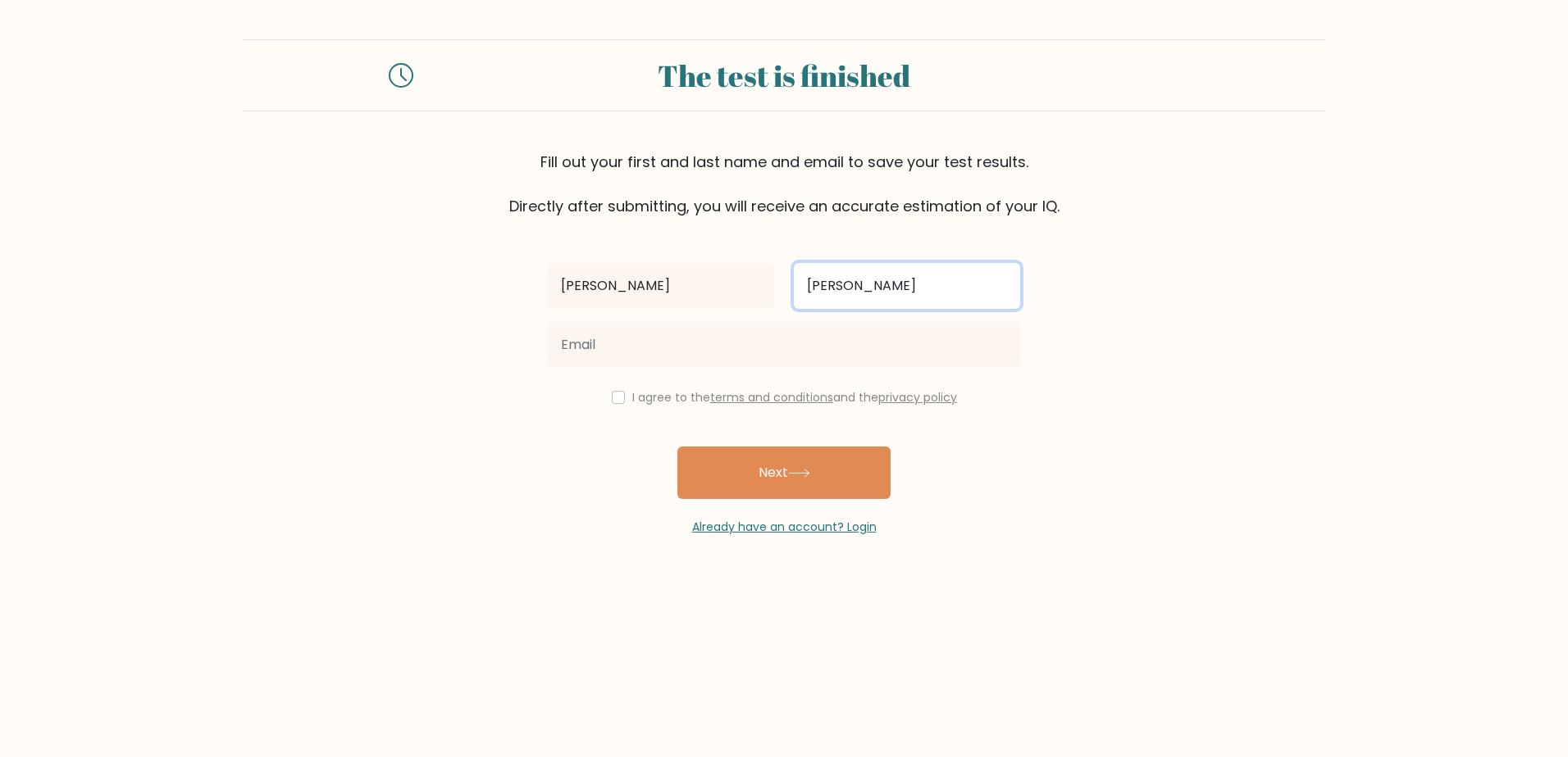
type input "[PERSON_NAME]"
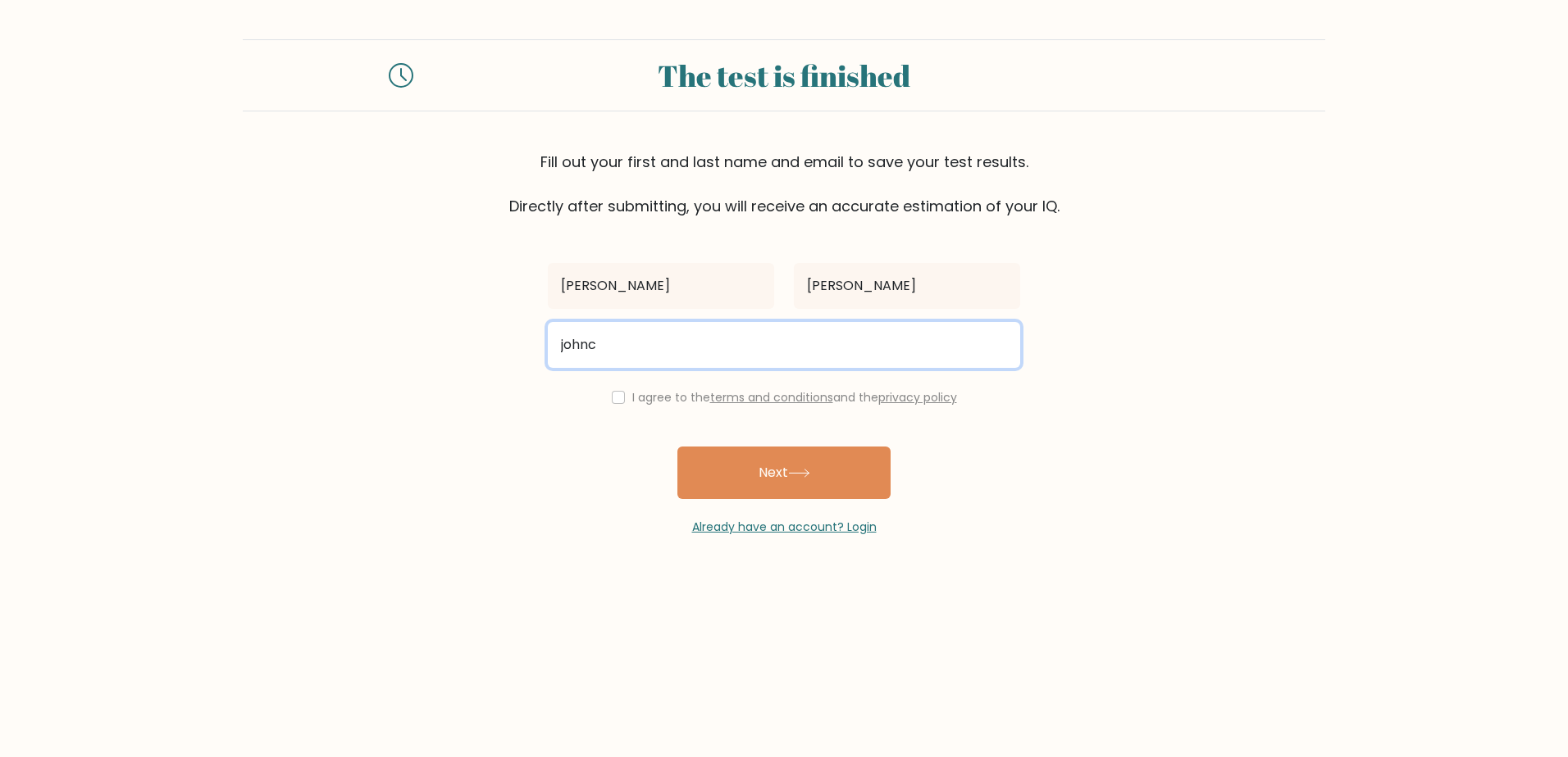
type input "[DOMAIN_NAME][EMAIL_ADDRESS][DOMAIN_NAME]"
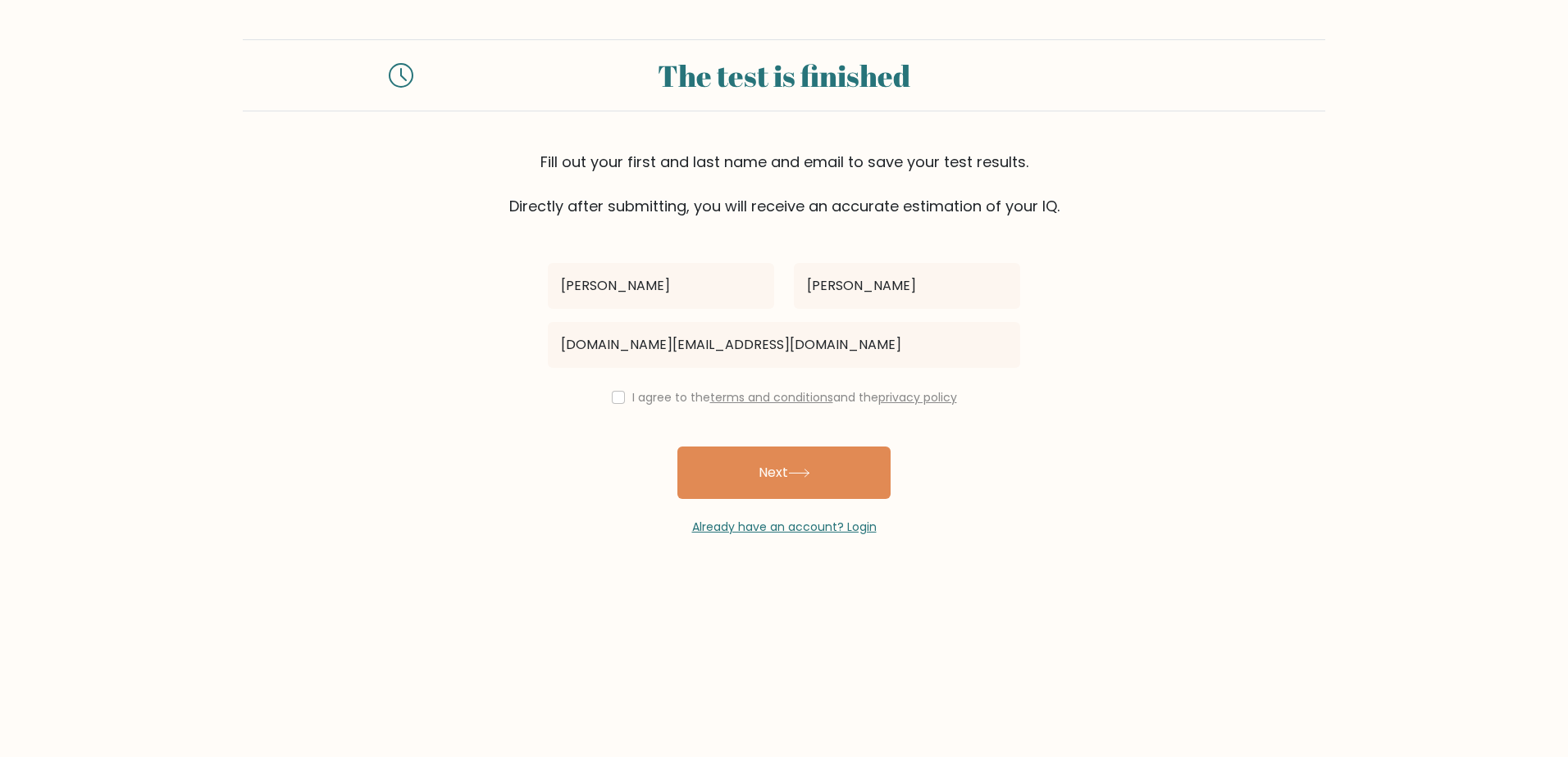
click at [619, 398] on div "I agree to the terms and conditions and the privacy policy" at bounding box center [784, 397] width 492 height 20
drag, startPoint x: 619, startPoint y: 398, endPoint x: 616, endPoint y: 407, distance: 9.5
click at [615, 398] on input "checkbox" at bounding box center [617, 397] width 13 height 13
checkbox input "true"
click at [753, 461] on button "Next" at bounding box center [784, 473] width 213 height 52
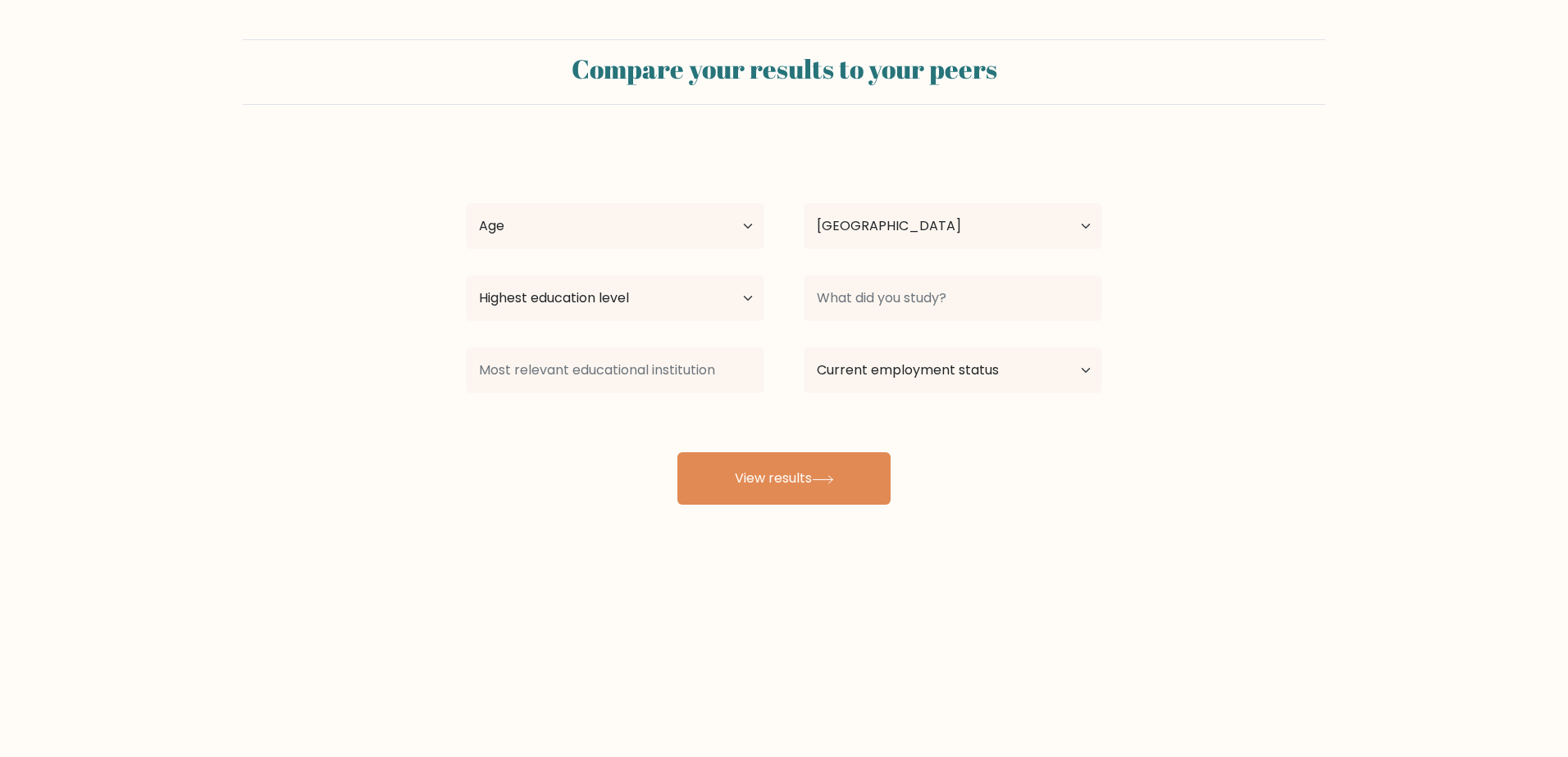
select select "PH"
click at [669, 231] on select "Age Under 18 years old 18-24 years old 25-34 years old 35-44 years old 45-54 ye…" at bounding box center [615, 226] width 298 height 46
select select "25_34"
click at [466, 203] on select "Age Under 18 years old 18-24 years old 25-34 years old 35-44 years old 45-54 ye…" at bounding box center [615, 226] width 298 height 46
click at [693, 308] on select "Highest education level No schooling Primary Lower Secondary Upper Secondary Oc…" at bounding box center [615, 298] width 298 height 46
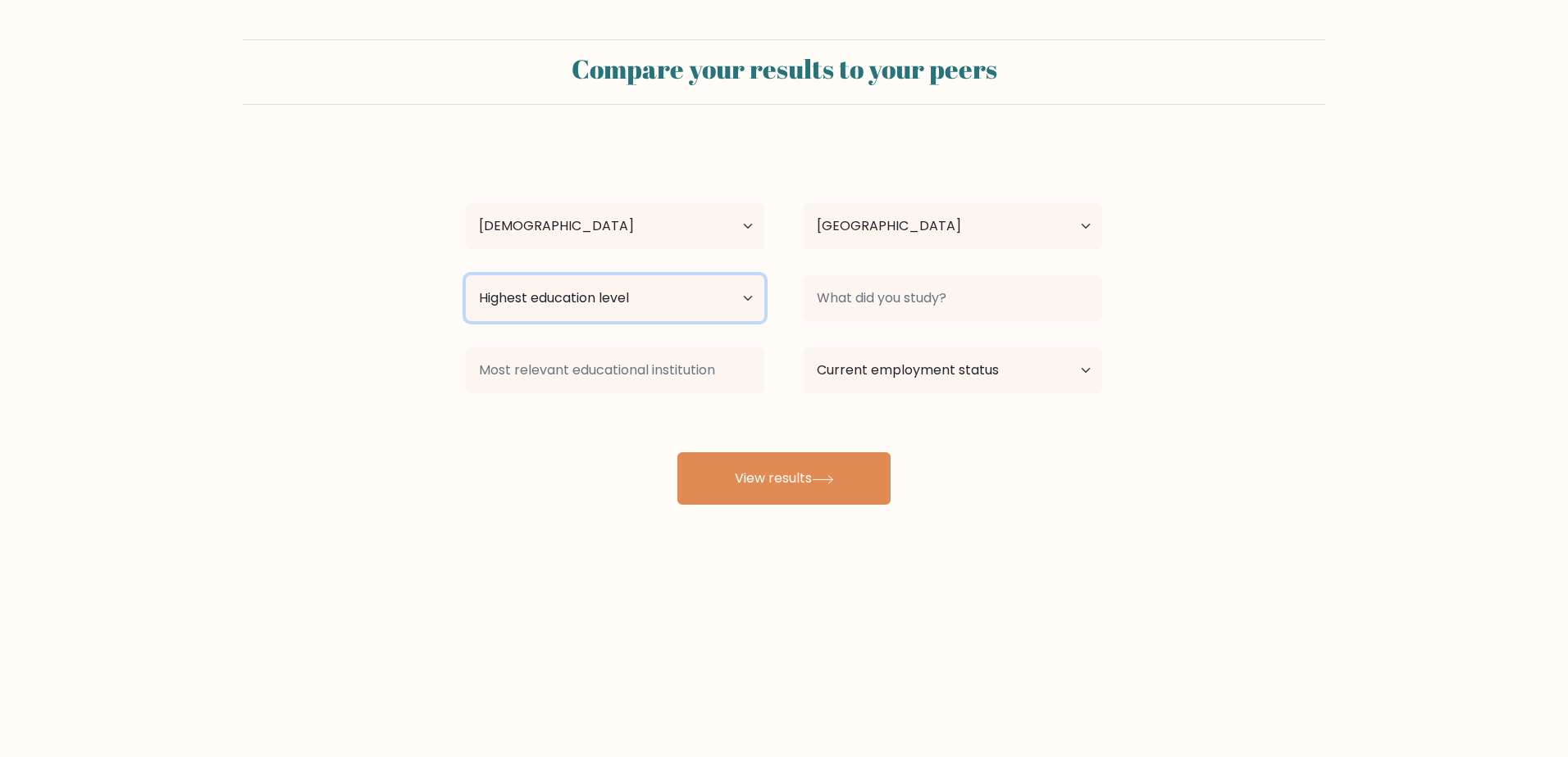
select select "upper_secondary"
click at [466, 276] on select "Highest education level No schooling Primary Lower Secondary Upper Secondary Oc…" at bounding box center [615, 298] width 298 height 46
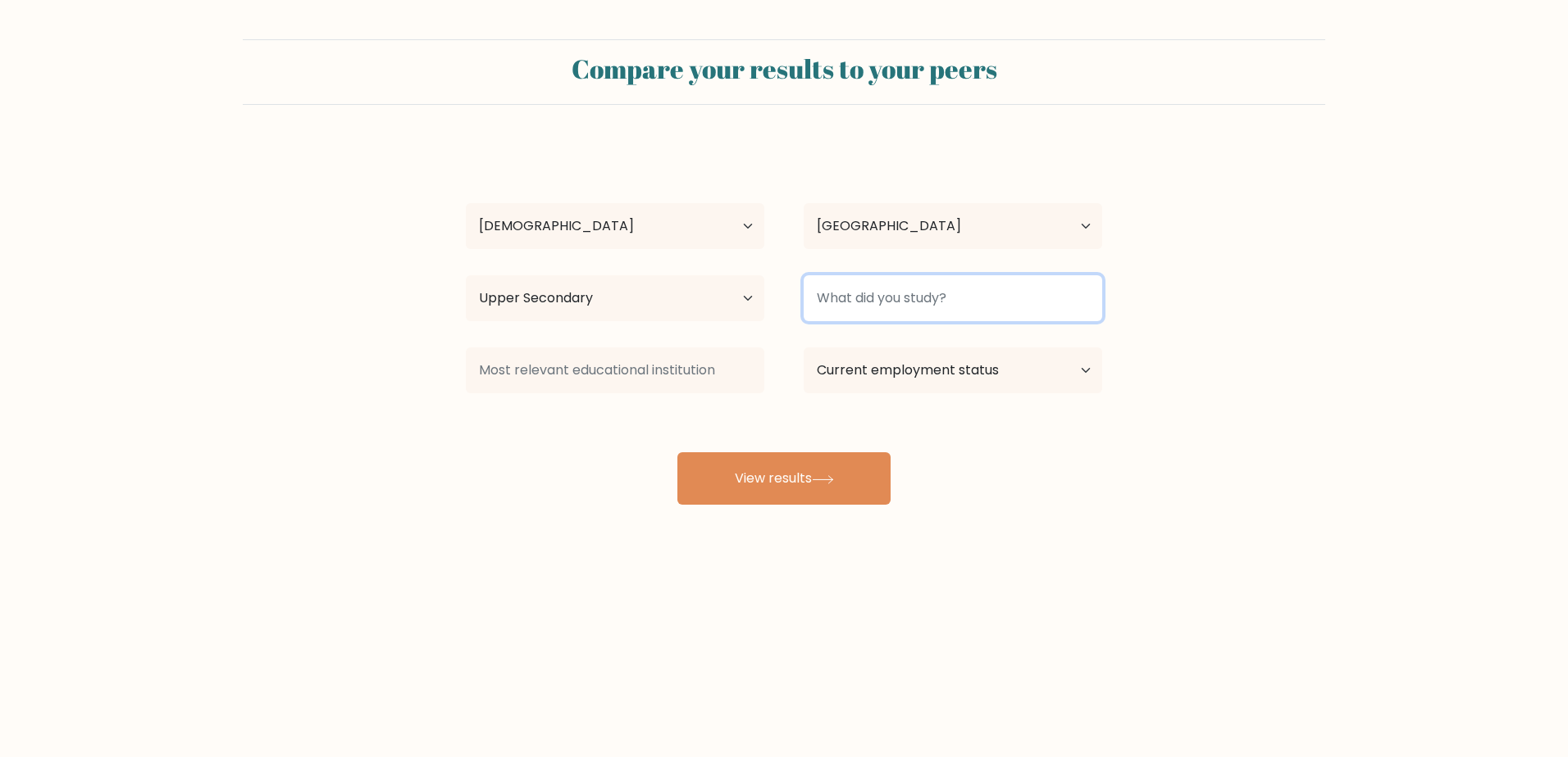
click at [869, 298] on input at bounding box center [952, 298] width 298 height 46
type input "STEM"
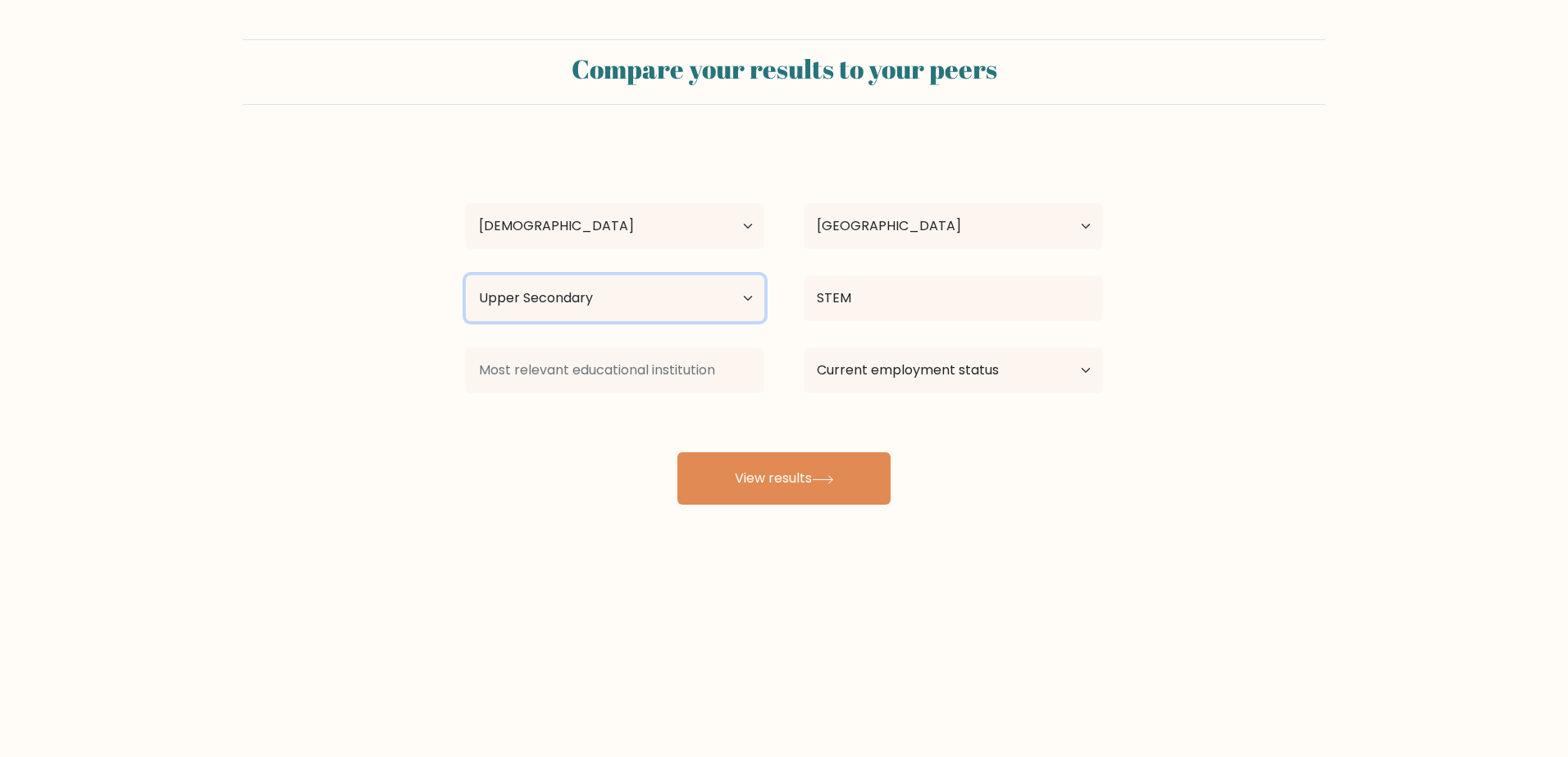
click at [661, 301] on select "Highest education level No schooling Primary Lower Secondary Upper Secondary Oc…" at bounding box center [615, 298] width 298 height 46
click at [262, 322] on form "Compare your results to your peers John Christian Melecio Age Under 18 years ol…" at bounding box center [784, 272] width 1568 height 466
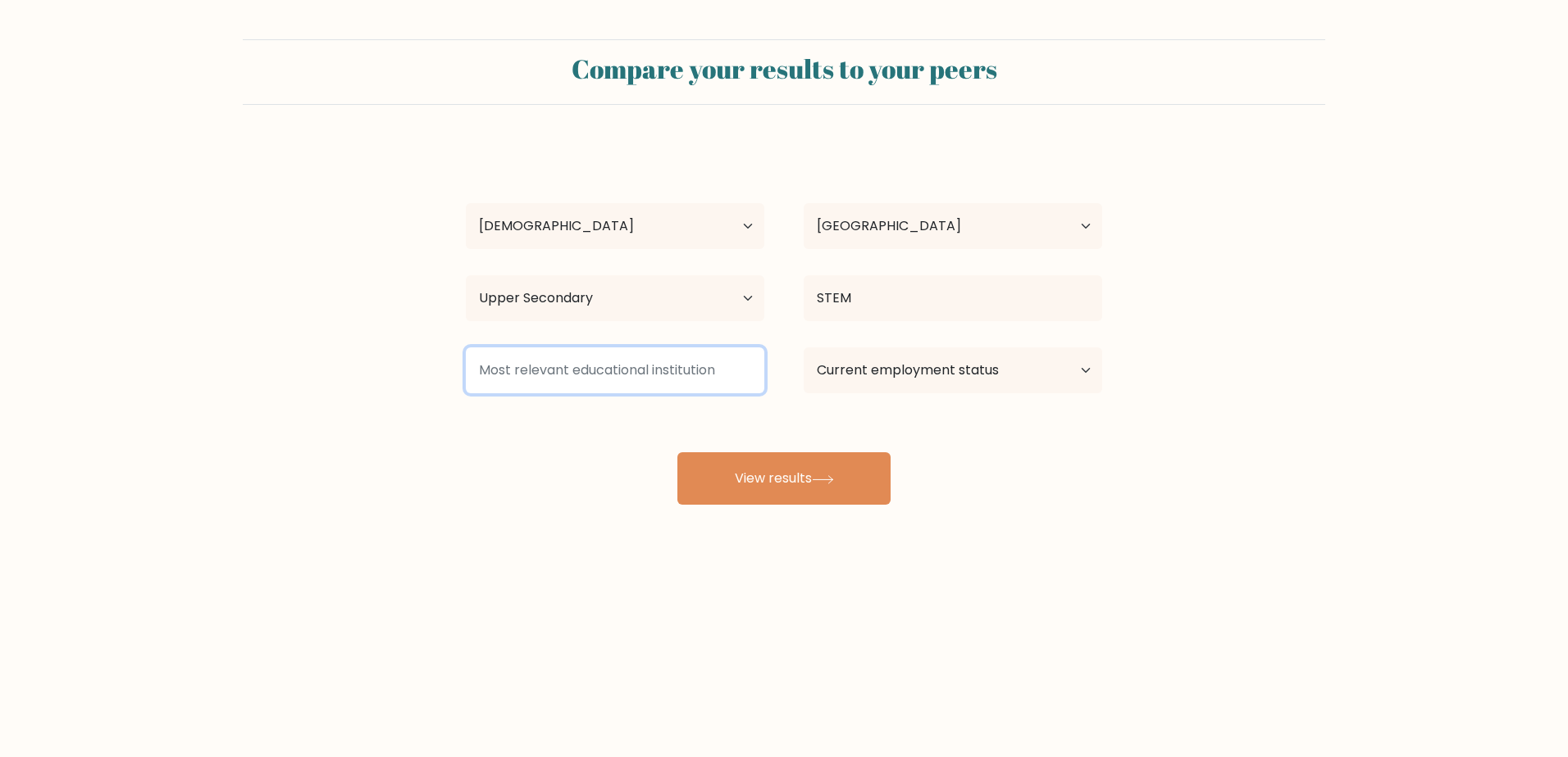
click at [604, 367] on input at bounding box center [615, 370] width 298 height 46
click at [954, 374] on select "Current employment status Employed Student Retired Other / prefer not to answer" at bounding box center [952, 370] width 298 height 46
select select "other"
click at [804, 348] on select "Current employment status Employed Student Retired Other / prefer not to answer" at bounding box center [952, 370] width 298 height 46
click at [638, 375] on input at bounding box center [615, 370] width 298 height 46
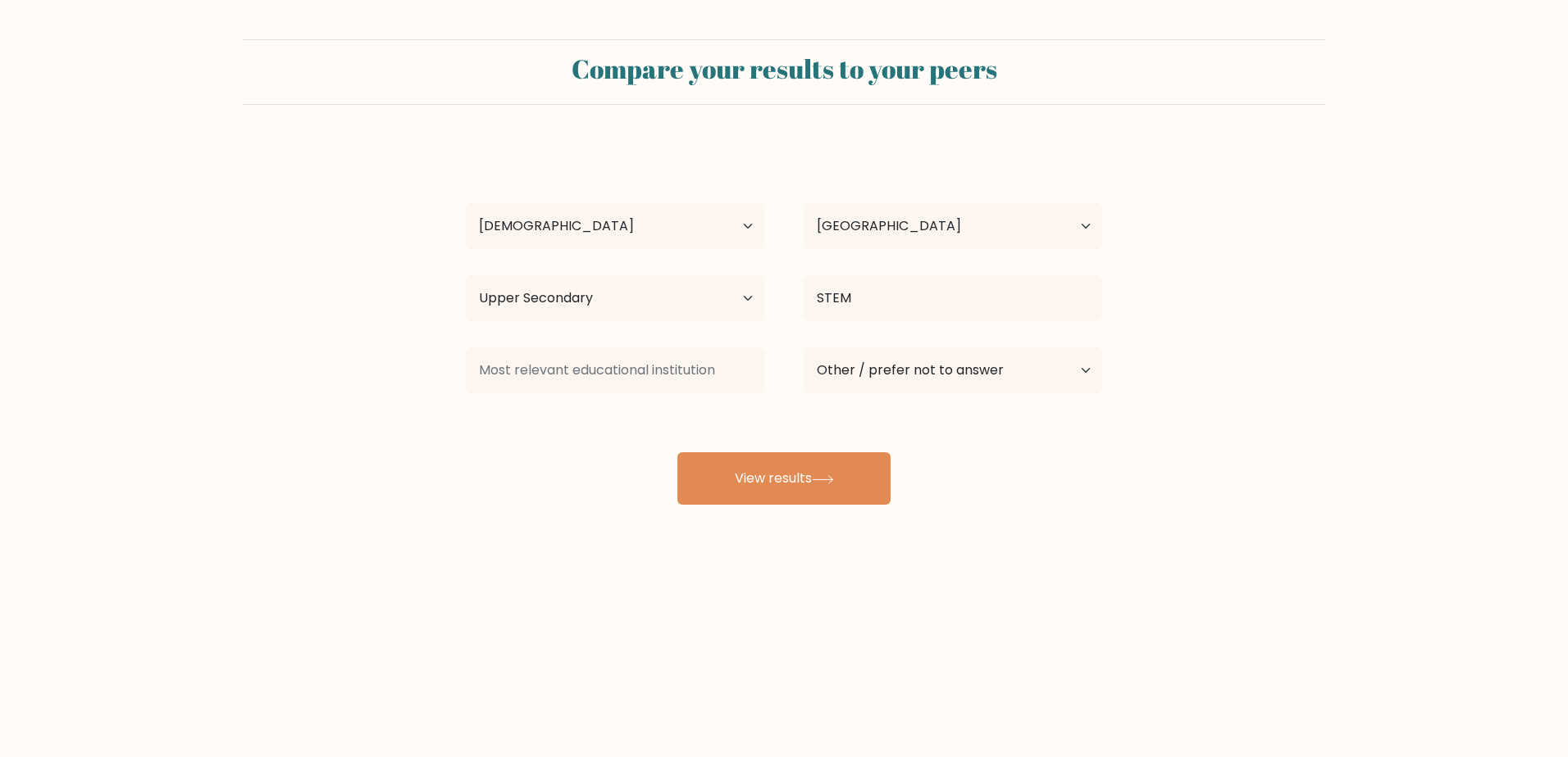
click at [970, 564] on div "Compare your results to your peers John Christian Melecio Age Under 18 years ol…" at bounding box center [784, 310] width 1568 height 621
click at [804, 495] on button "View results" at bounding box center [784, 478] width 213 height 52
click at [577, 365] on input at bounding box center [615, 370] width 298 height 46
click at [580, 387] on input at bounding box center [615, 370] width 298 height 46
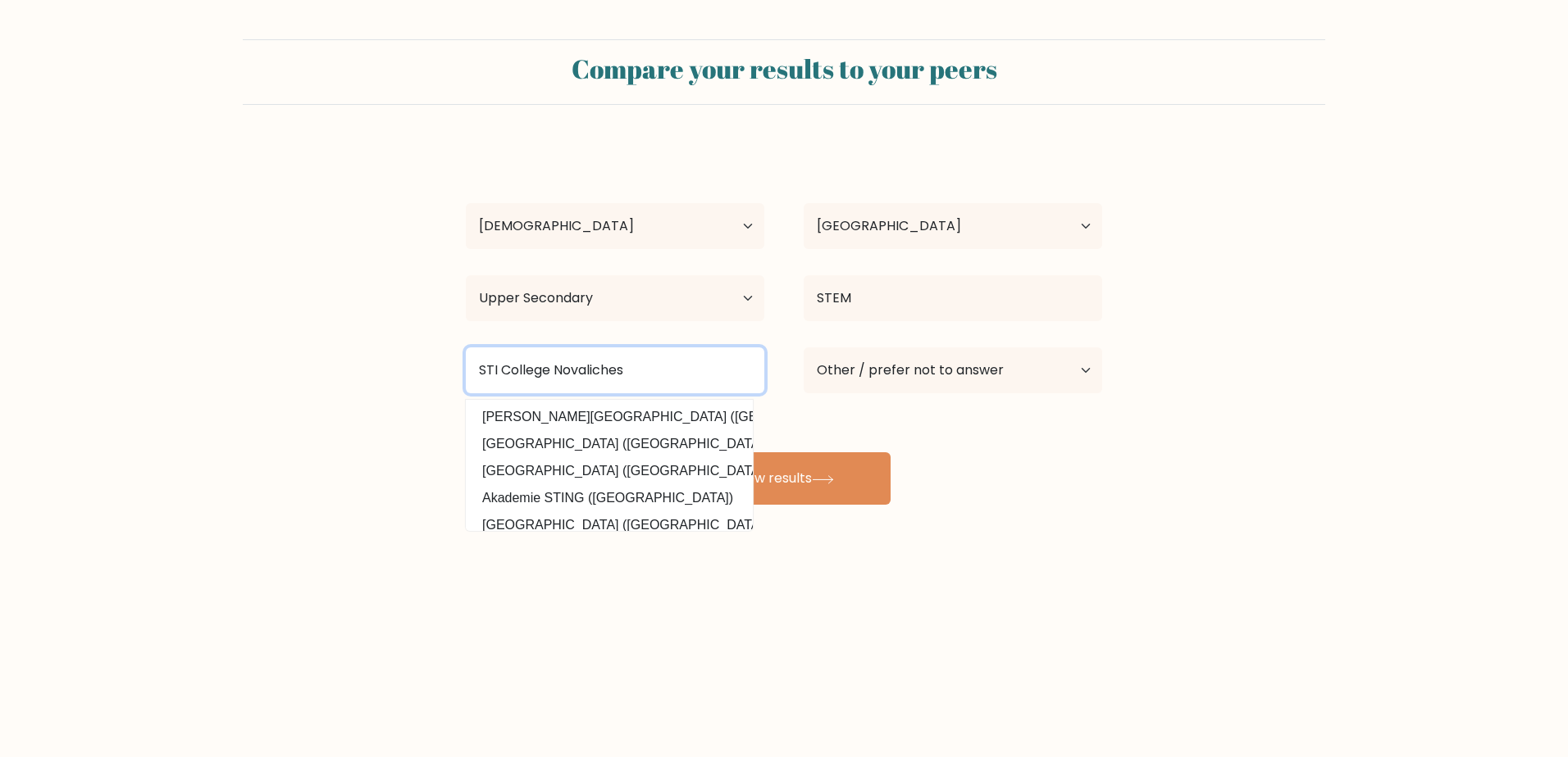
type input "STI College Novaliches"
drag, startPoint x: 1268, startPoint y: 548, endPoint x: 1069, endPoint y: 554, distance: 199.1
click at [1257, 552] on div "Compare your results to your peers John Christian Melecio Age Under 18 years ol…" at bounding box center [784, 310] width 1568 height 621
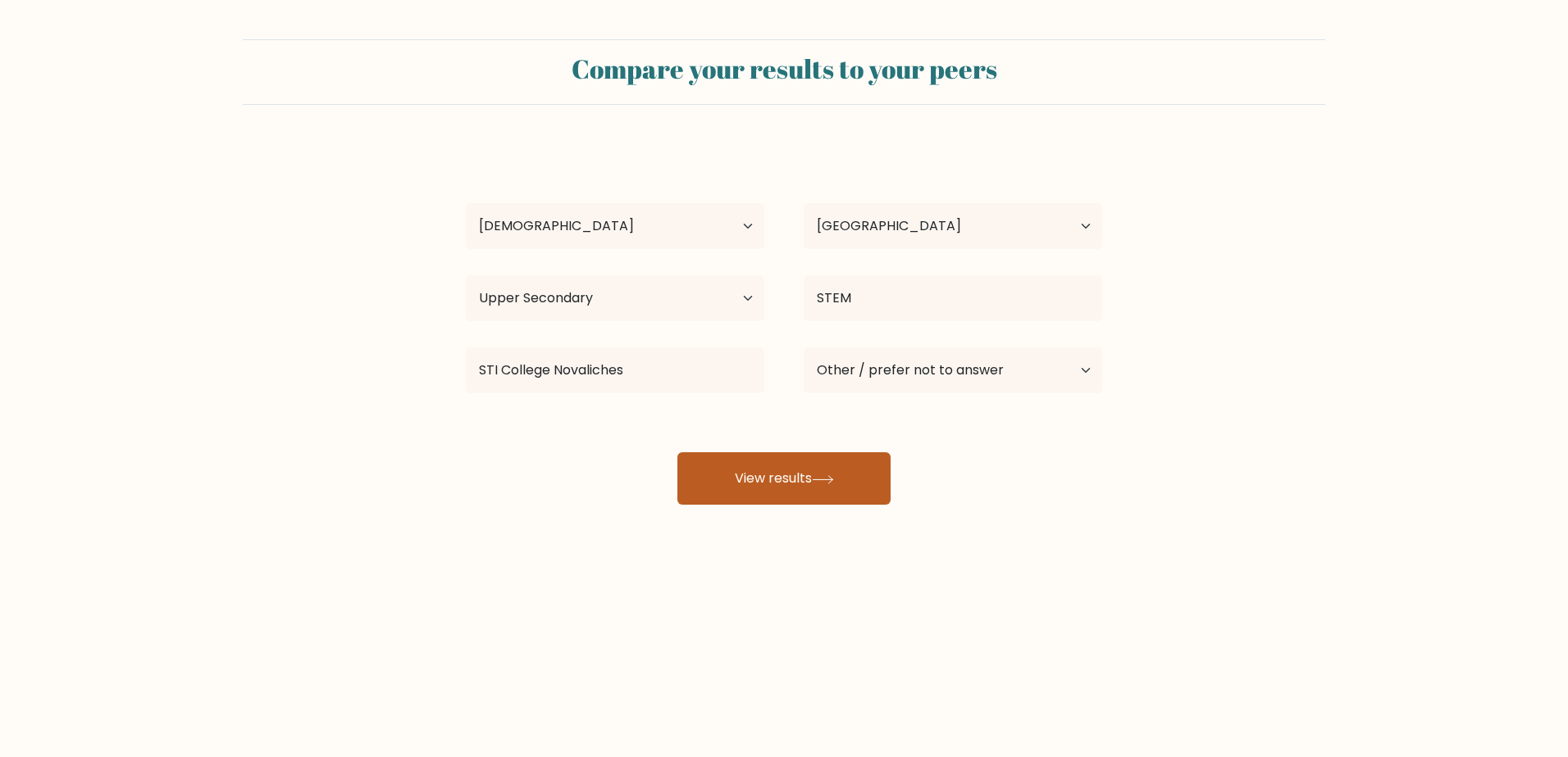
click at [848, 480] on button "View results" at bounding box center [784, 478] width 213 height 52
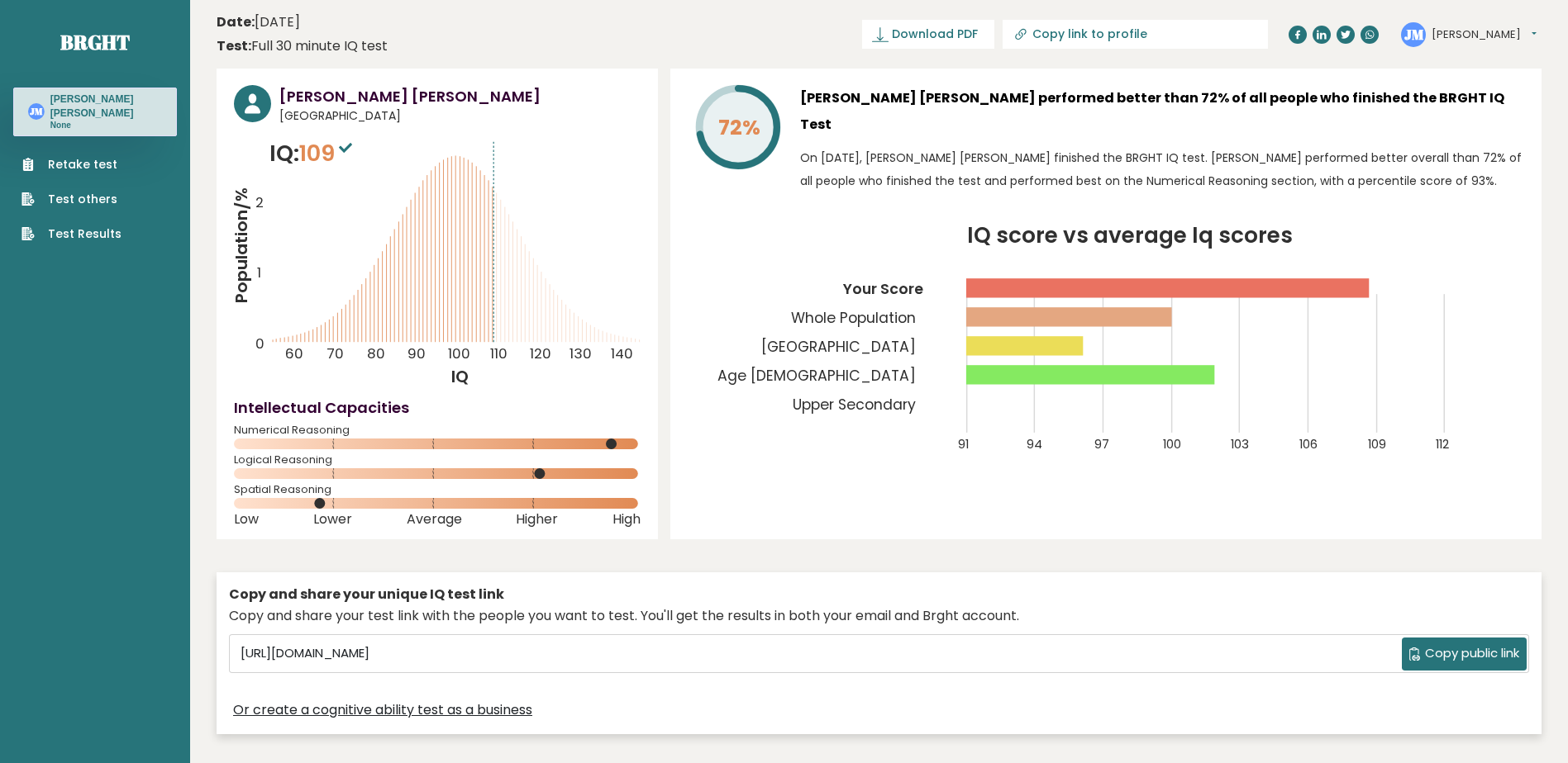
click at [977, 37] on span "Download PDF" at bounding box center [934, 34] width 86 height 18
